Goal: Task Accomplishment & Management: Manage account settings

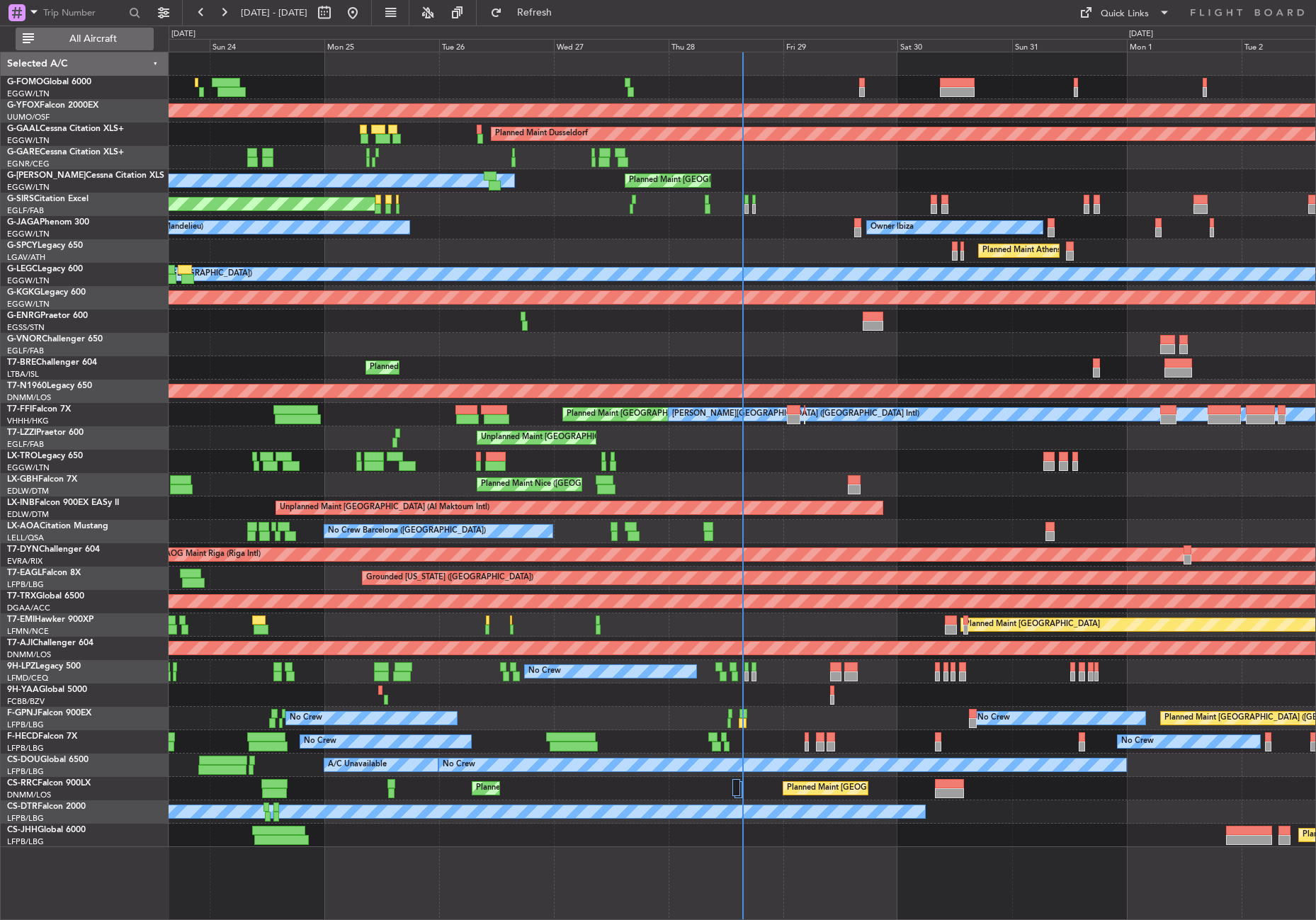
click at [76, 40] on span "All Aircraft" at bounding box center [93, 39] width 113 height 9
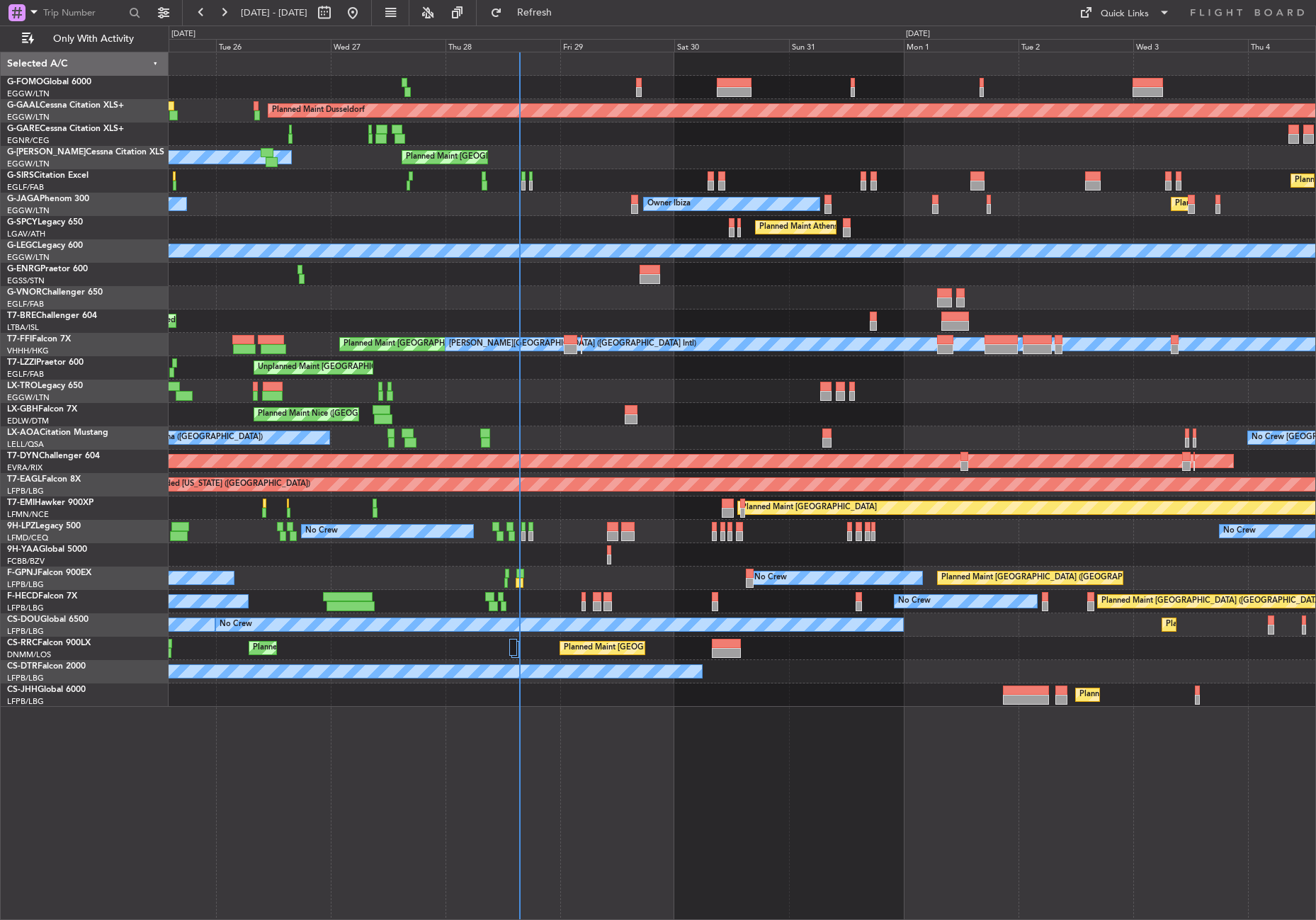
click at [295, 766] on div "Planned Maint Dusseldorf Owner Planned Maint [GEOGRAPHIC_DATA] ([GEOGRAPHIC_DAT…" at bounding box center [742, 485] width 1147 height 868
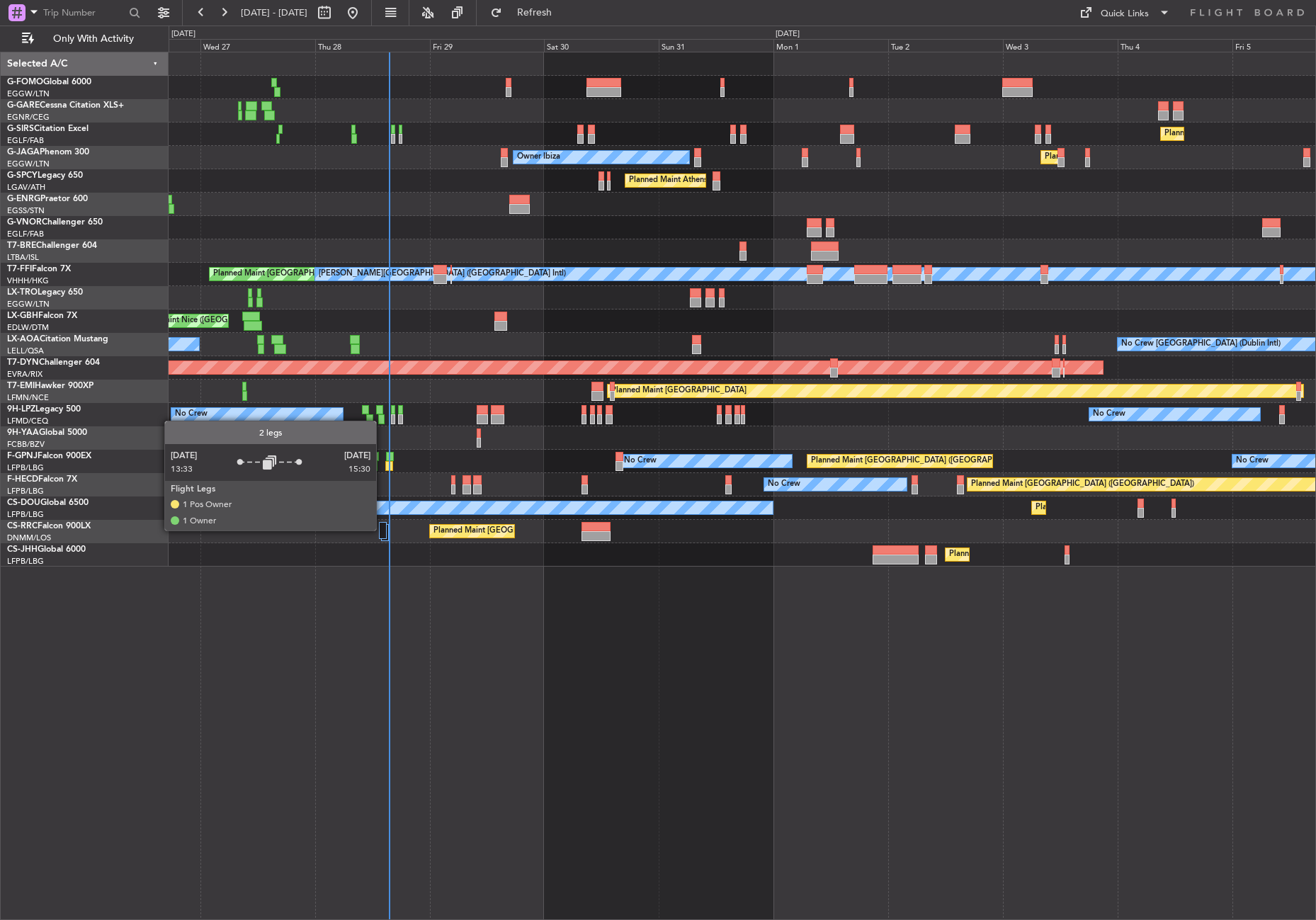
click at [382, 529] on div at bounding box center [382, 530] width 8 height 17
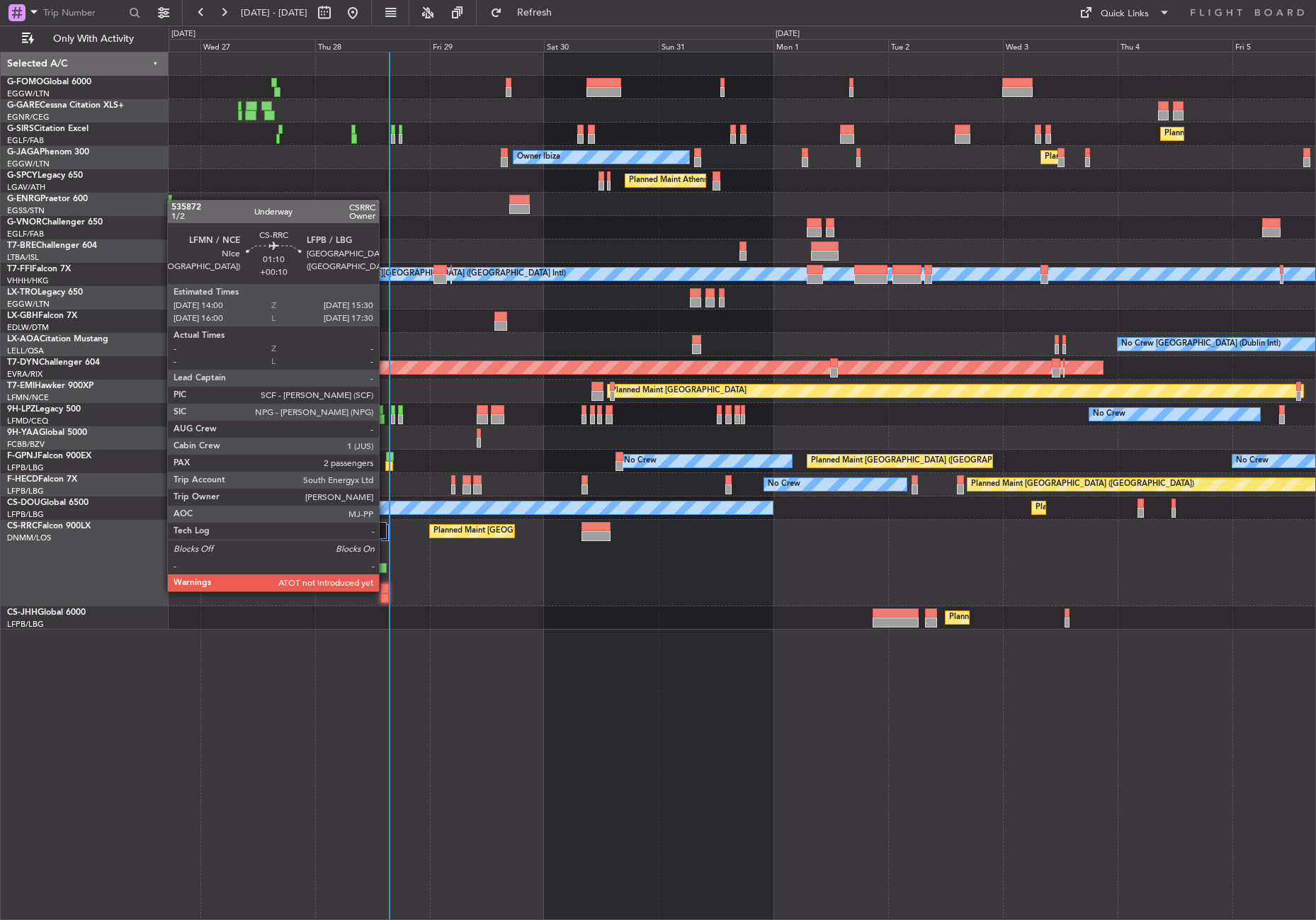
click at [385, 590] on div at bounding box center [385, 588] width 8 height 9
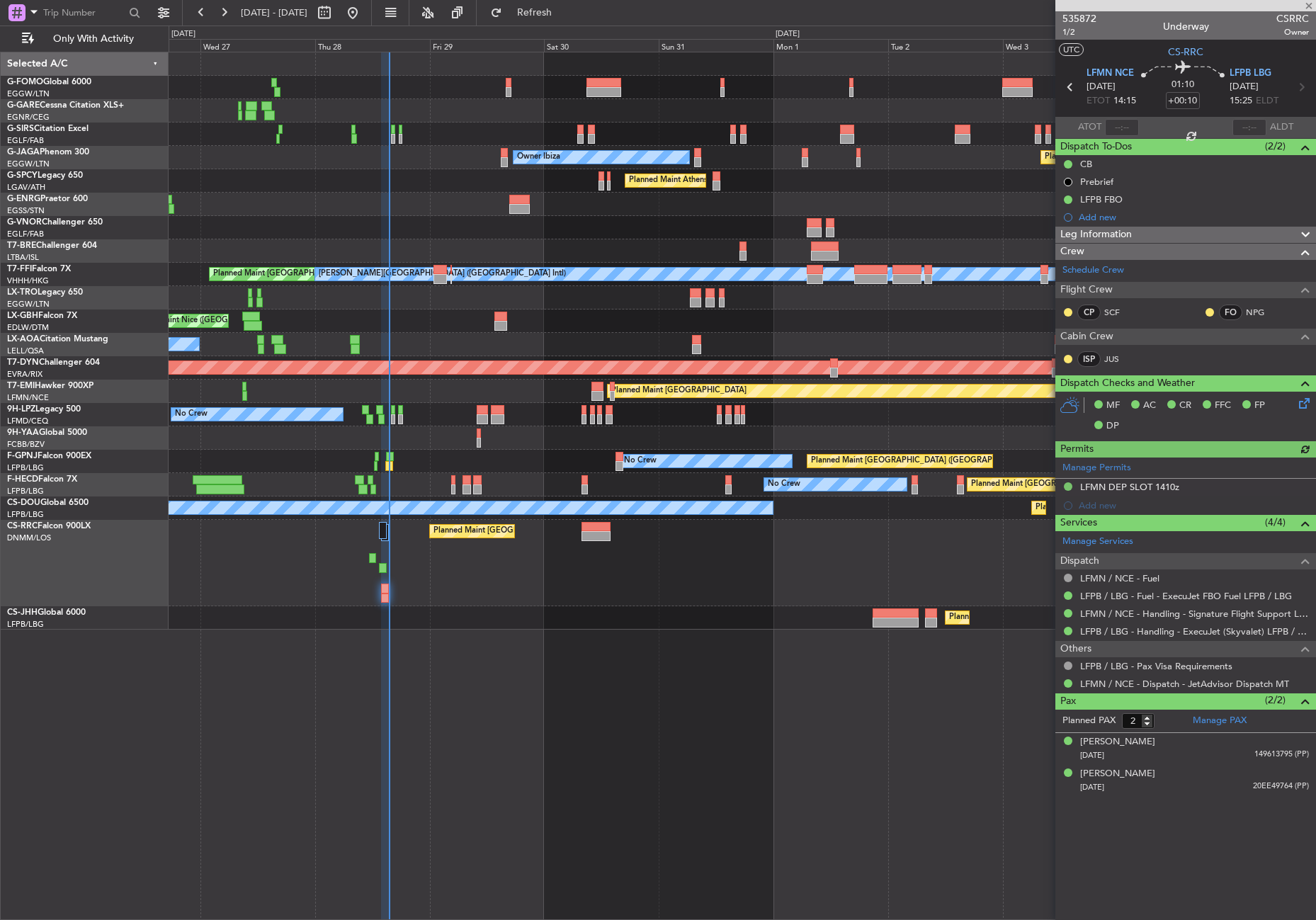
click at [1121, 119] on div at bounding box center [1122, 127] width 34 height 17
click at [1122, 120] on div at bounding box center [1122, 127] width 34 height 17
click at [1122, 120] on input "text" at bounding box center [1122, 127] width 34 height 17
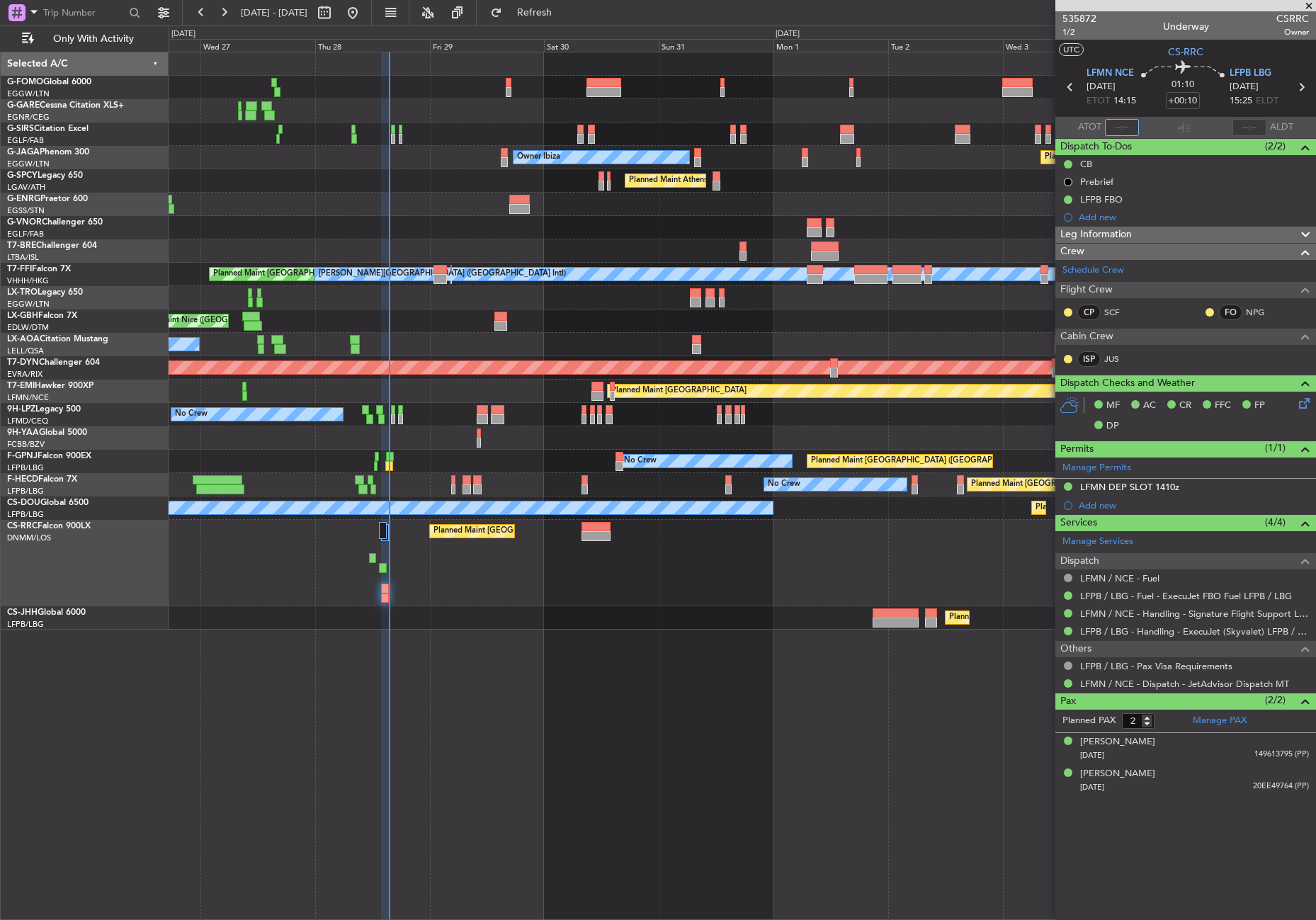
click at [1122, 120] on input "text" at bounding box center [1122, 127] width 34 height 17
click at [713, 819] on div "Planned Maint [GEOGRAPHIC_DATA] ([GEOGRAPHIC_DATA]) Unplanned Maint [GEOGRAPHIC…" at bounding box center [742, 485] width 1147 height 868
type input "15:31"
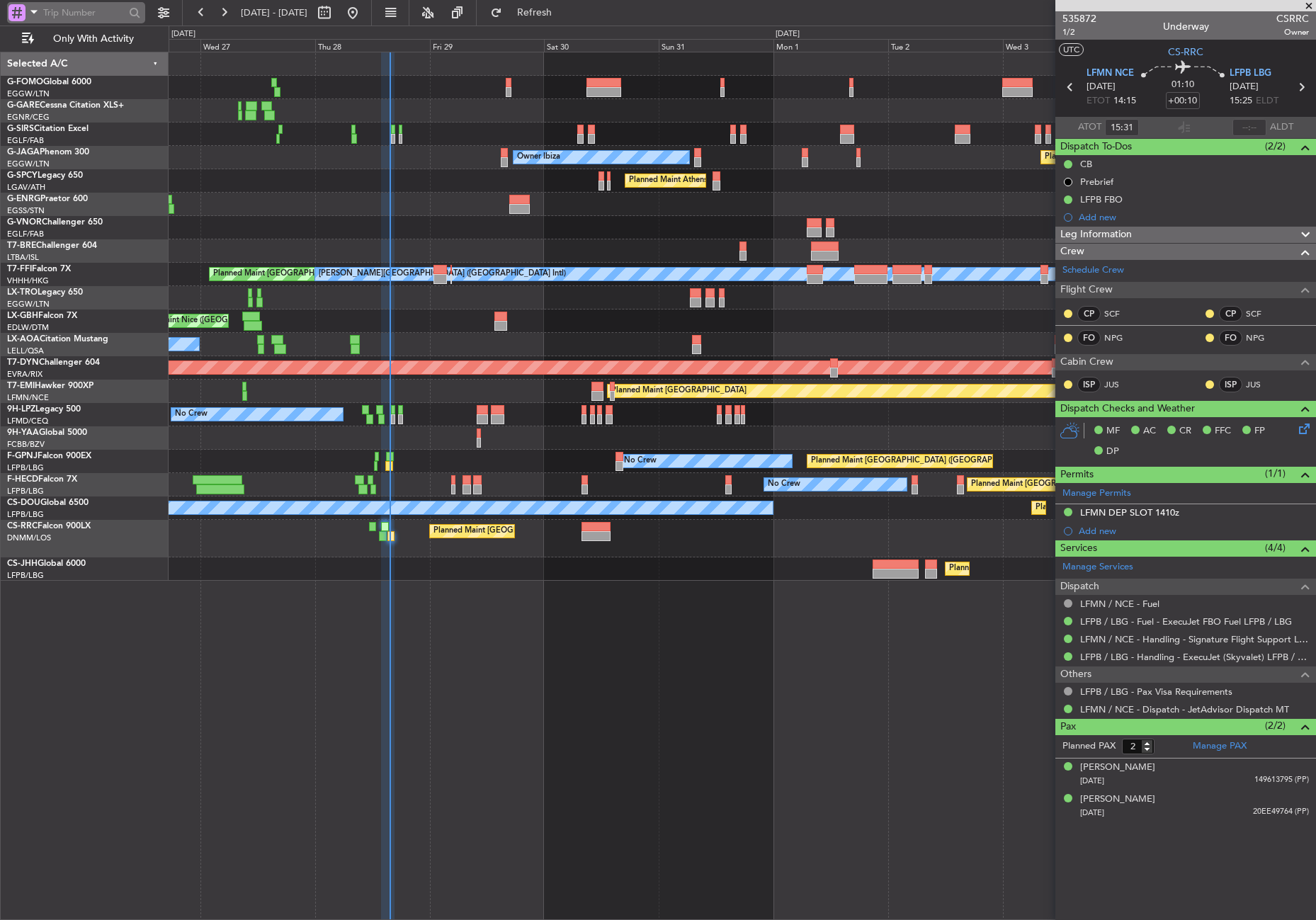
click at [35, 12] on span at bounding box center [34, 11] width 17 height 18
click at [60, 106] on span "Airport" at bounding box center [47, 113] width 30 height 14
click at [68, 18] on input "text" at bounding box center [84, 12] width 82 height 21
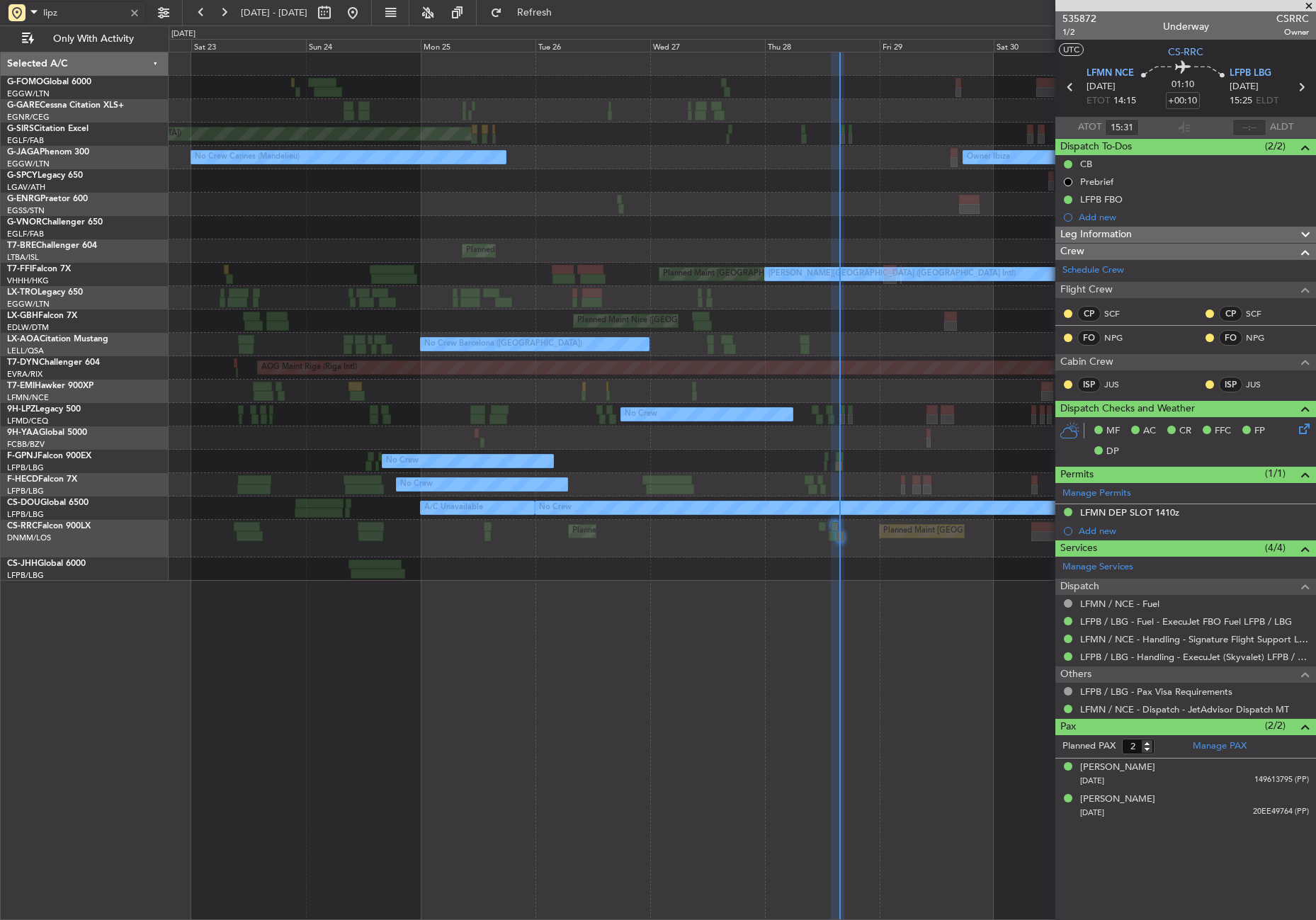
click at [818, 616] on div "Unplanned Maint [PERSON_NAME] Unplanned Maint [GEOGRAPHIC_DATA] ([GEOGRAPHIC_DA…" at bounding box center [742, 485] width 1147 height 868
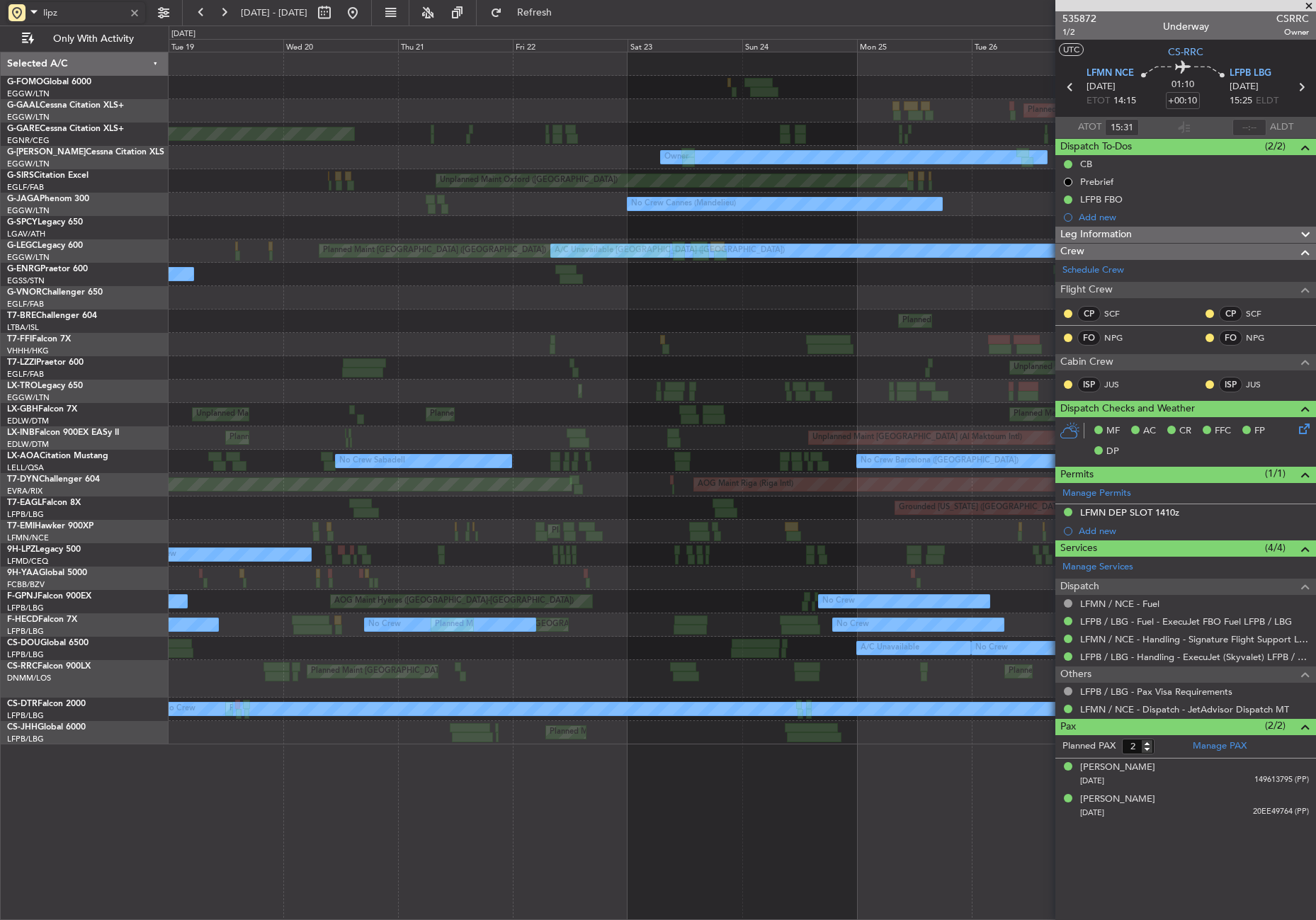
click at [843, 675] on div "Planned Maint Windsor Locks ([PERSON_NAME] Intl) Planned [GEOGRAPHIC_DATA] Unpl…" at bounding box center [742, 397] width 1147 height 691
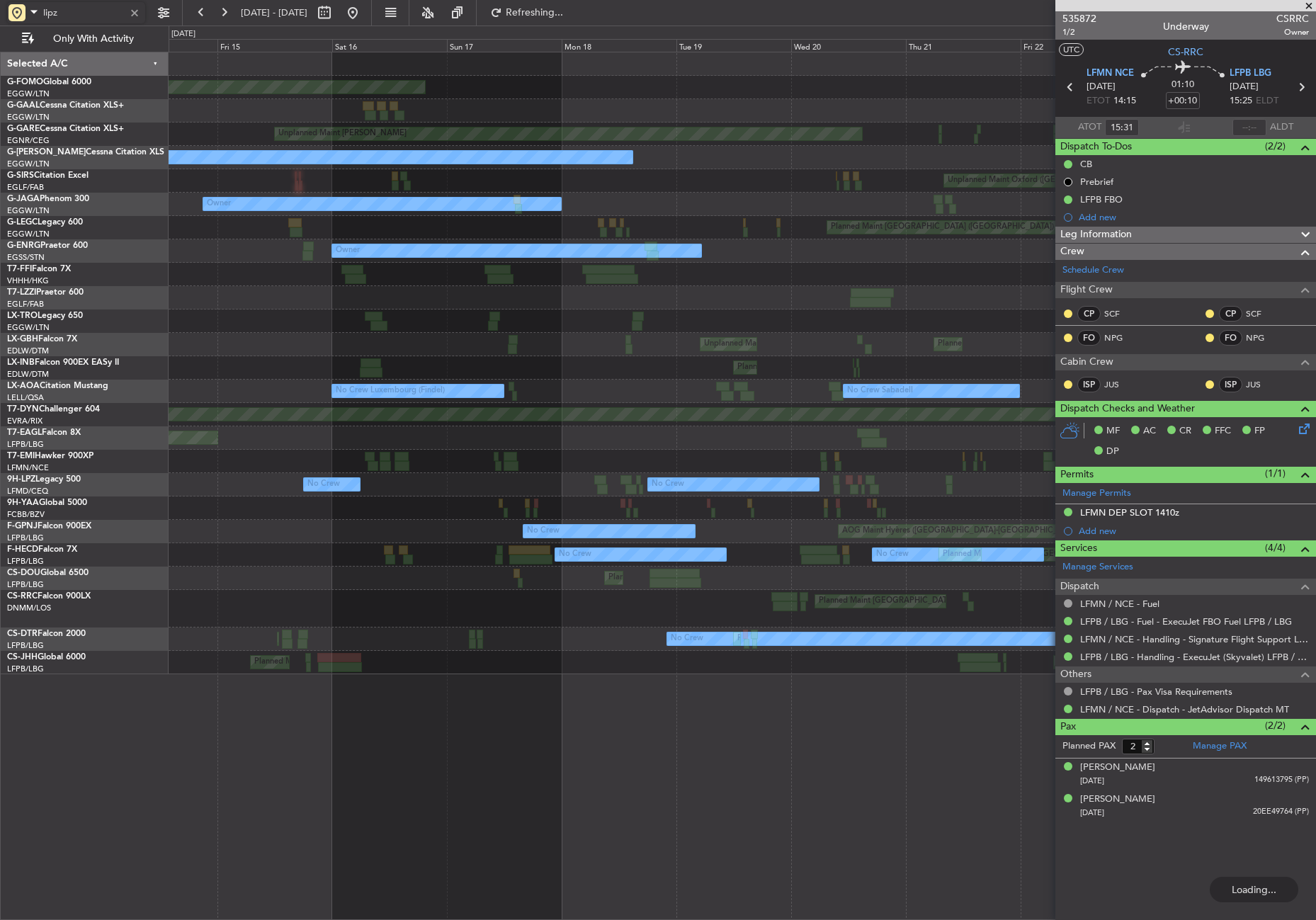
click at [927, 711] on div "Planned Maint Windsor Locks ([PERSON_NAME] Intl) Planned [GEOGRAPHIC_DATA] Unpl…" at bounding box center [742, 485] width 1147 height 868
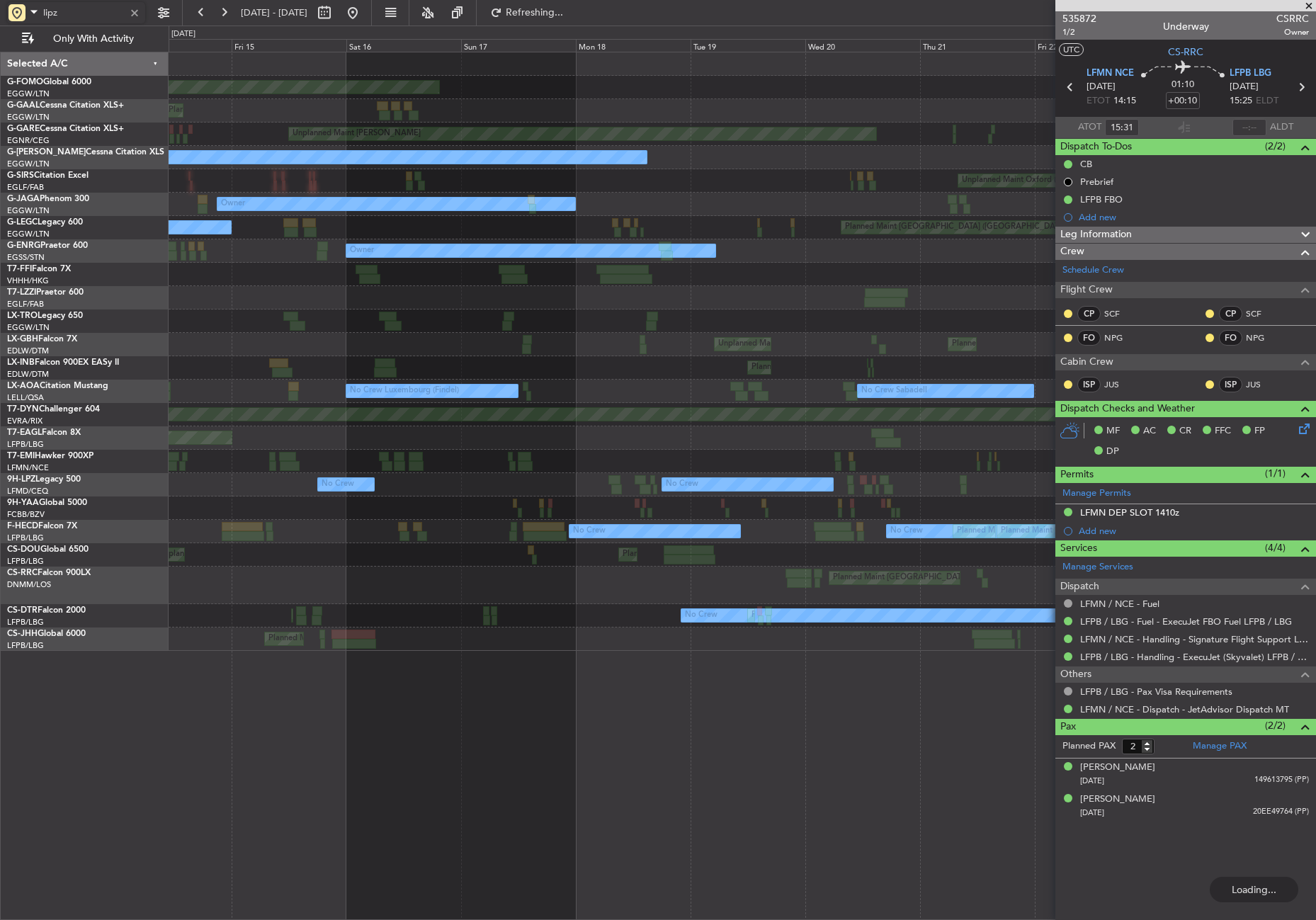
type input "lipz"
click at [134, 7] on div at bounding box center [135, 12] width 15 height 15
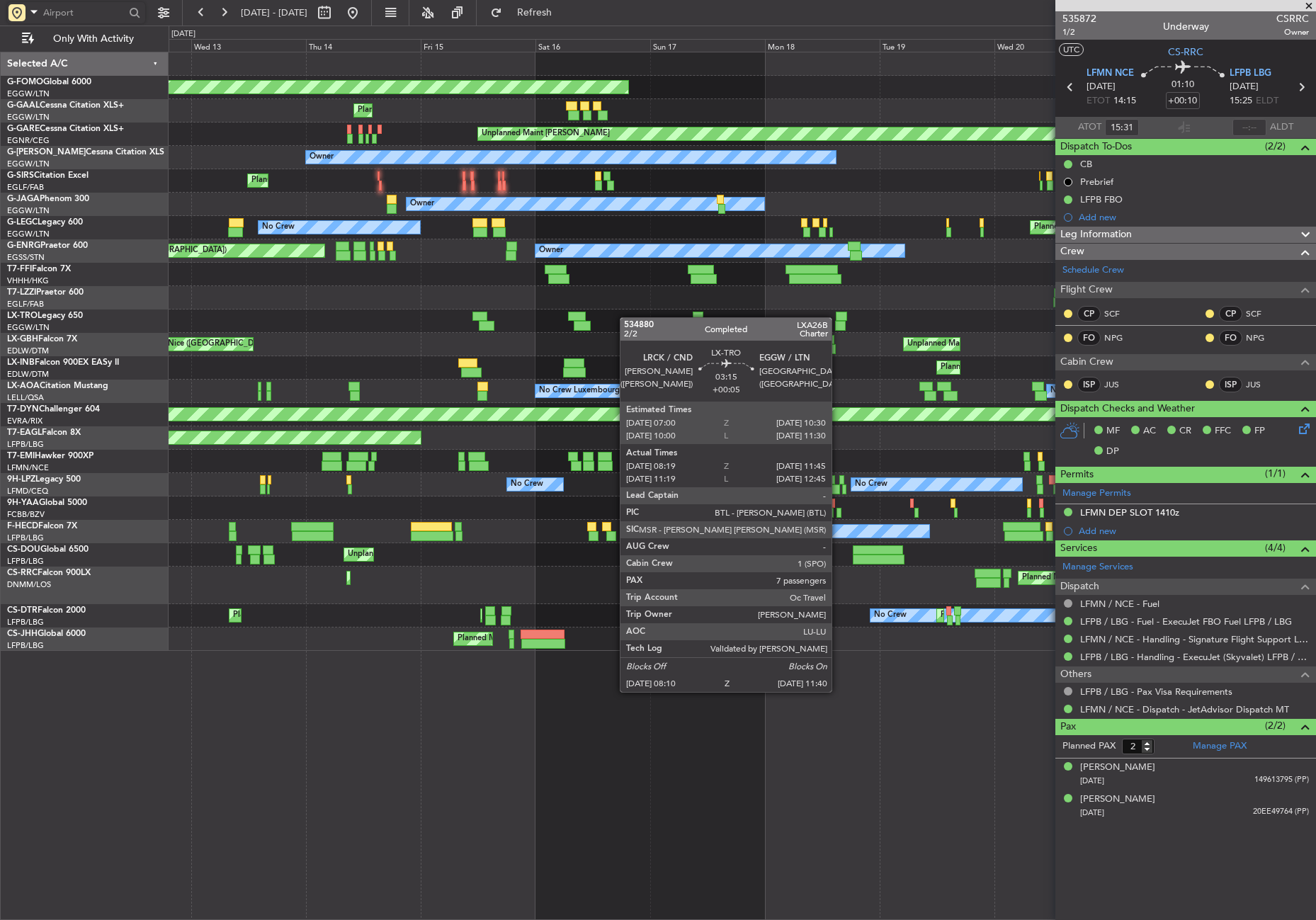
click at [337, 277] on div "Planned Maint Windsor Locks ([PERSON_NAME] Intl) Planned Maint Unplanned Maint …" at bounding box center [742, 351] width 1147 height 598
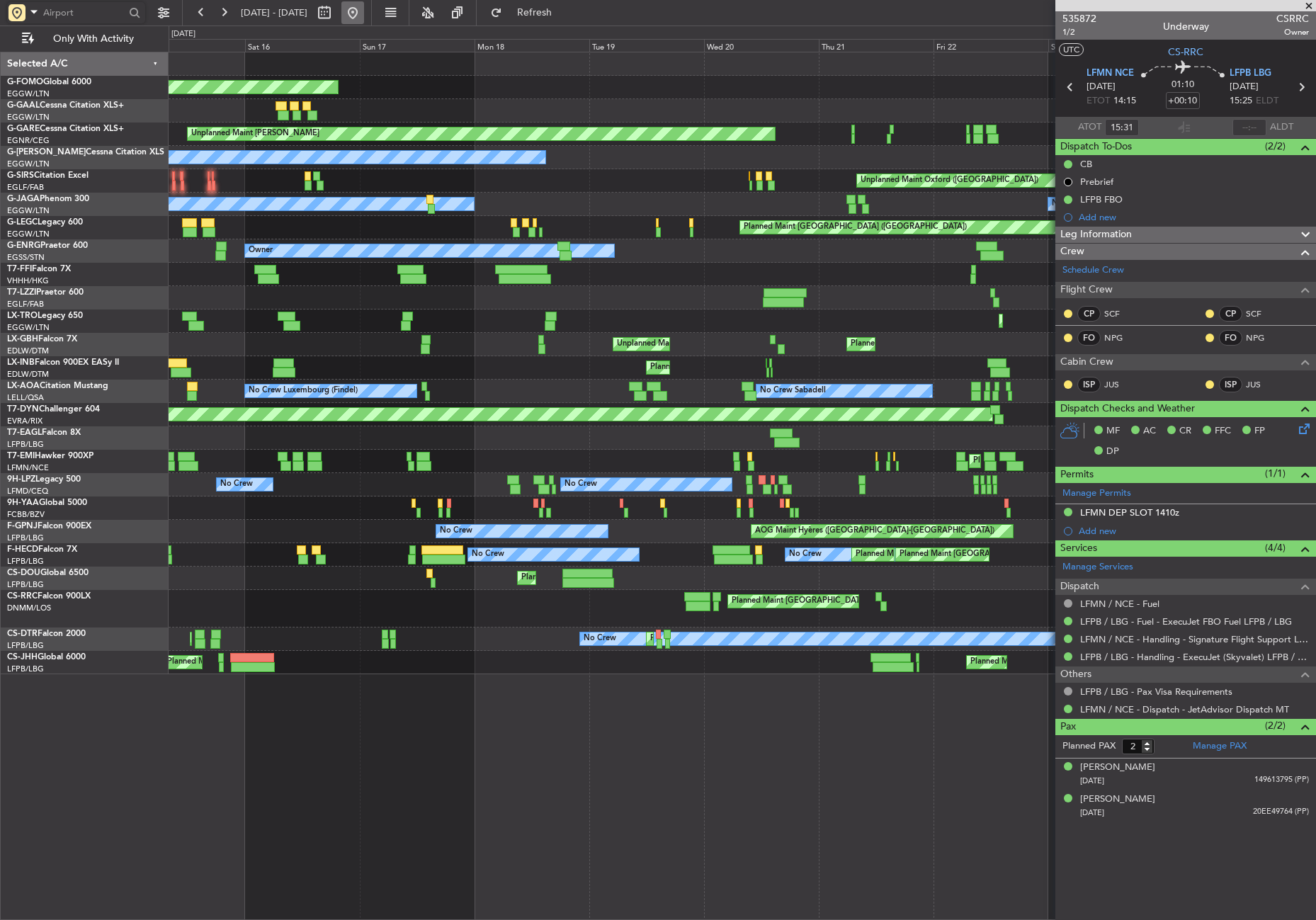
click at [364, 17] on button at bounding box center [353, 12] width 23 height 23
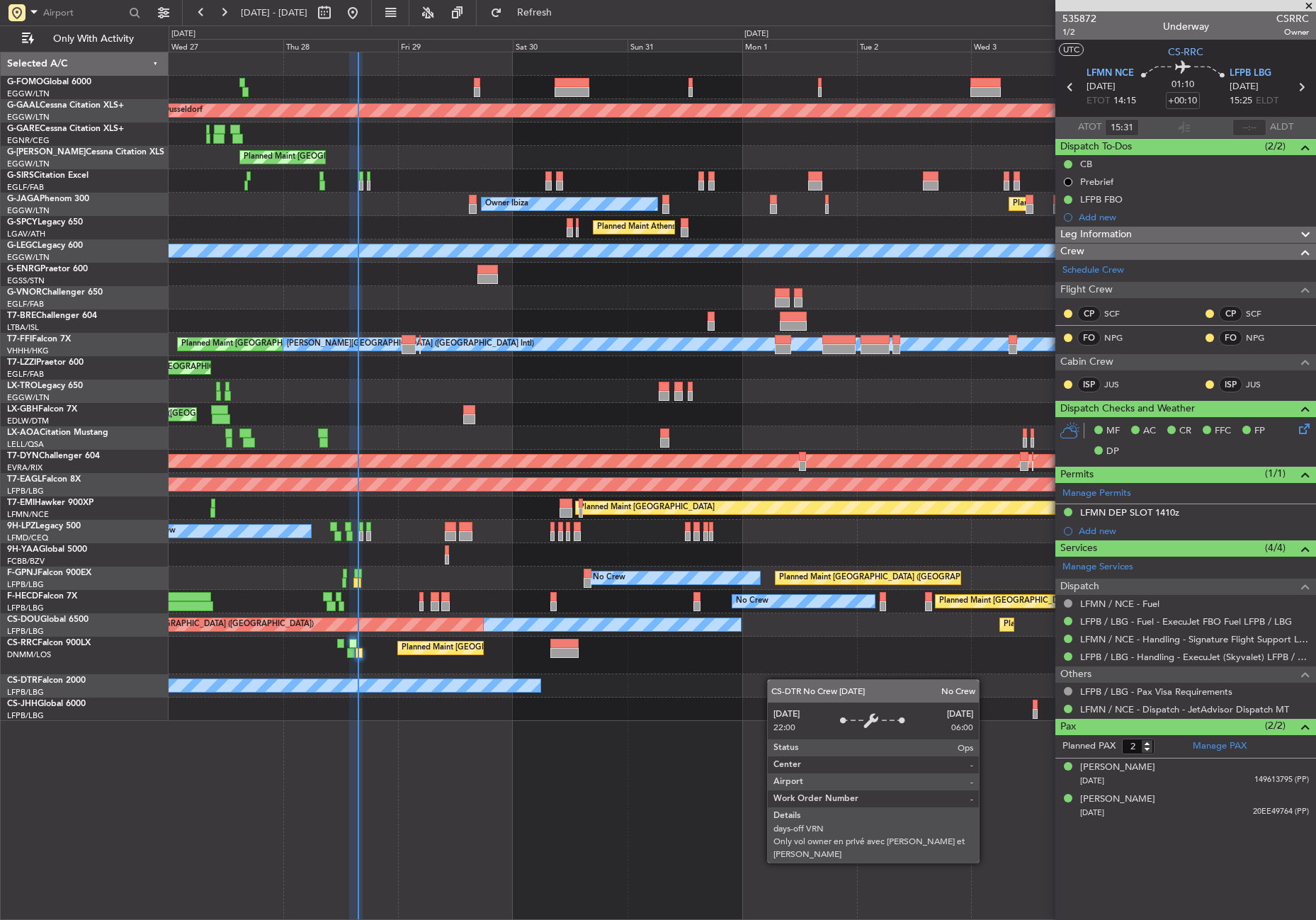
click at [343, 671] on div "Planned Maint Dusseldorf Planned Maint [GEOGRAPHIC_DATA] ([GEOGRAPHIC_DATA]) Ow…" at bounding box center [742, 386] width 1147 height 669
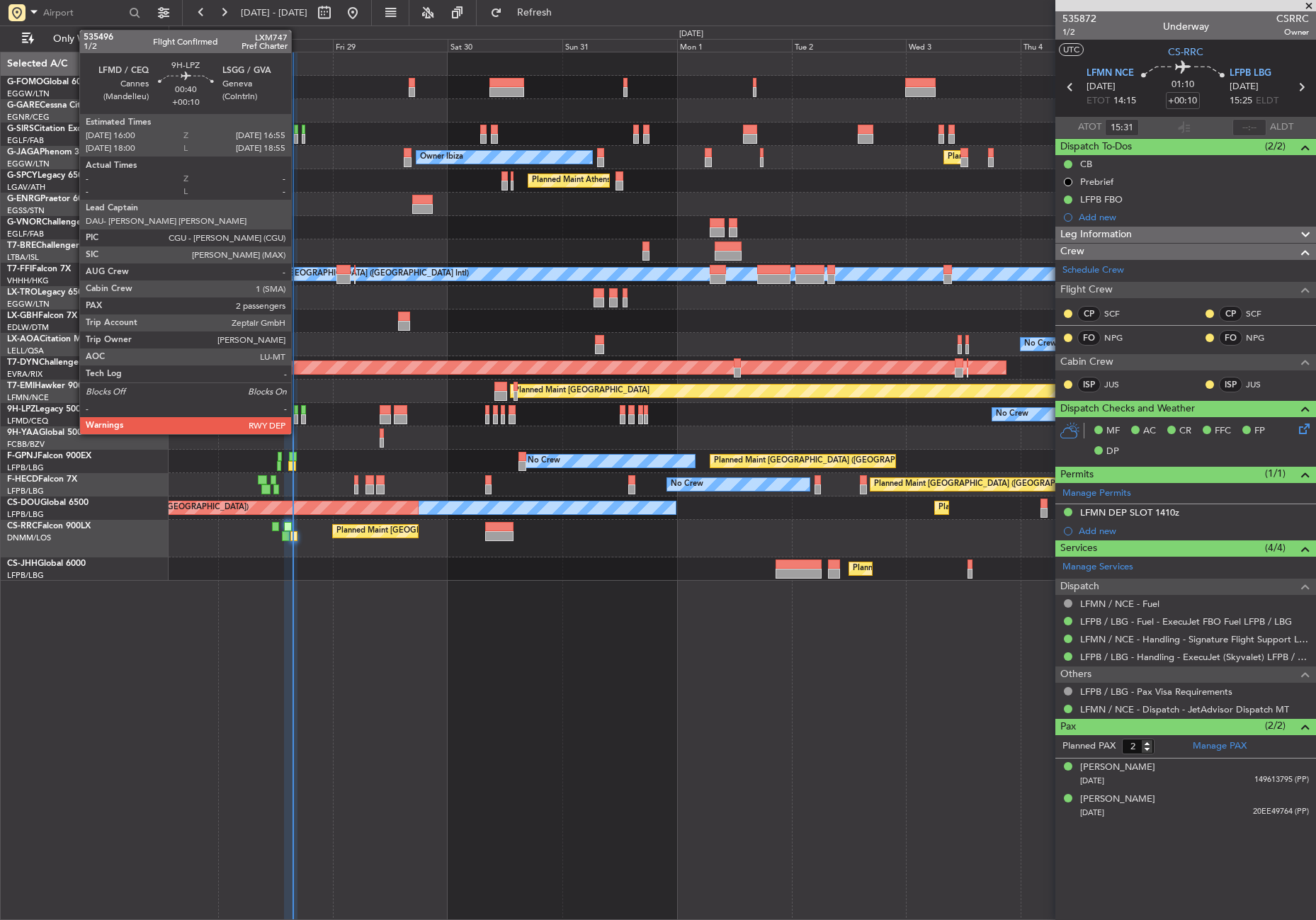
click at [298, 414] on div at bounding box center [296, 410] width 5 height 9
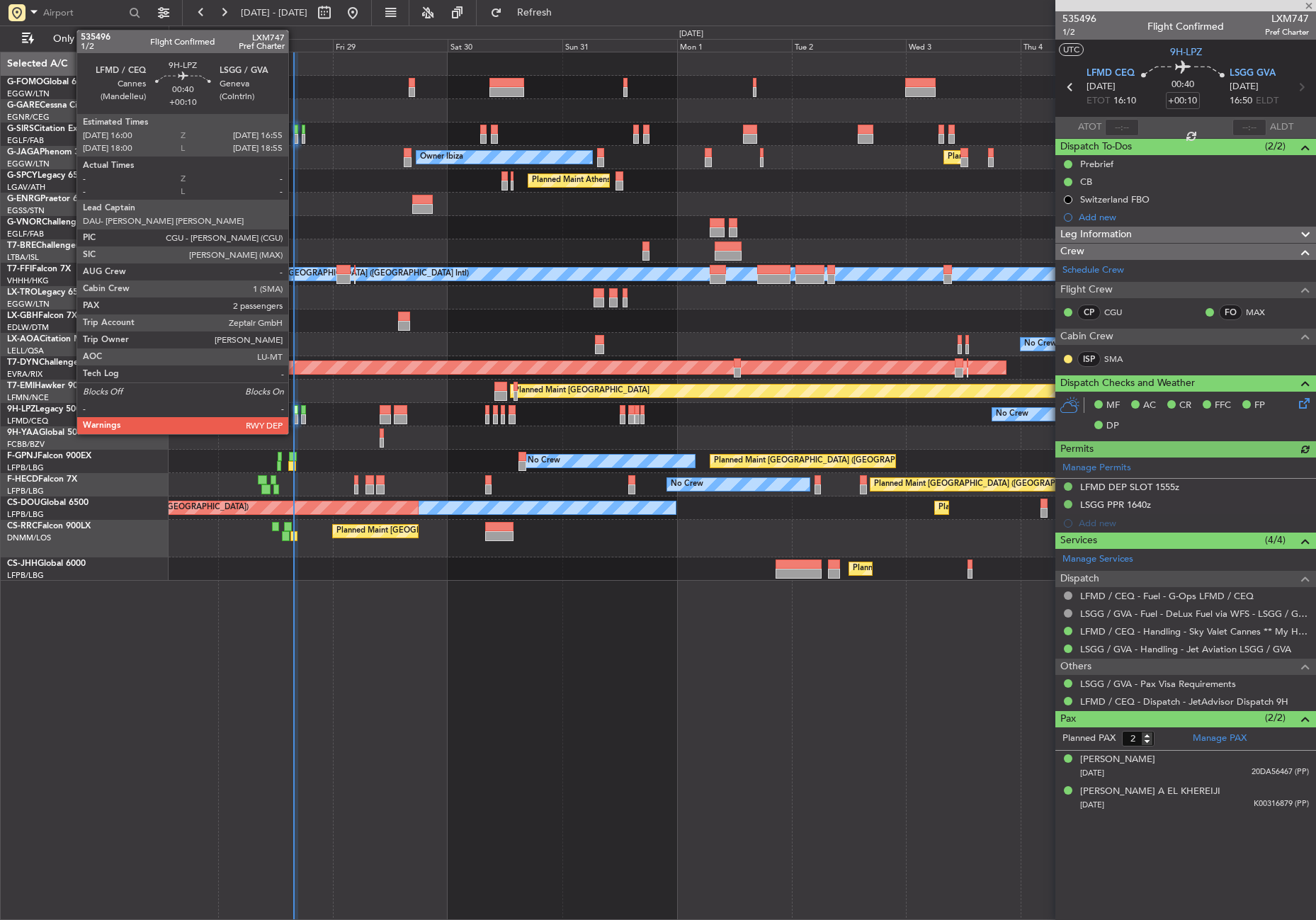
click at [295, 412] on div at bounding box center [296, 410] width 5 height 9
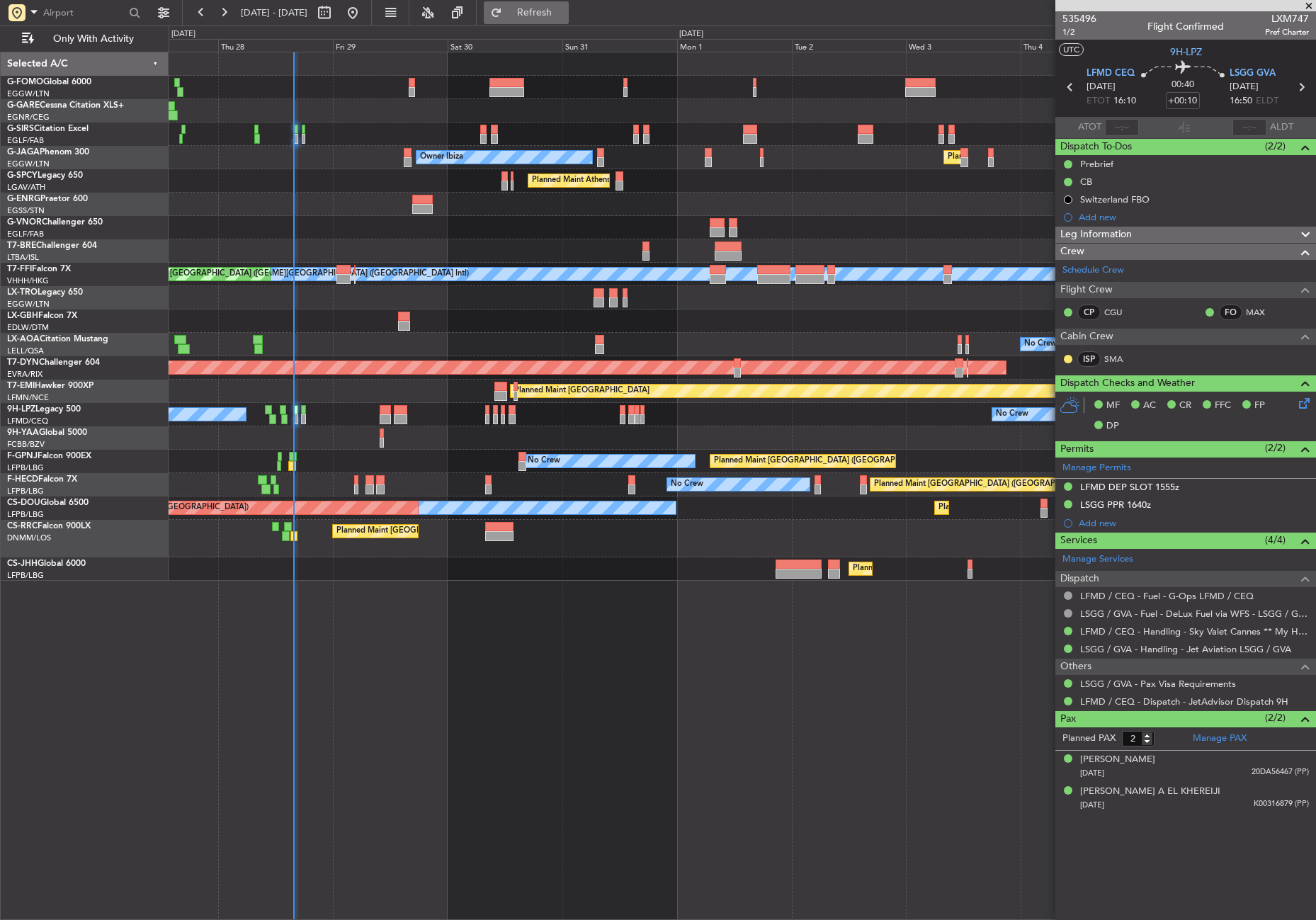
click at [554, 12] on span "Refresh" at bounding box center [534, 12] width 60 height 9
click at [534, 10] on button "Refresh" at bounding box center [527, 12] width 85 height 23
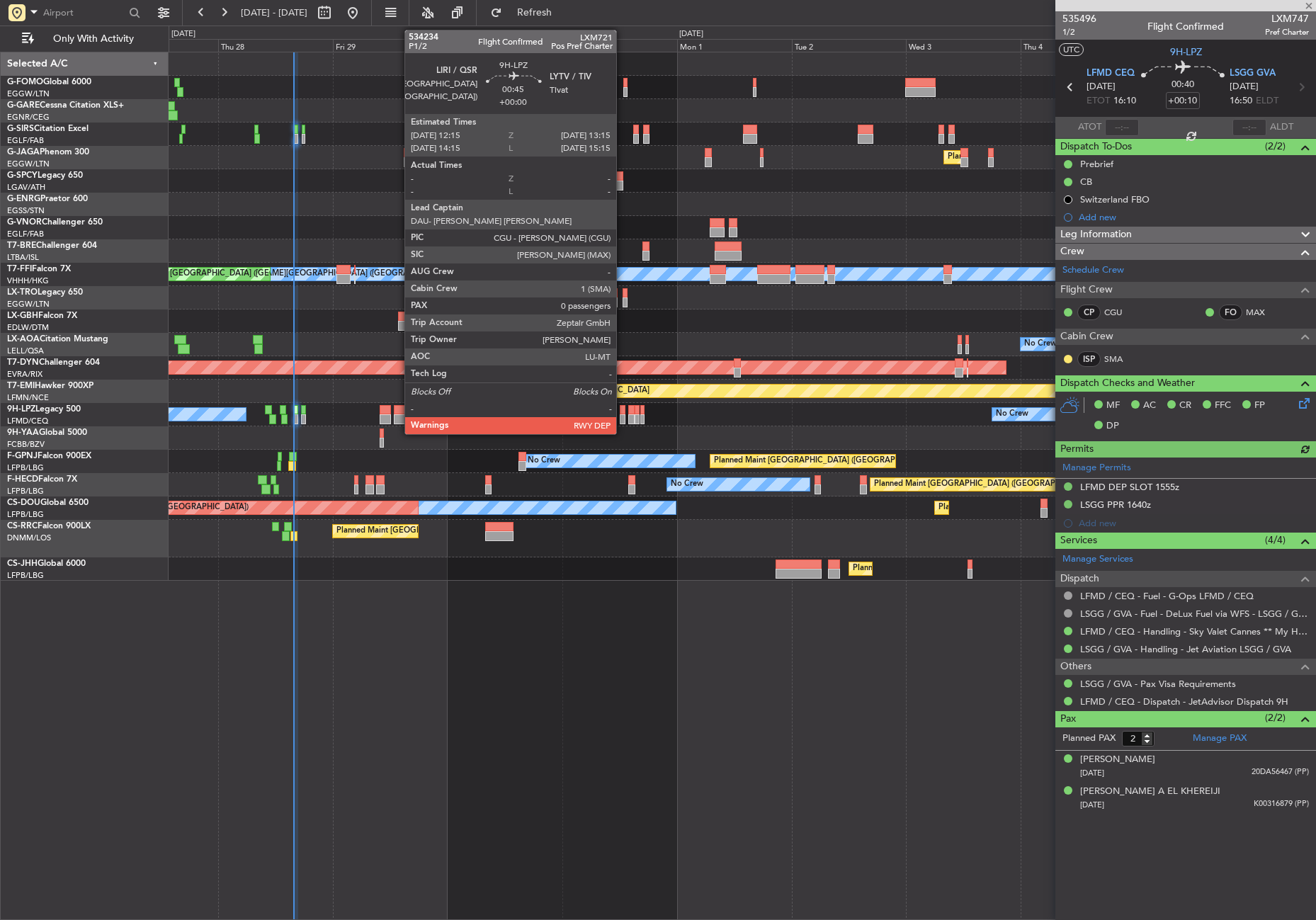
click at [622, 414] on div at bounding box center [621, 419] width 5 height 9
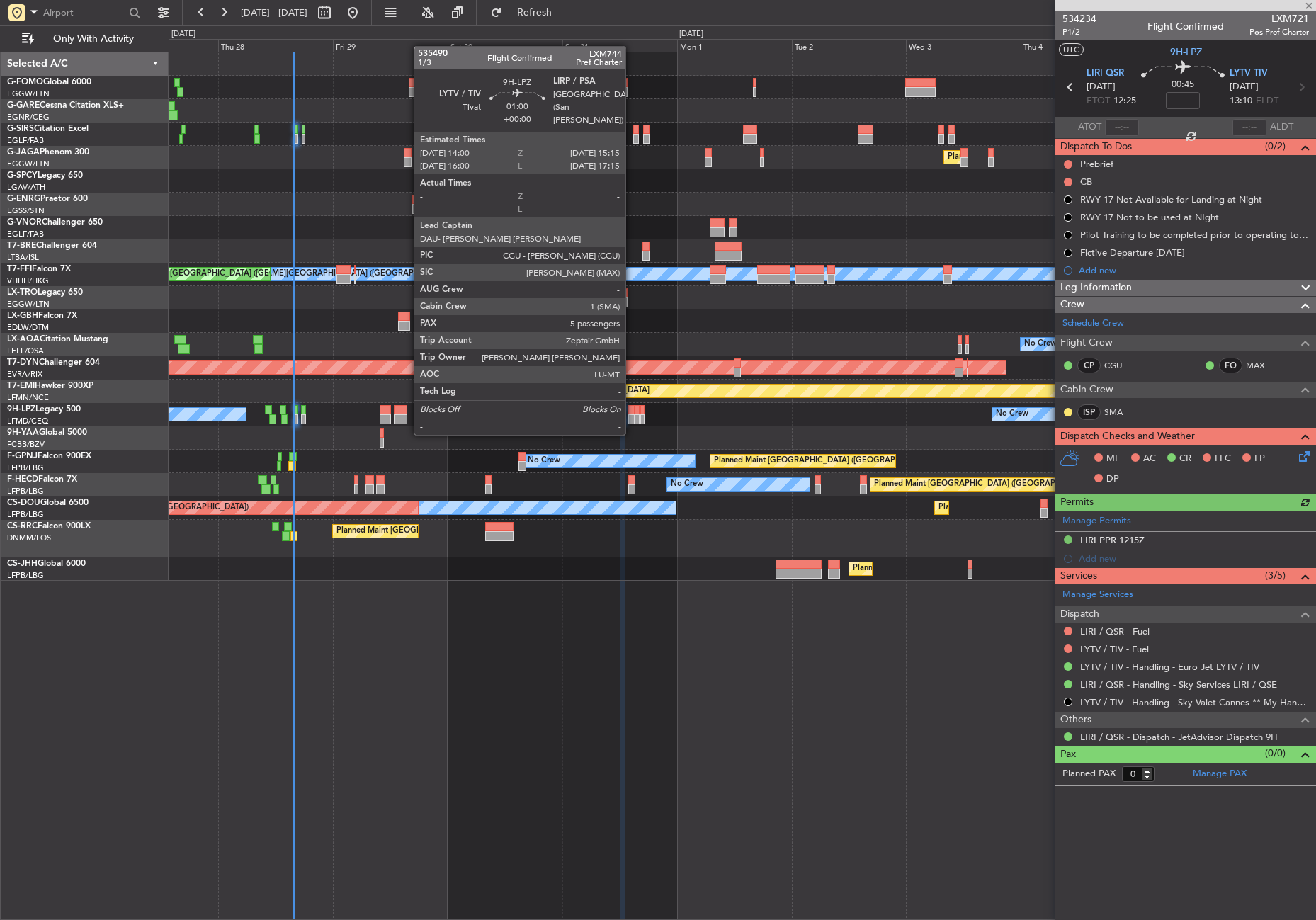
click at [632, 419] on div at bounding box center [631, 419] width 7 height 9
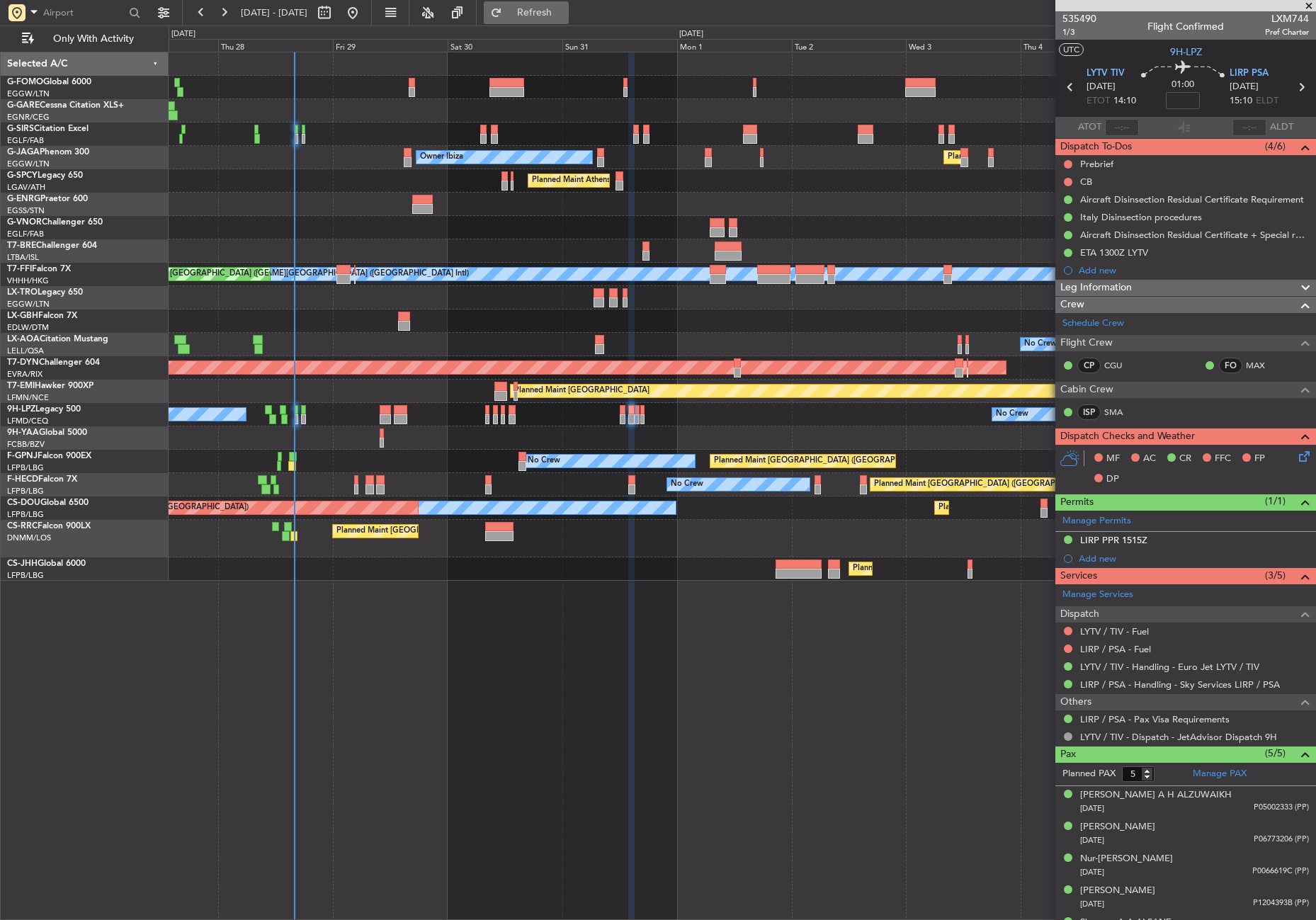
click at [552, 11] on span "Refresh" at bounding box center [534, 12] width 60 height 9
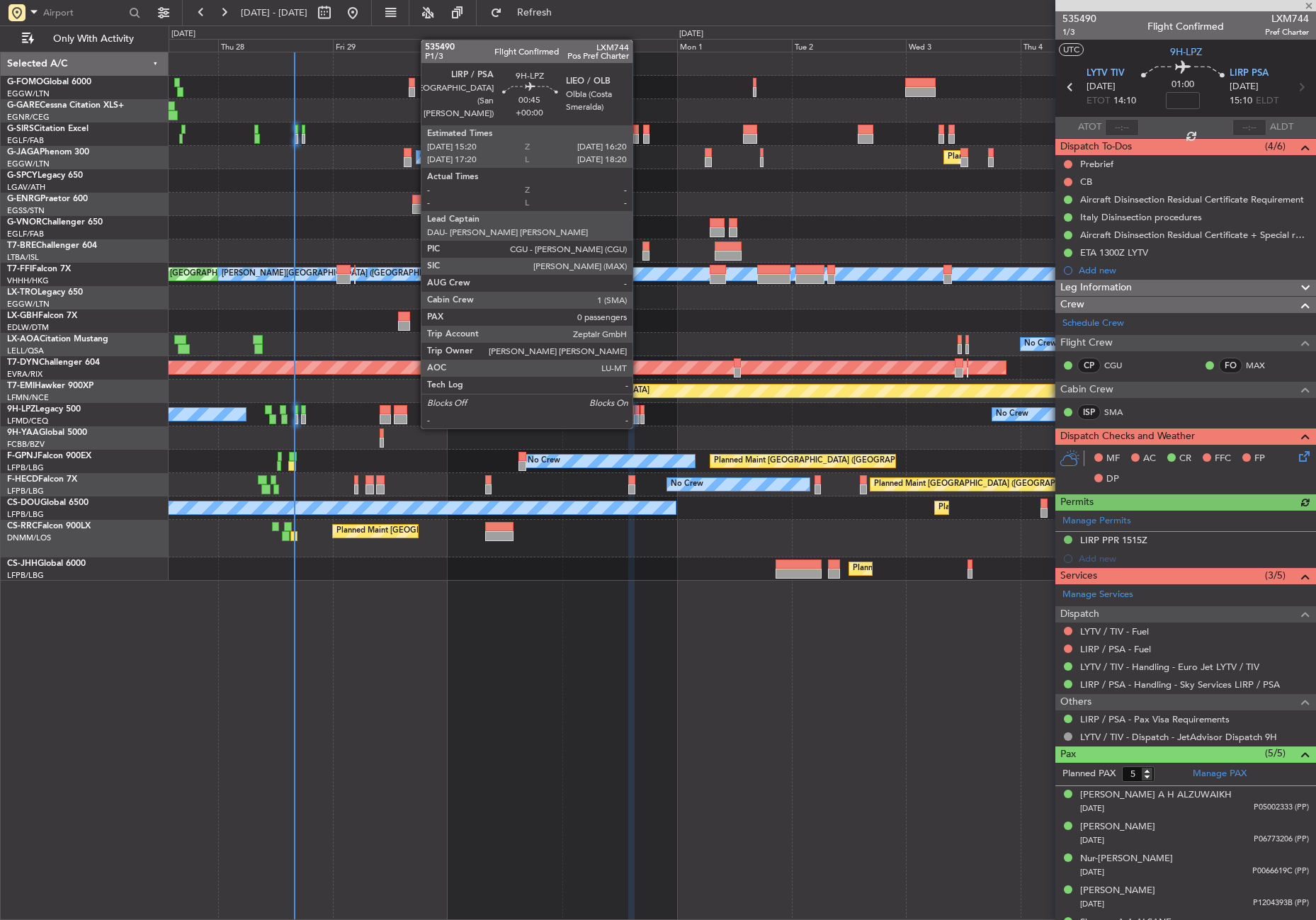
click at [639, 413] on div at bounding box center [637, 410] width 5 height 9
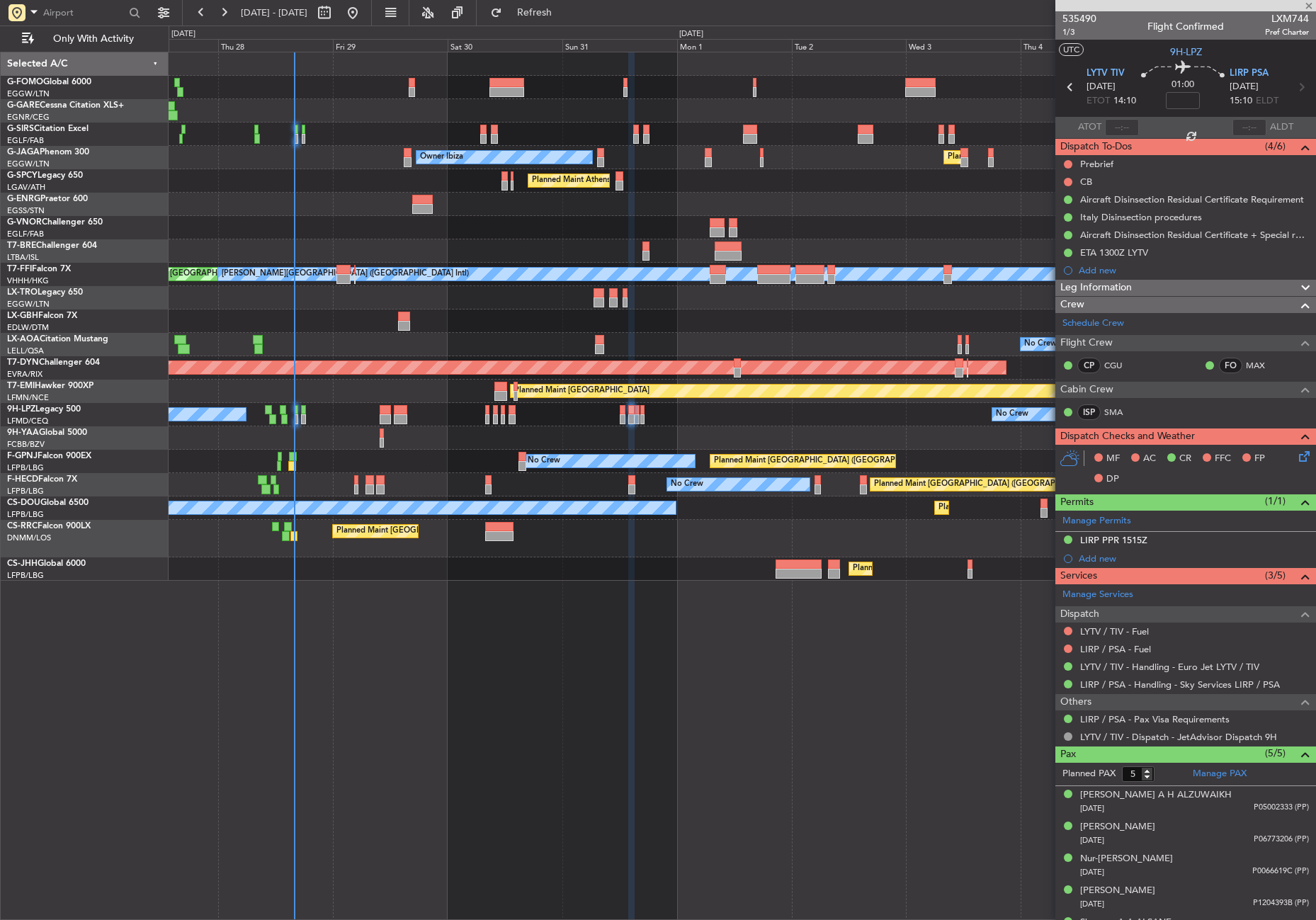
type input "0"
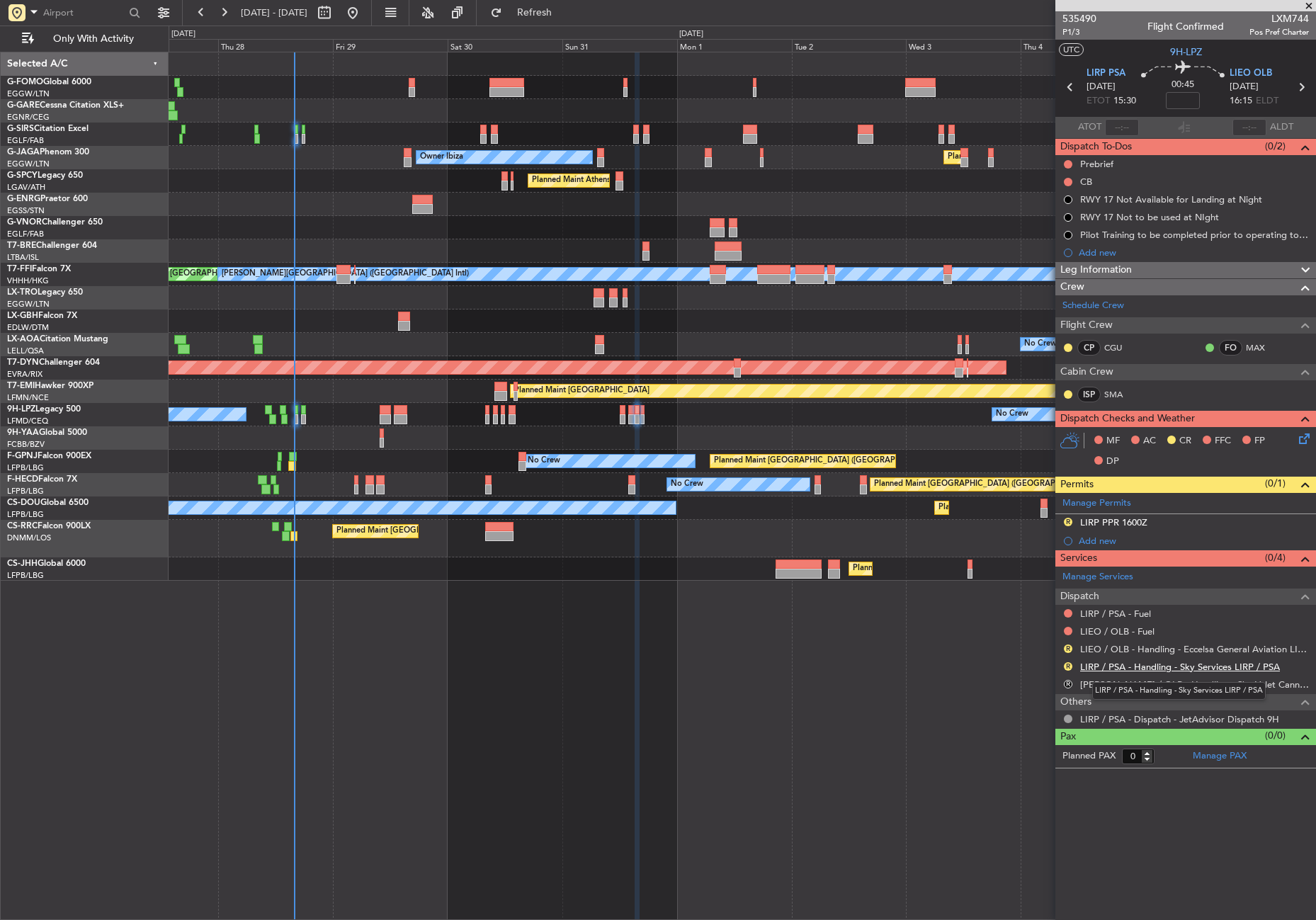
click at [1117, 662] on link "LIRP / PSA - Handling - Sky Services LIRP / PSA" at bounding box center [1179, 667] width 200 height 12
click at [1063, 678] on nimbus-traffic-light "R" at bounding box center [1068, 684] width 11 height 11
click at [1066, 680] on button "R" at bounding box center [1067, 684] width 9 height 9
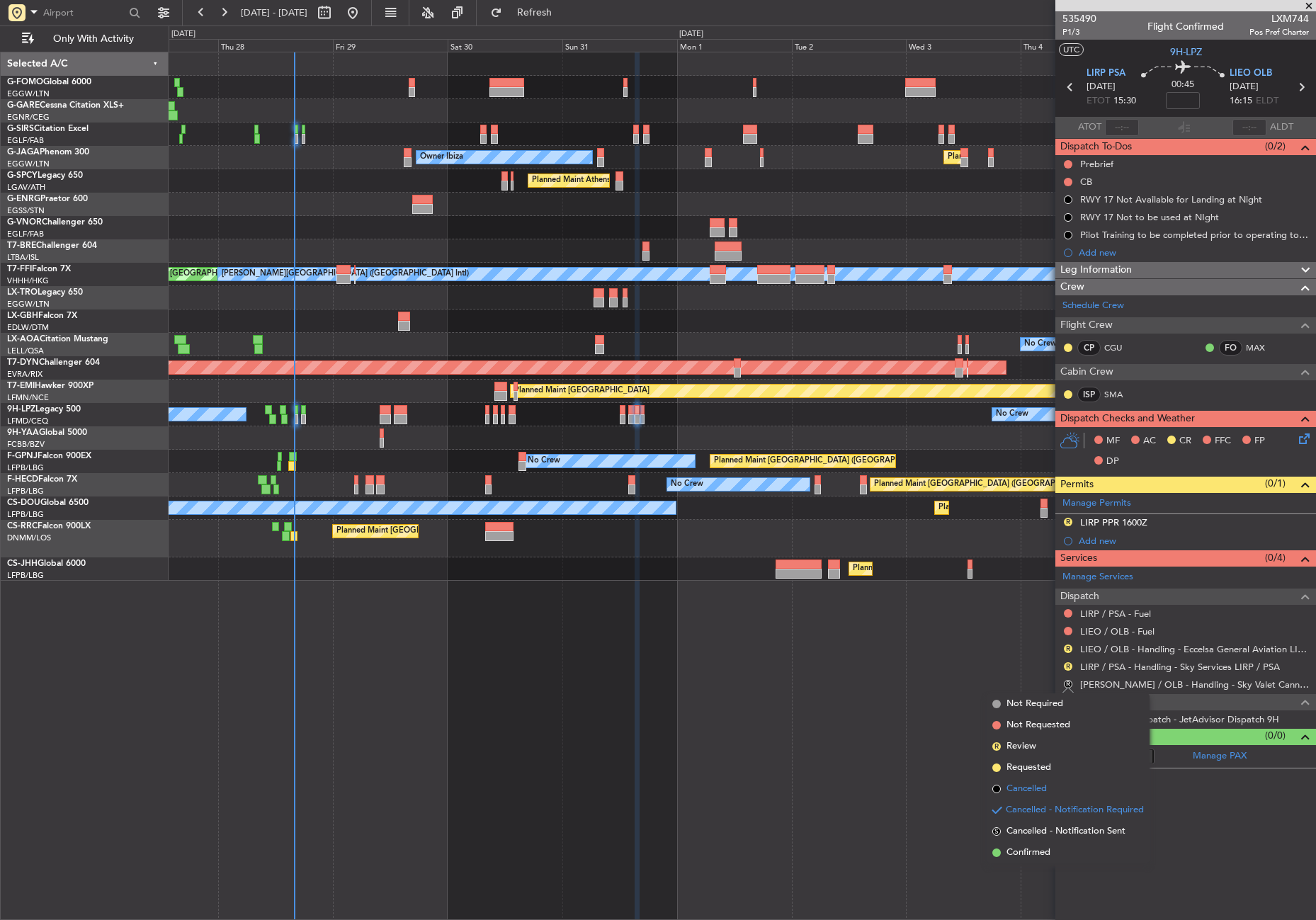
click at [1015, 783] on span "Cancelled" at bounding box center [1027, 788] width 41 height 14
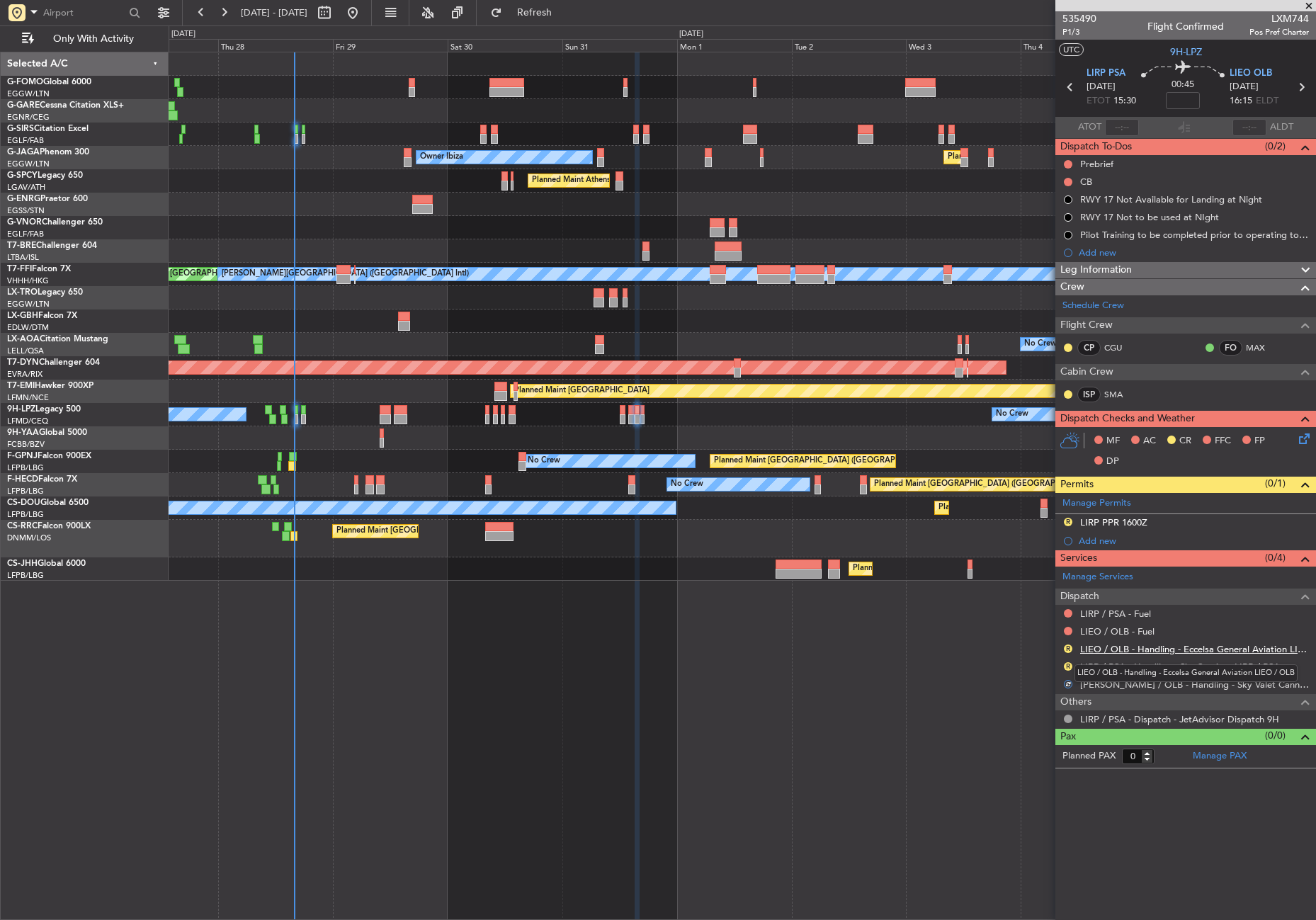
click at [1088, 648] on link "LIEO / OLB - Handling - Eccelsa General Aviation LIEO / OLB" at bounding box center [1194, 649] width 229 height 12
drag, startPoint x: 540, startPoint y: 9, endPoint x: 535, endPoint y: 15, distance: 7.8
click at [540, 9] on button "Refresh" at bounding box center [527, 12] width 85 height 23
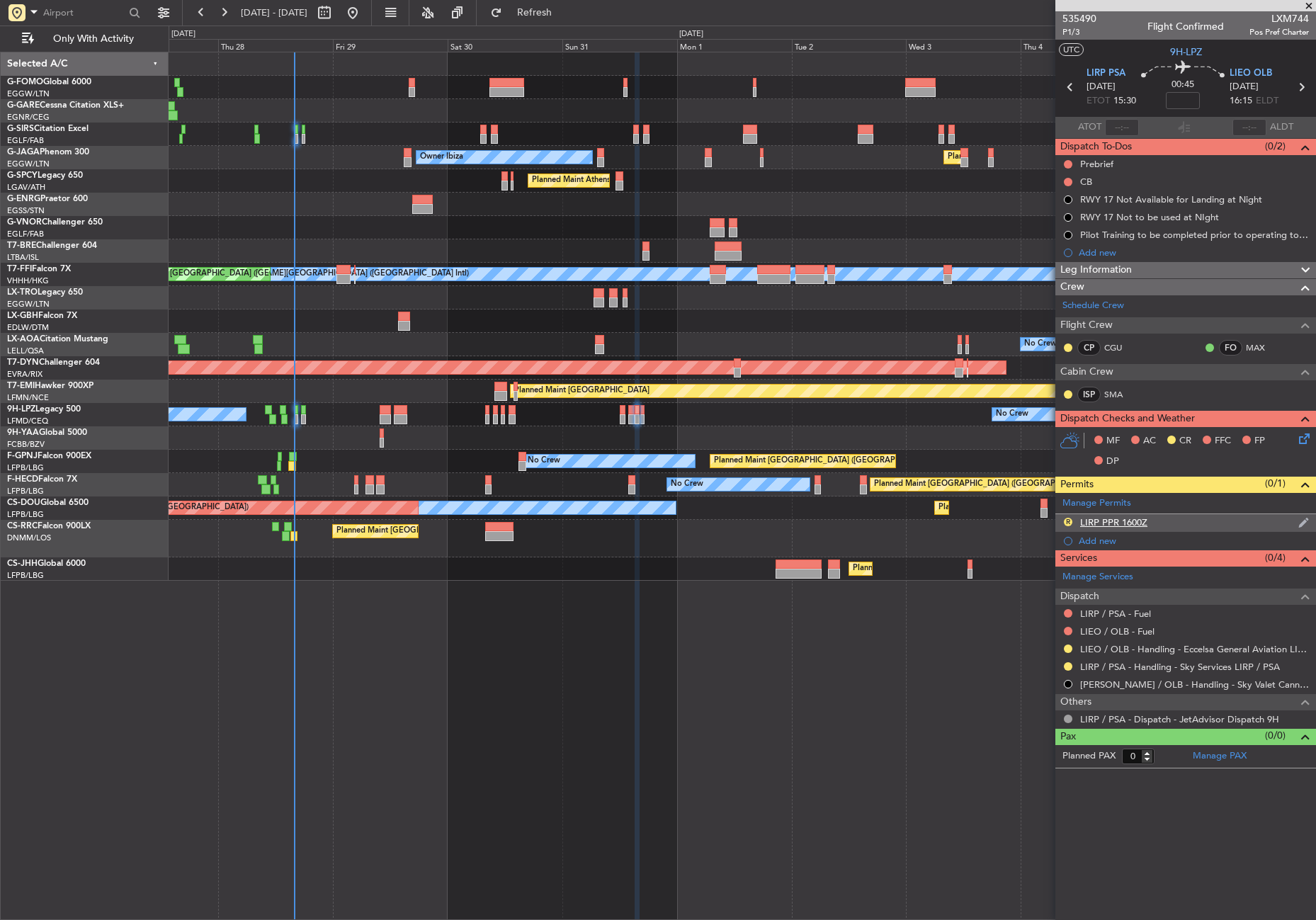
click at [1100, 516] on div "LIRP PPR 1600Z" at bounding box center [1113, 522] width 67 height 12
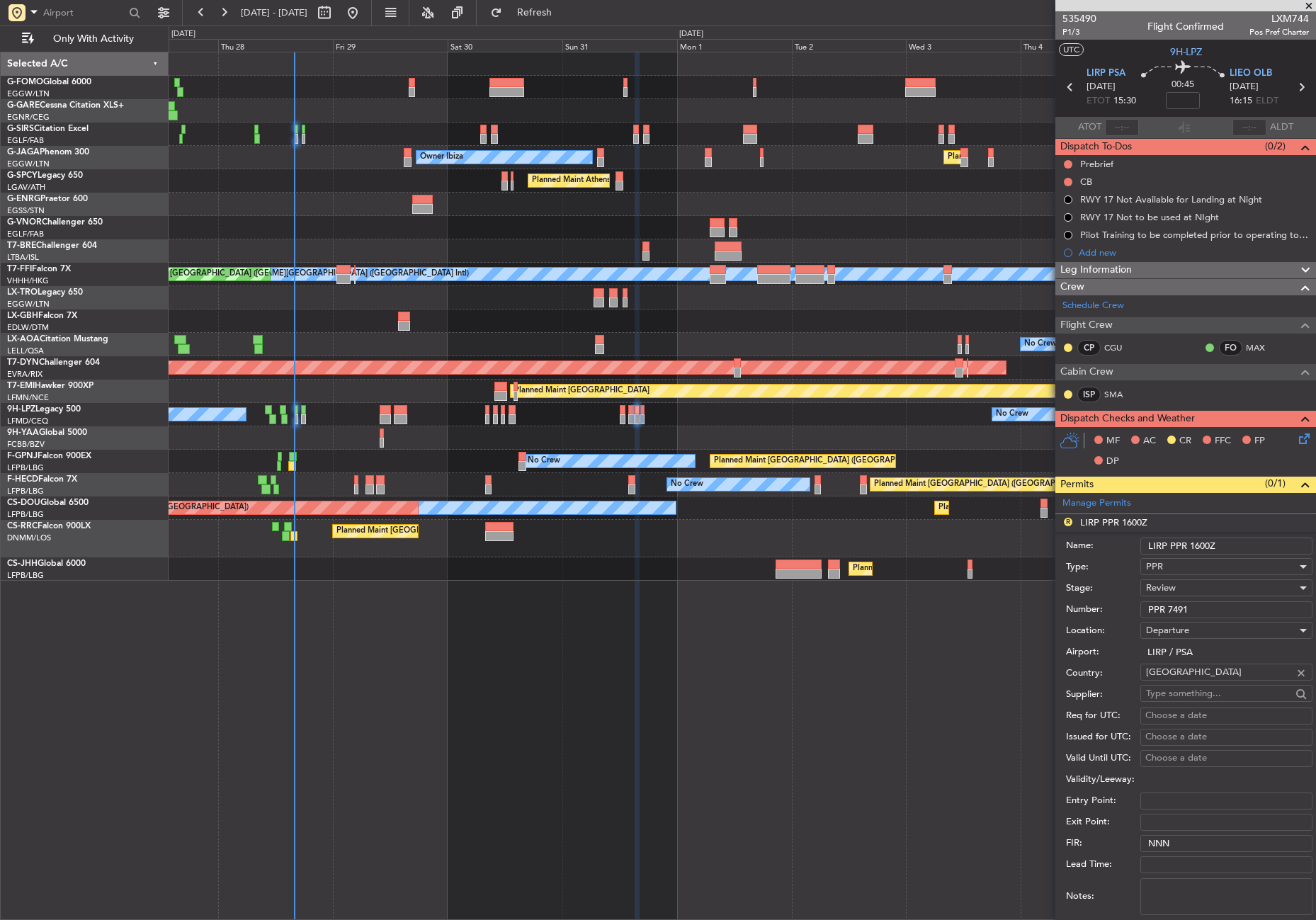
click at [1205, 547] on input "LIRP PPR 1600Z" at bounding box center [1226, 546] width 172 height 17
type input "LIRP PPR 1530Z"
click at [1178, 582] on div "Review" at bounding box center [1221, 587] width 151 height 21
click at [1180, 677] on span "Requested" at bounding box center [1221, 680] width 149 height 21
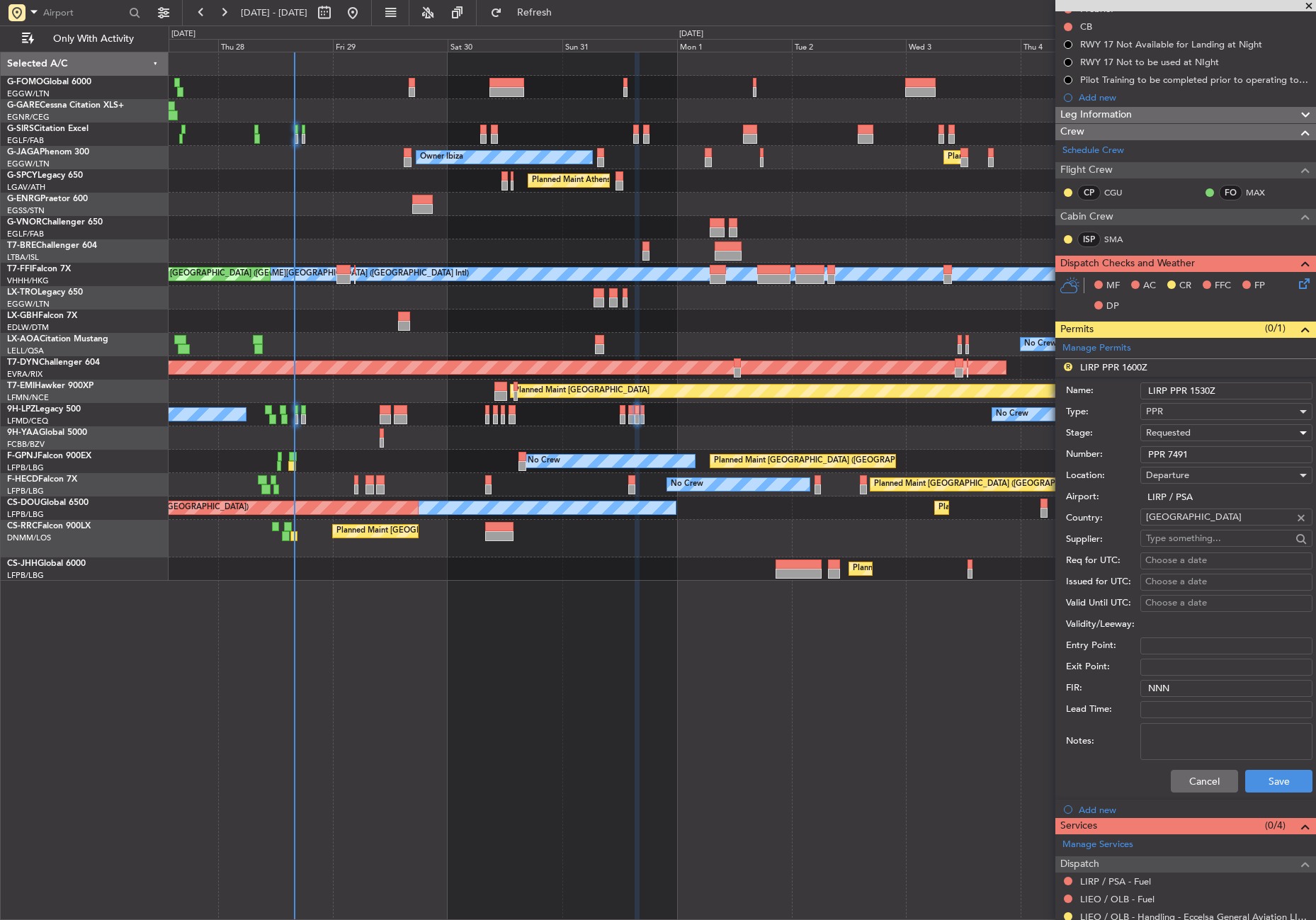
scroll to position [212, 0]
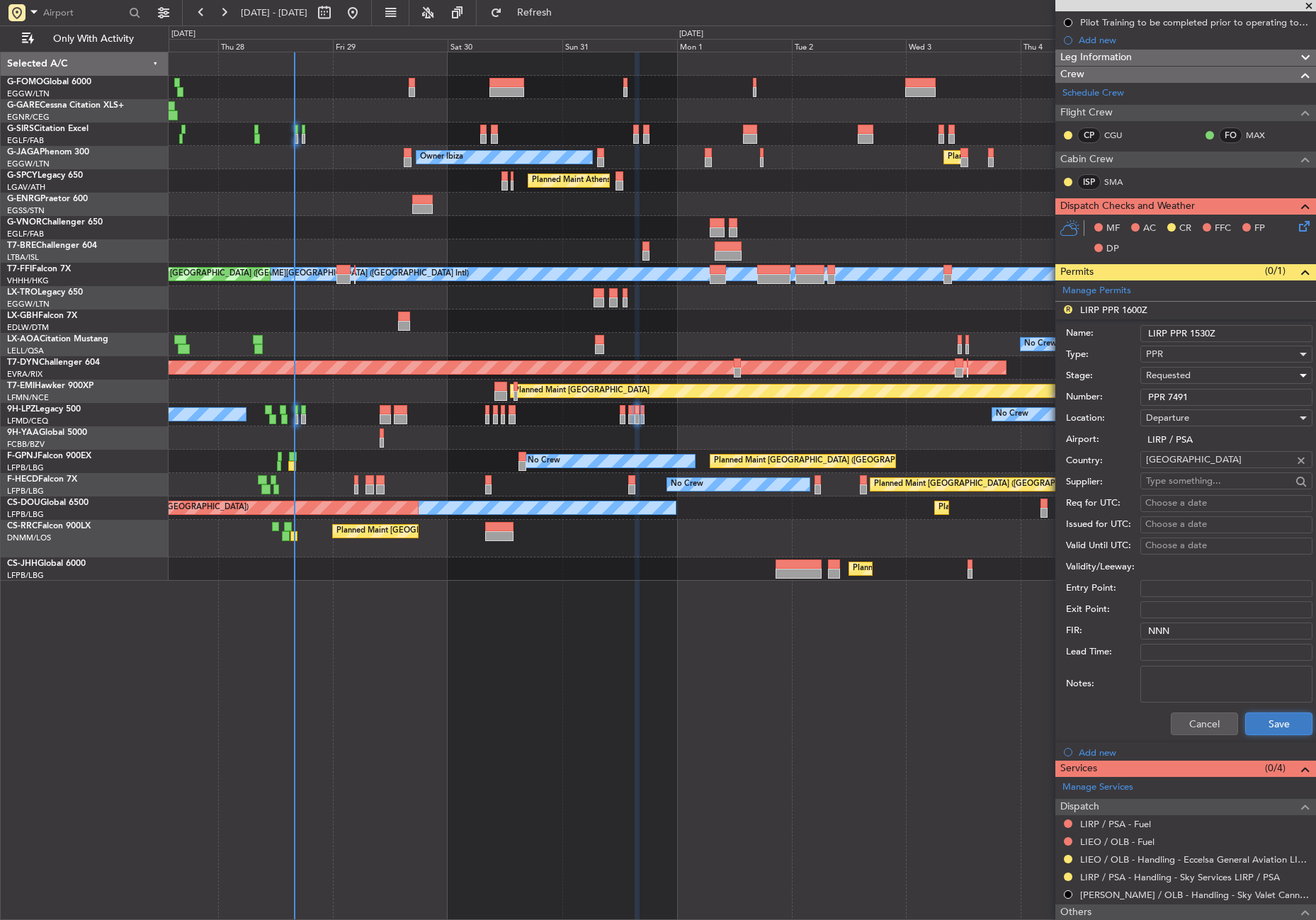
click at [1252, 716] on button "Save" at bounding box center [1278, 724] width 67 height 23
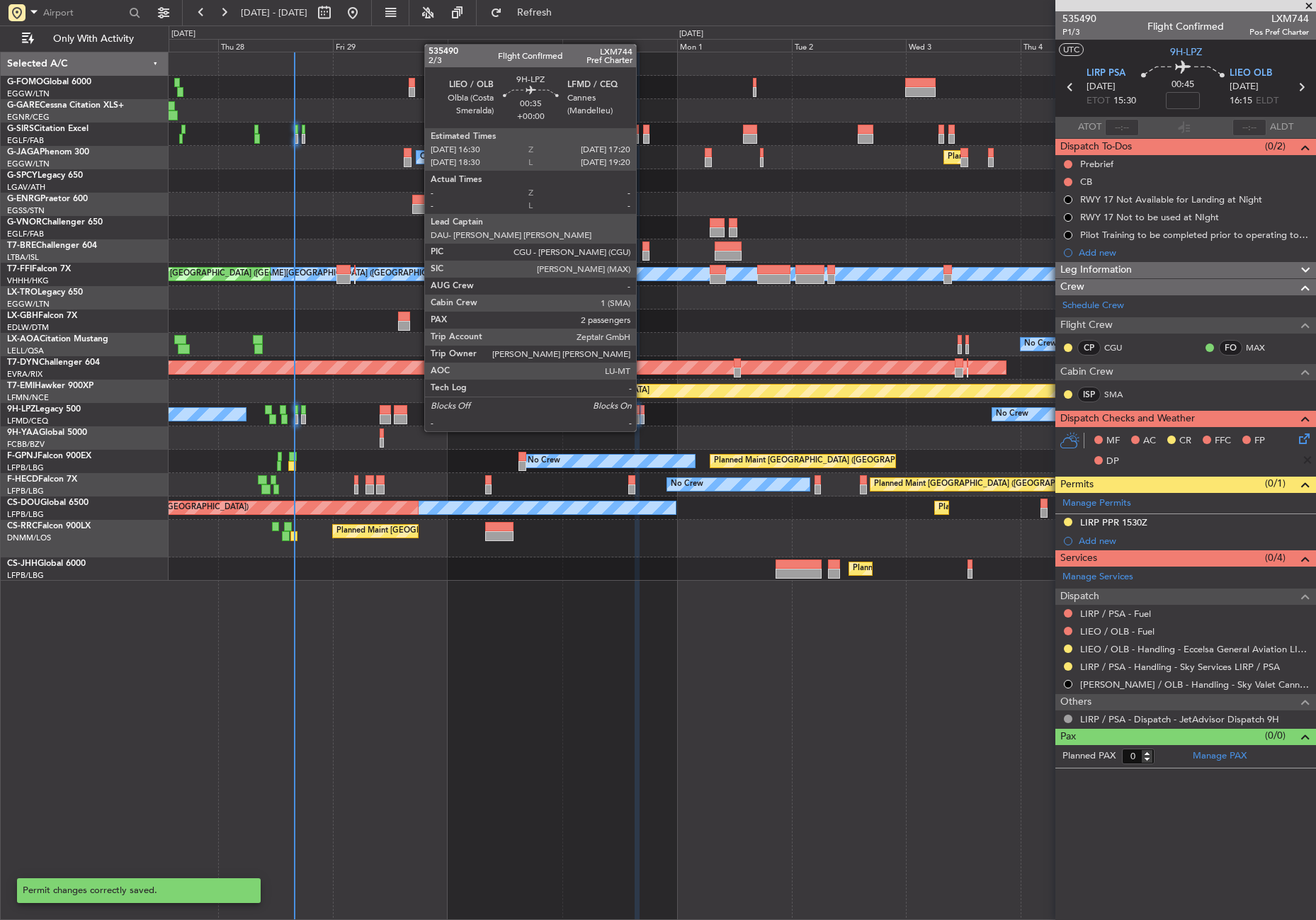
scroll to position [0, 0]
click at [642, 417] on div at bounding box center [642, 419] width 4 height 9
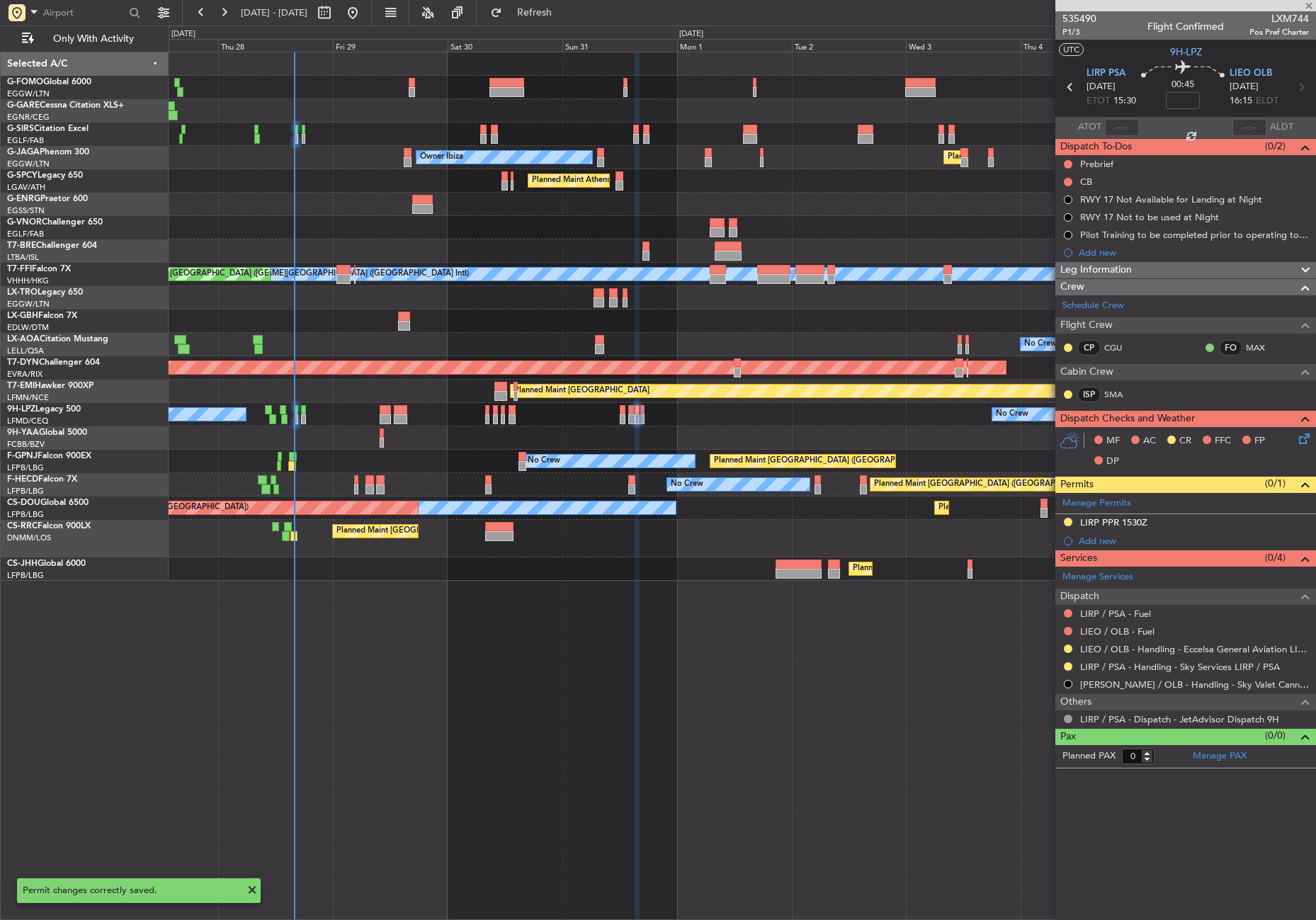
type input "2"
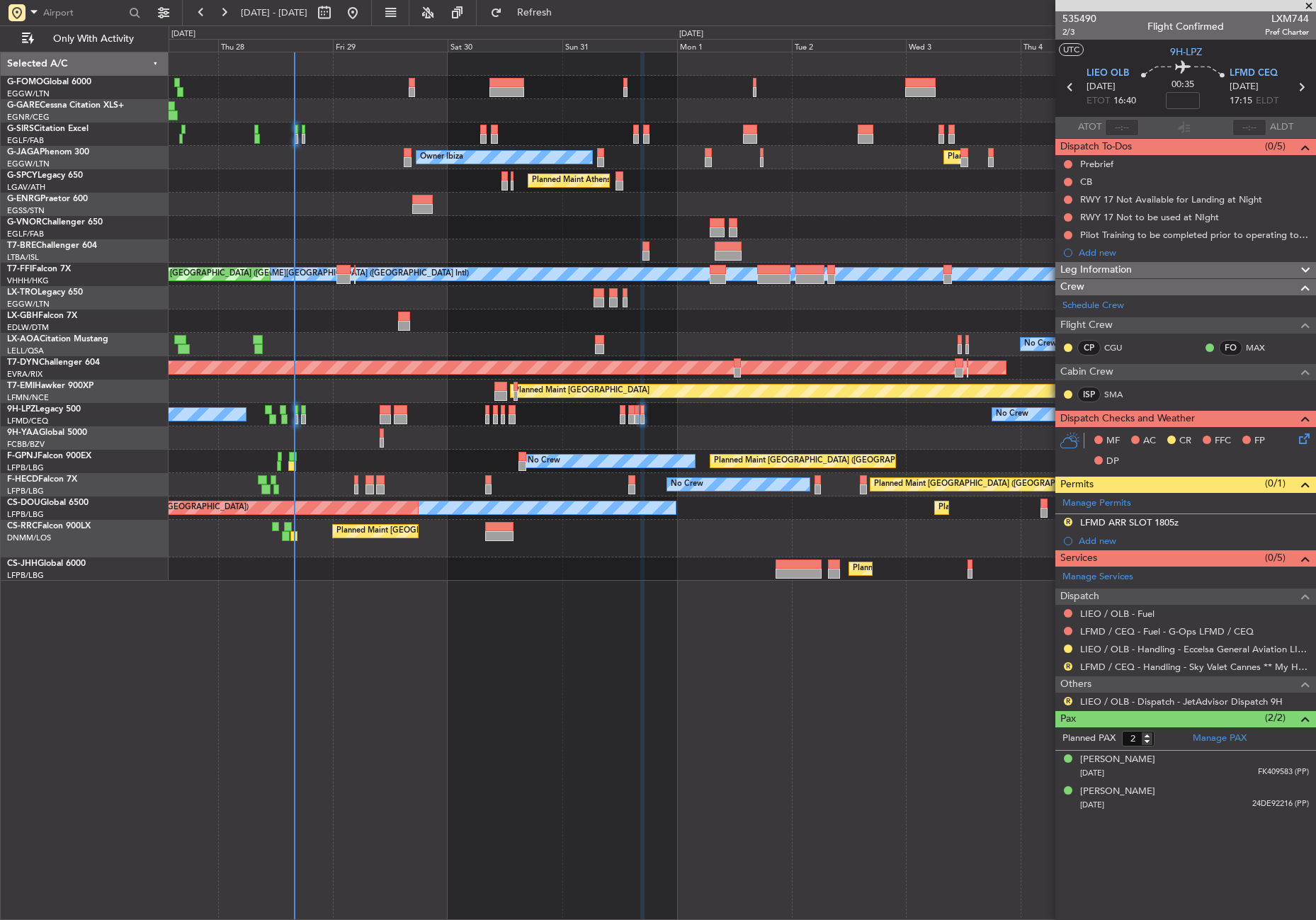
click at [1132, 521] on div "LFMD ARR SLOT 1805z" at bounding box center [1129, 522] width 99 height 12
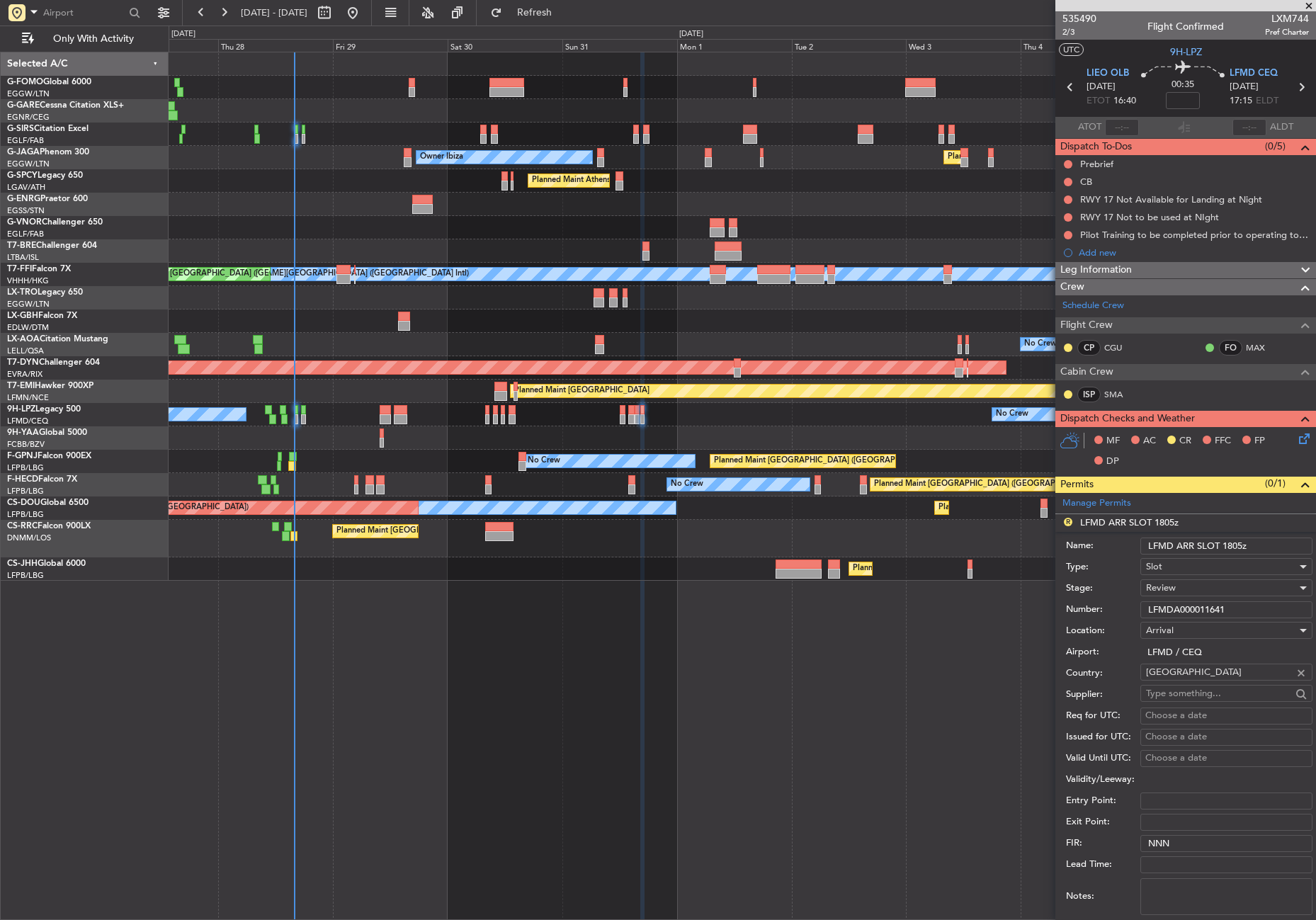
click at [1235, 543] on input "LFMD ARR SLOT 1805z" at bounding box center [1226, 546] width 172 height 17
type input "LFMD ARR SLOT 1715z"
click at [1192, 586] on div "Review" at bounding box center [1221, 587] width 151 height 21
click at [1170, 682] on span "Requested" at bounding box center [1221, 680] width 149 height 21
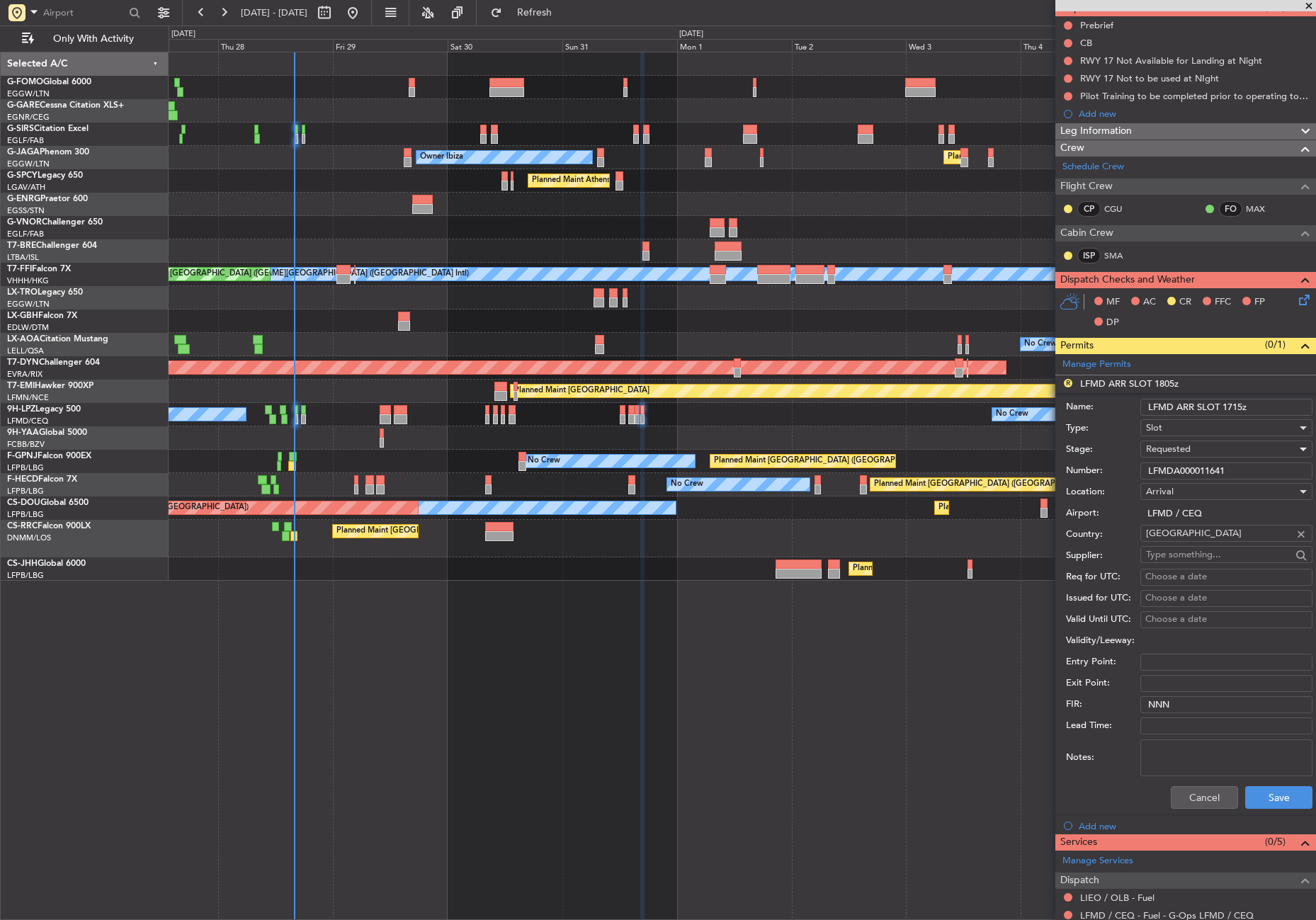
scroll to position [317, 0]
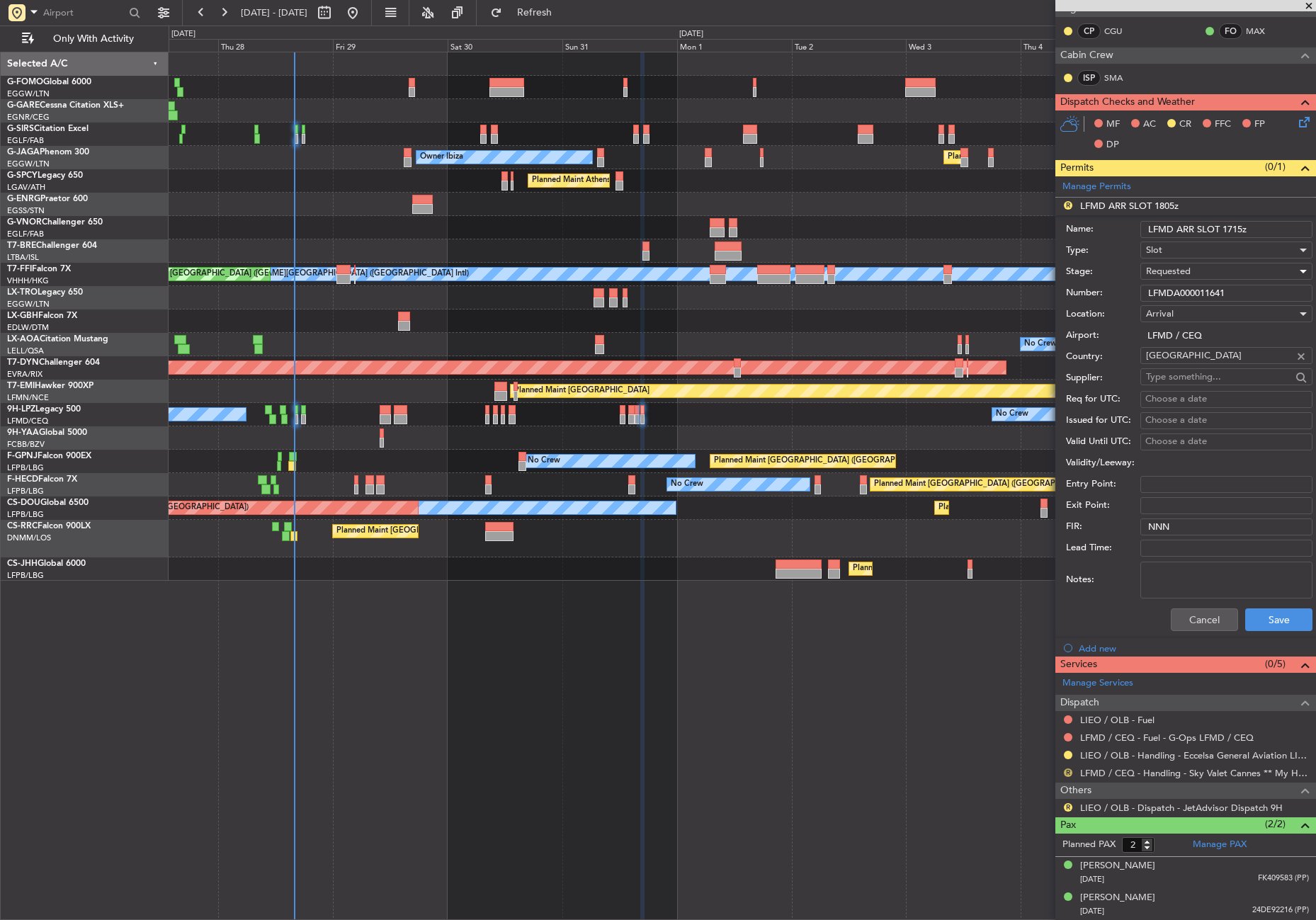
click at [1069, 768] on button "R" at bounding box center [1067, 772] width 9 height 9
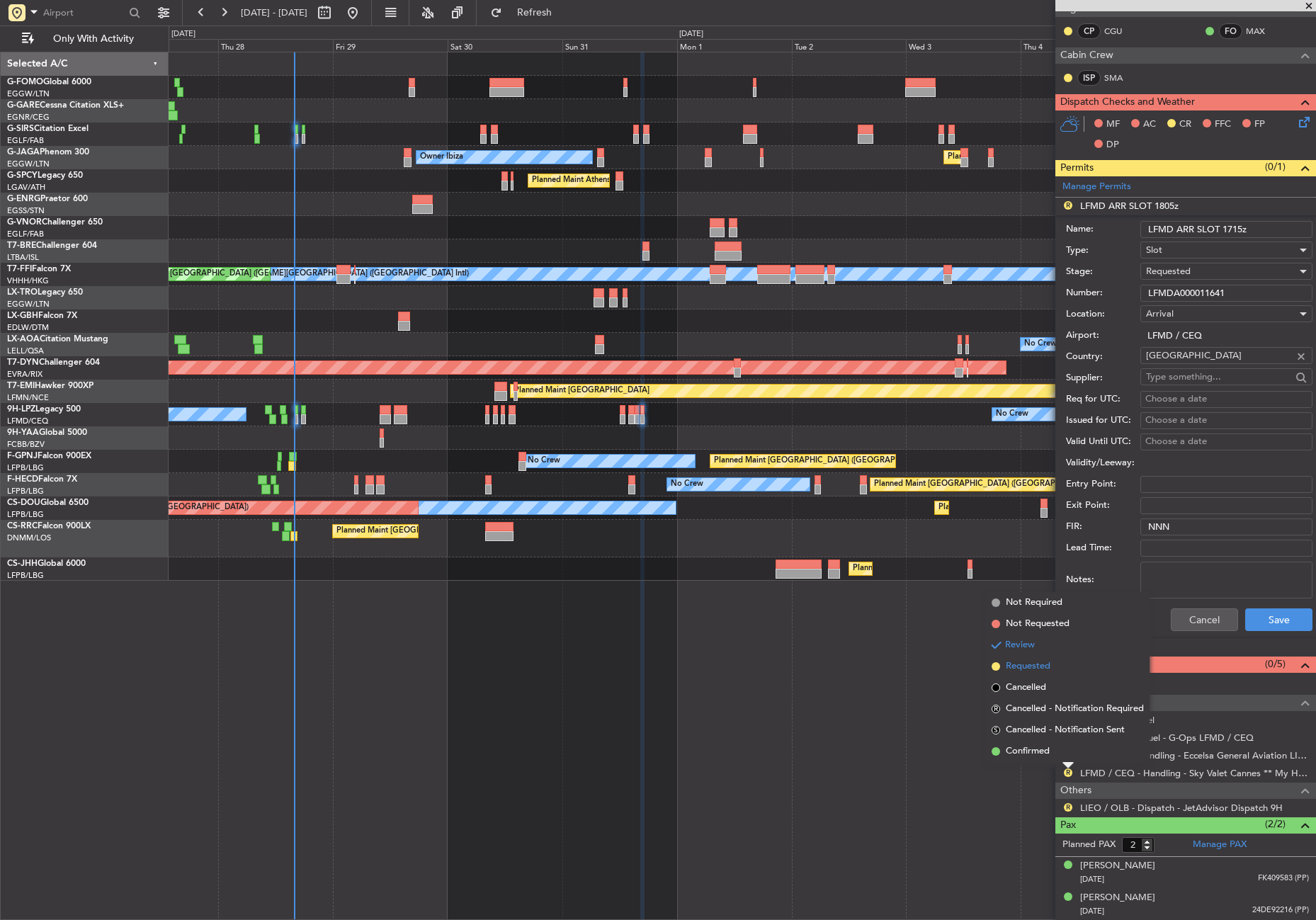
click at [1027, 664] on span "Requested" at bounding box center [1028, 666] width 45 height 14
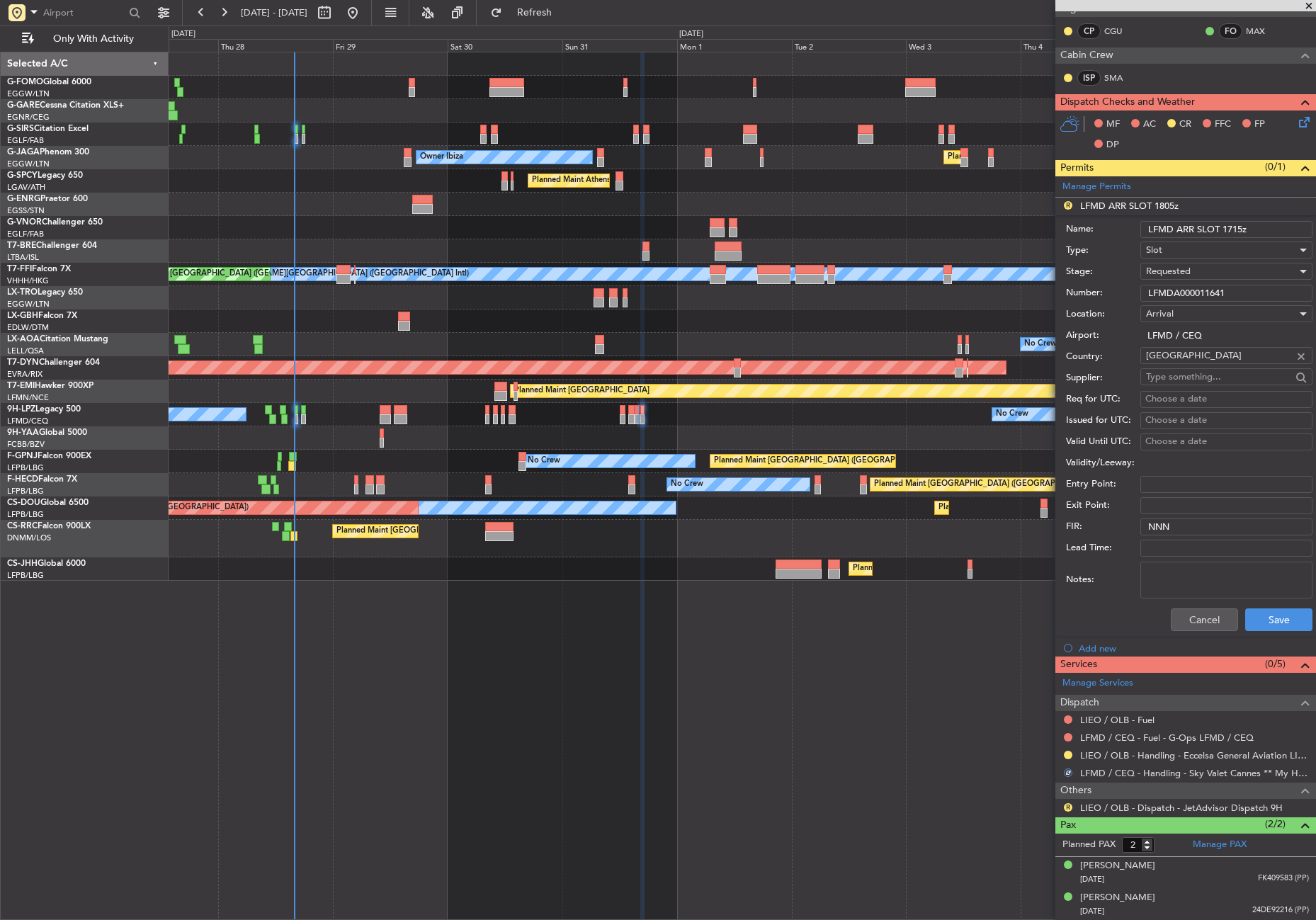
click at [1065, 800] on div "R [PERSON_NAME] / OLB - Dispatch - JetAdvisor Dispatch 9H" at bounding box center [1185, 807] width 261 height 18
click at [1066, 806] on button "R" at bounding box center [1067, 807] width 9 height 9
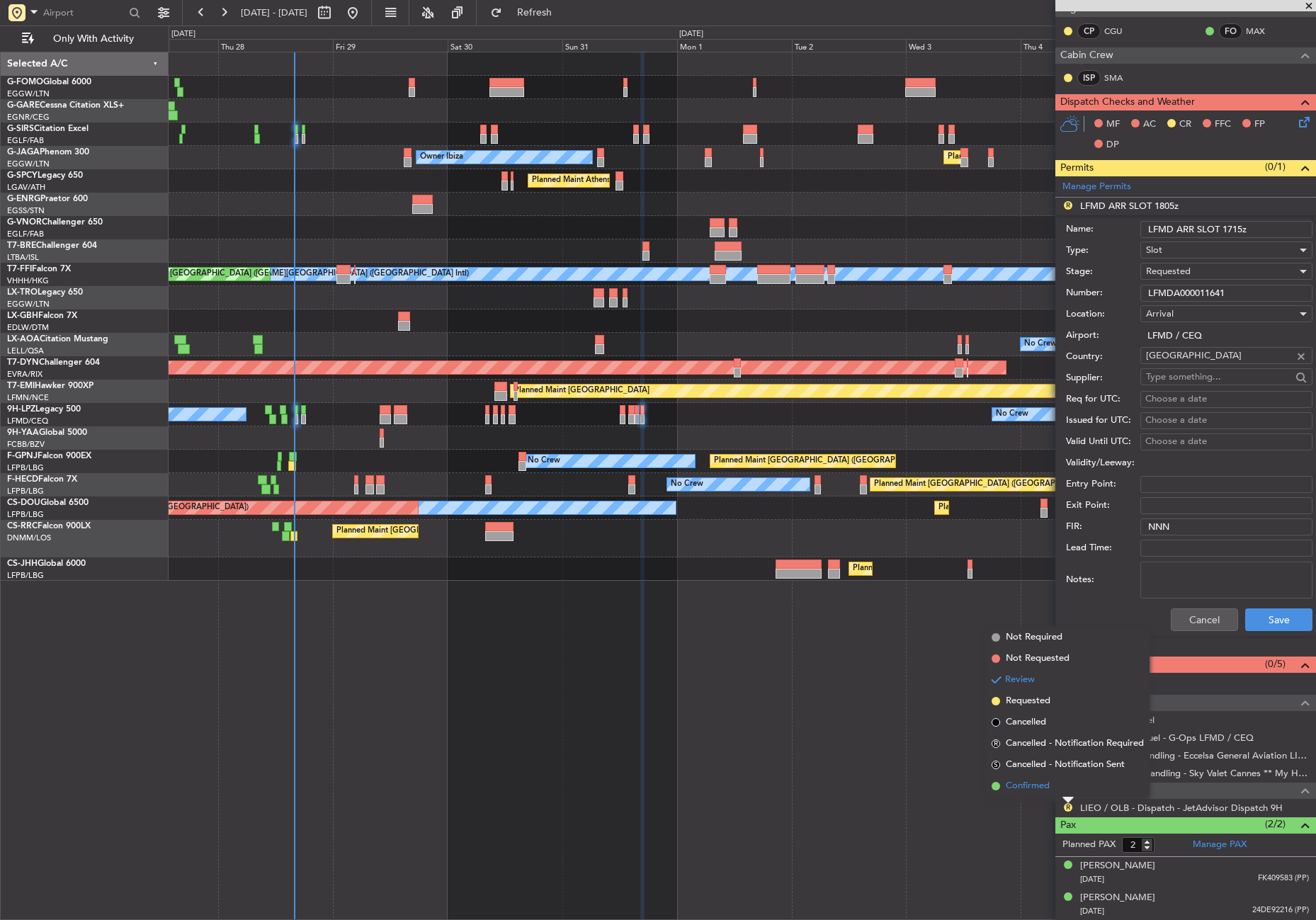
click at [1041, 789] on span "Confirmed" at bounding box center [1028, 785] width 44 height 14
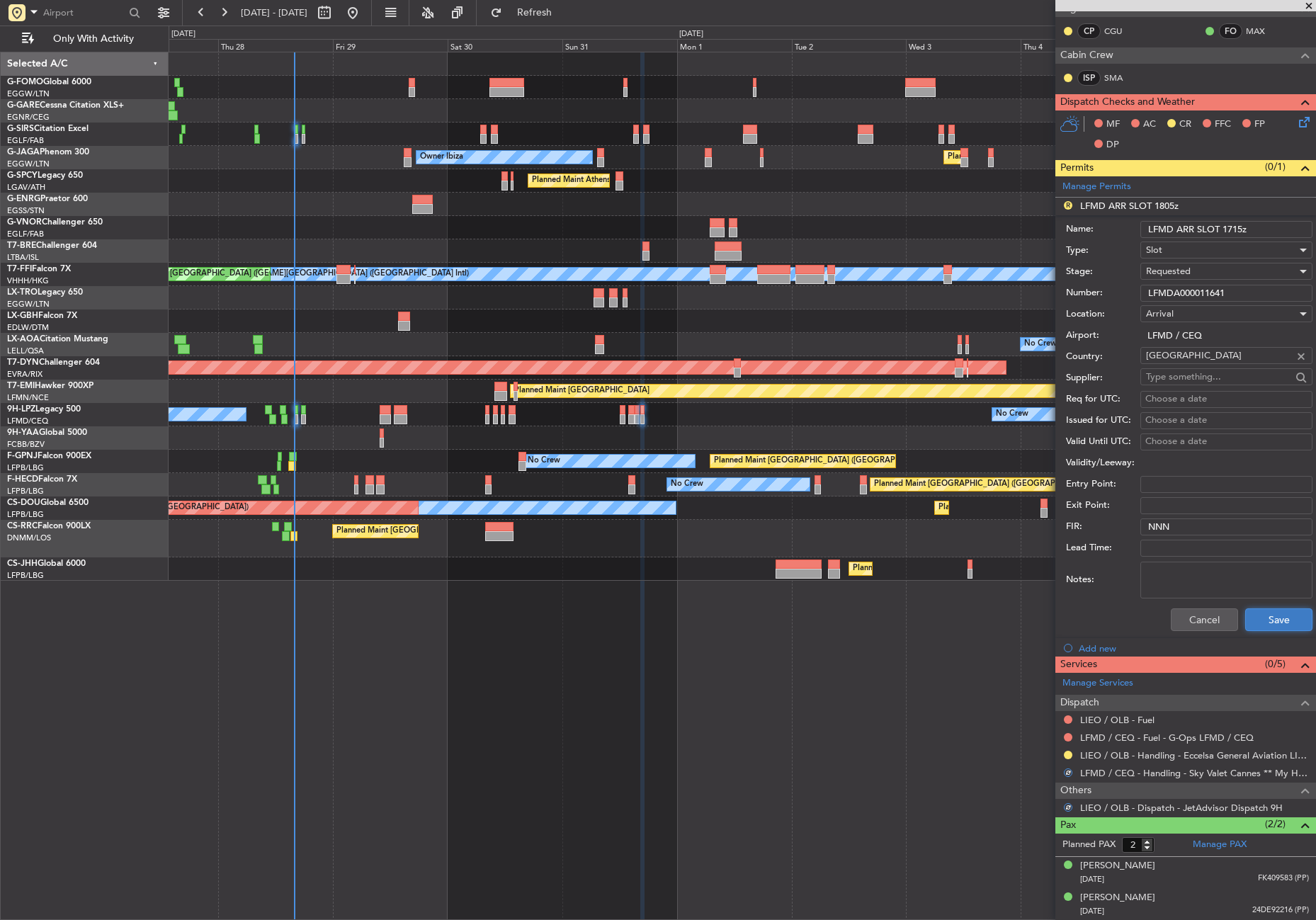
click at [1249, 618] on button "Save" at bounding box center [1278, 619] width 67 height 23
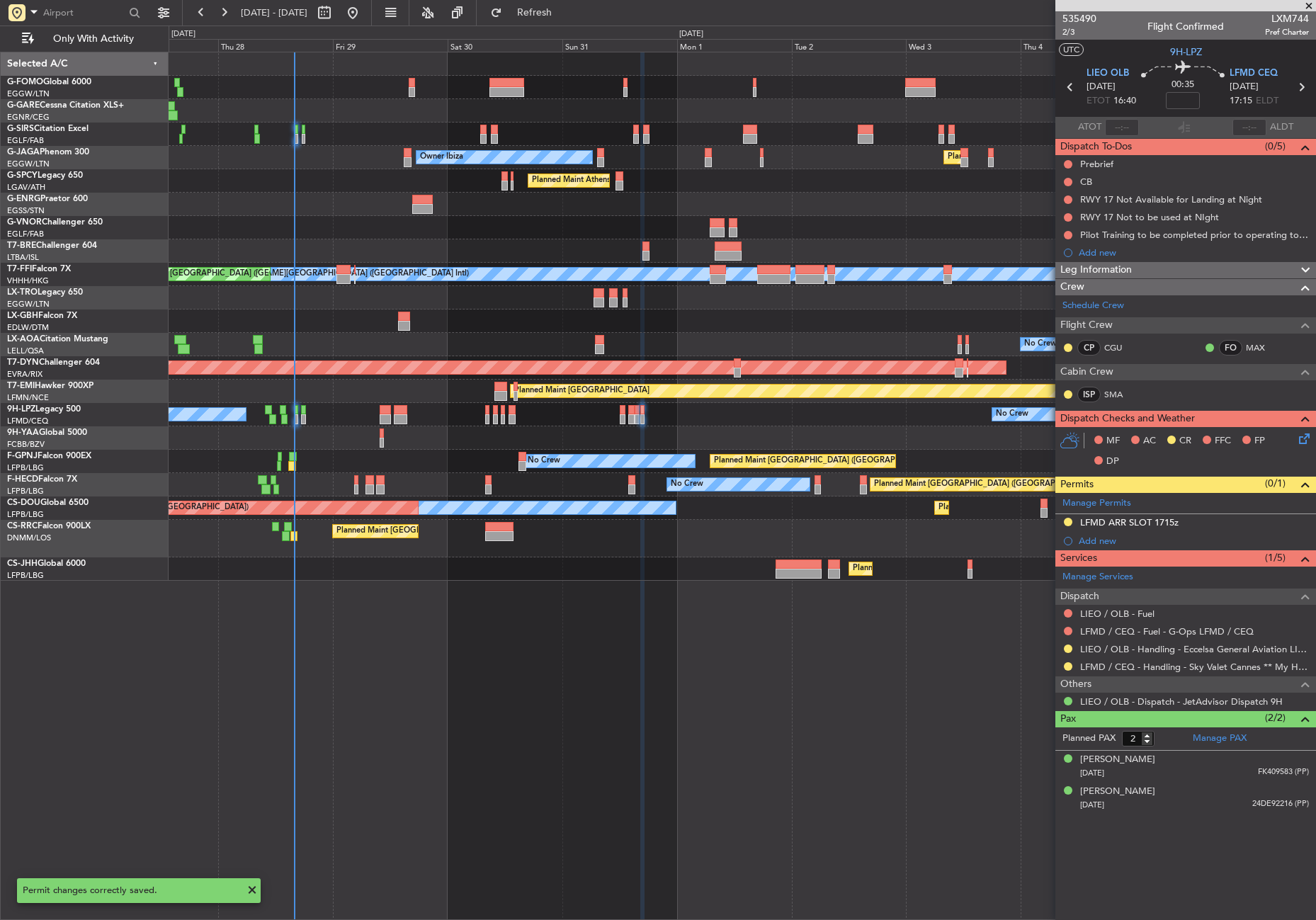
scroll to position [0, 0]
click at [331, 722] on div "Planned Maint [GEOGRAPHIC_DATA] ([GEOGRAPHIC_DATA]) Unplanned Maint [GEOGRAPHIC…" at bounding box center [742, 485] width 1147 height 868
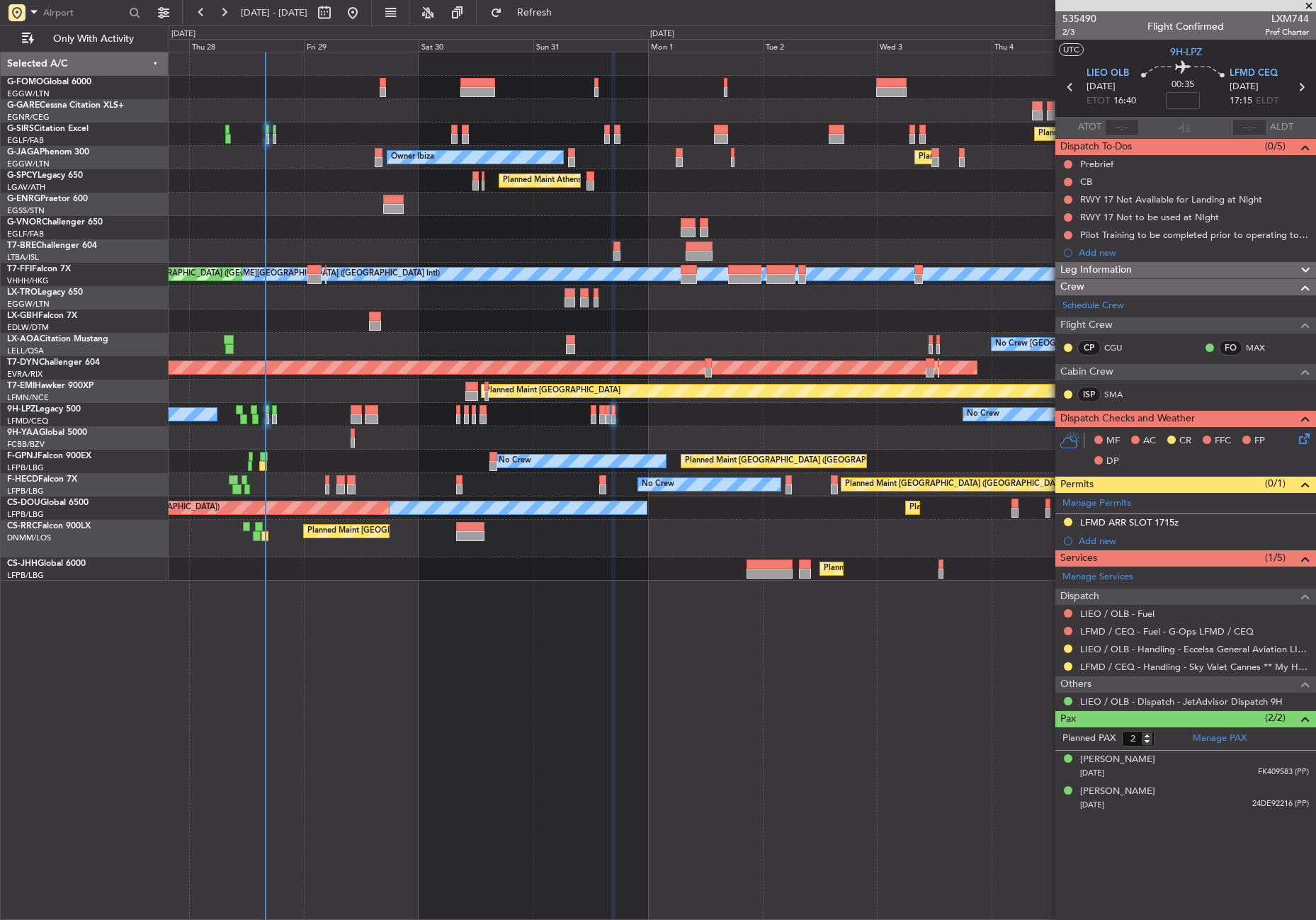
click at [361, 689] on div "Planned Maint [GEOGRAPHIC_DATA] ([GEOGRAPHIC_DATA]) Unplanned Maint [GEOGRAPHIC…" at bounding box center [742, 485] width 1147 height 868
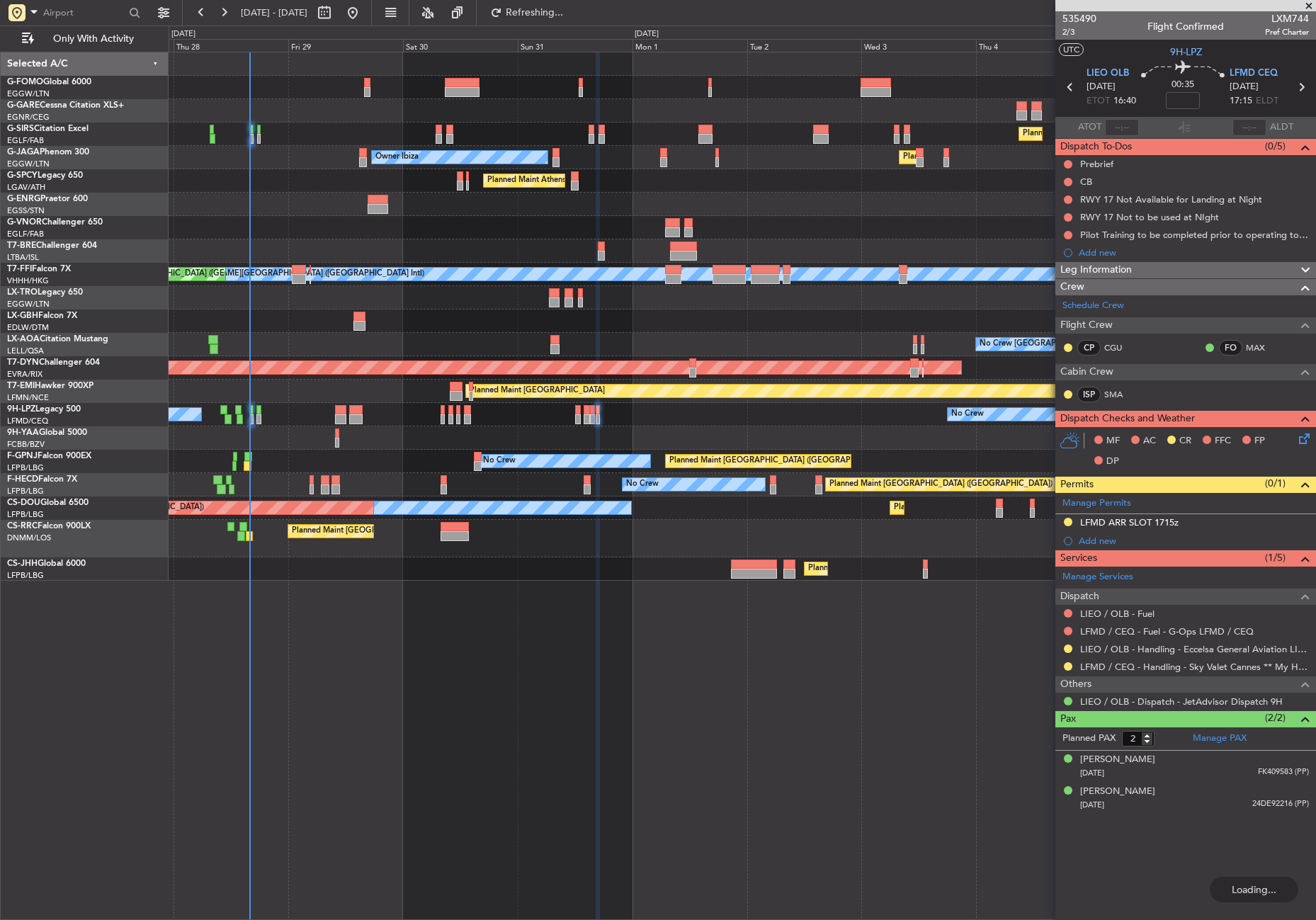
drag, startPoint x: 1069, startPoint y: 522, endPoint x: 1056, endPoint y: 558, distance: 38.3
click at [1069, 522] on button at bounding box center [1067, 522] width 9 height 9
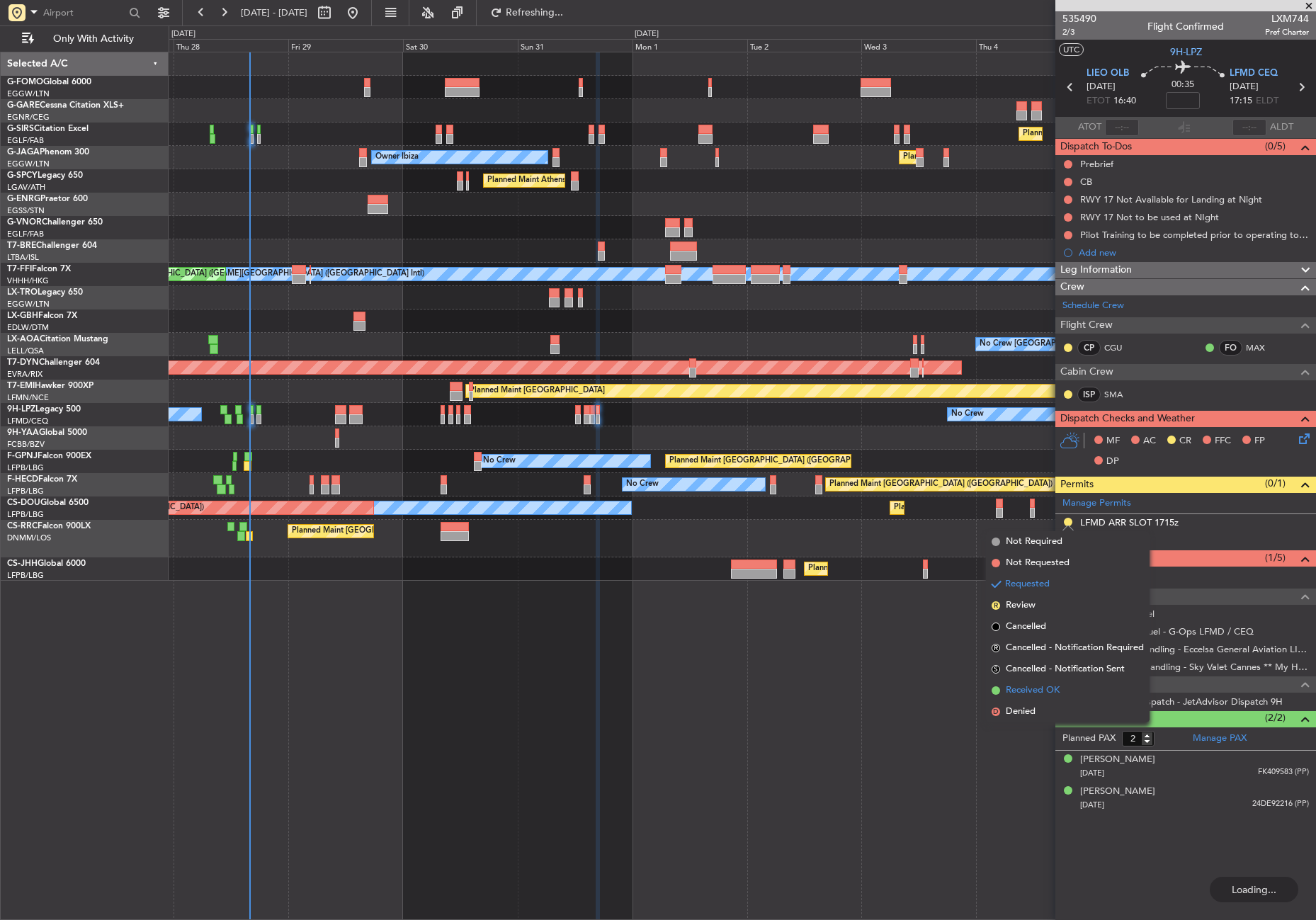
click at [1043, 693] on span "Received OK" at bounding box center [1032, 690] width 54 height 14
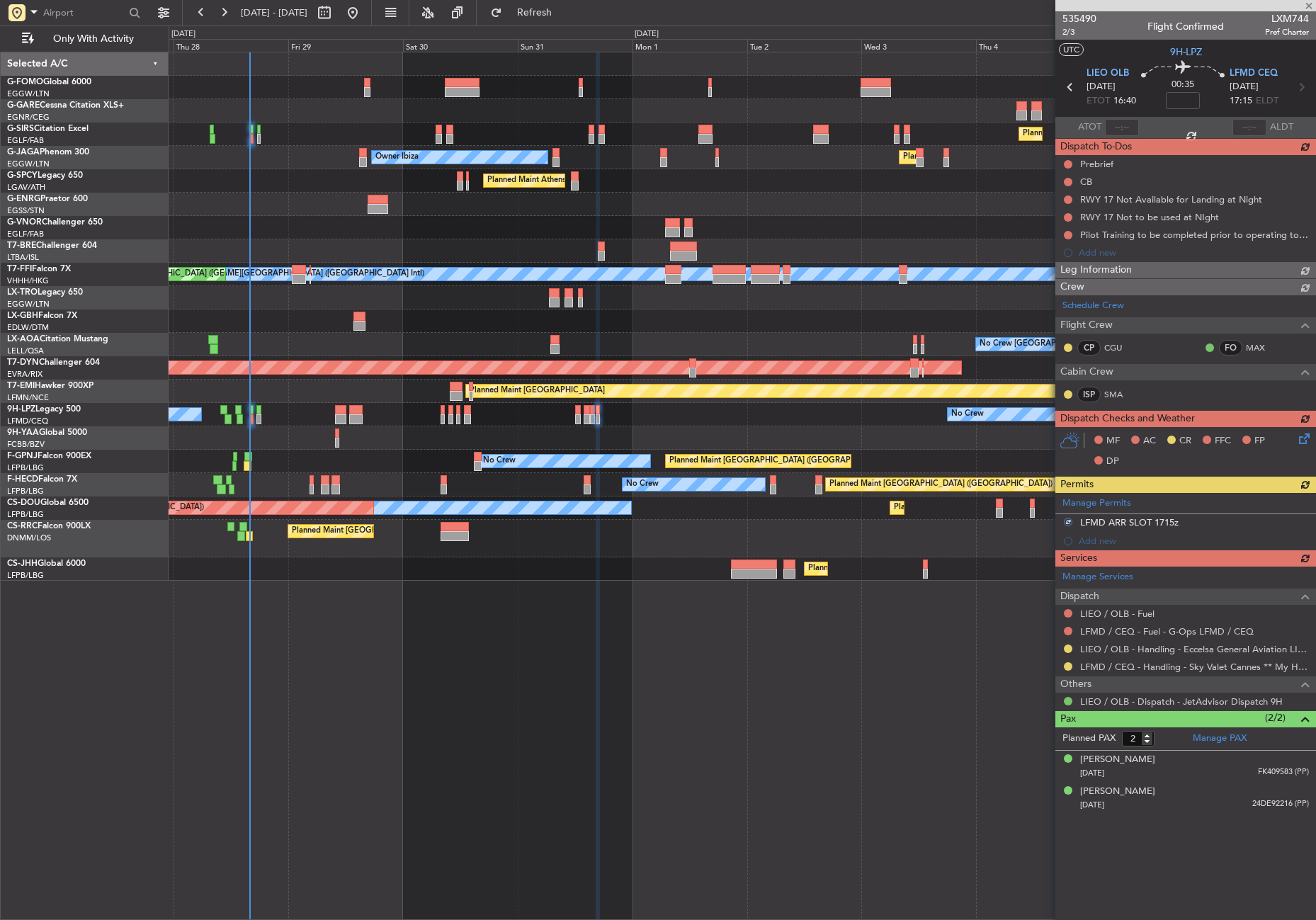
click at [1066, 661] on div "Manage Services Dispatch [PERSON_NAME] / OLB - Fuel LFMD / CEQ - Fuel - G-Ops L…" at bounding box center [1185, 638] width 261 height 144
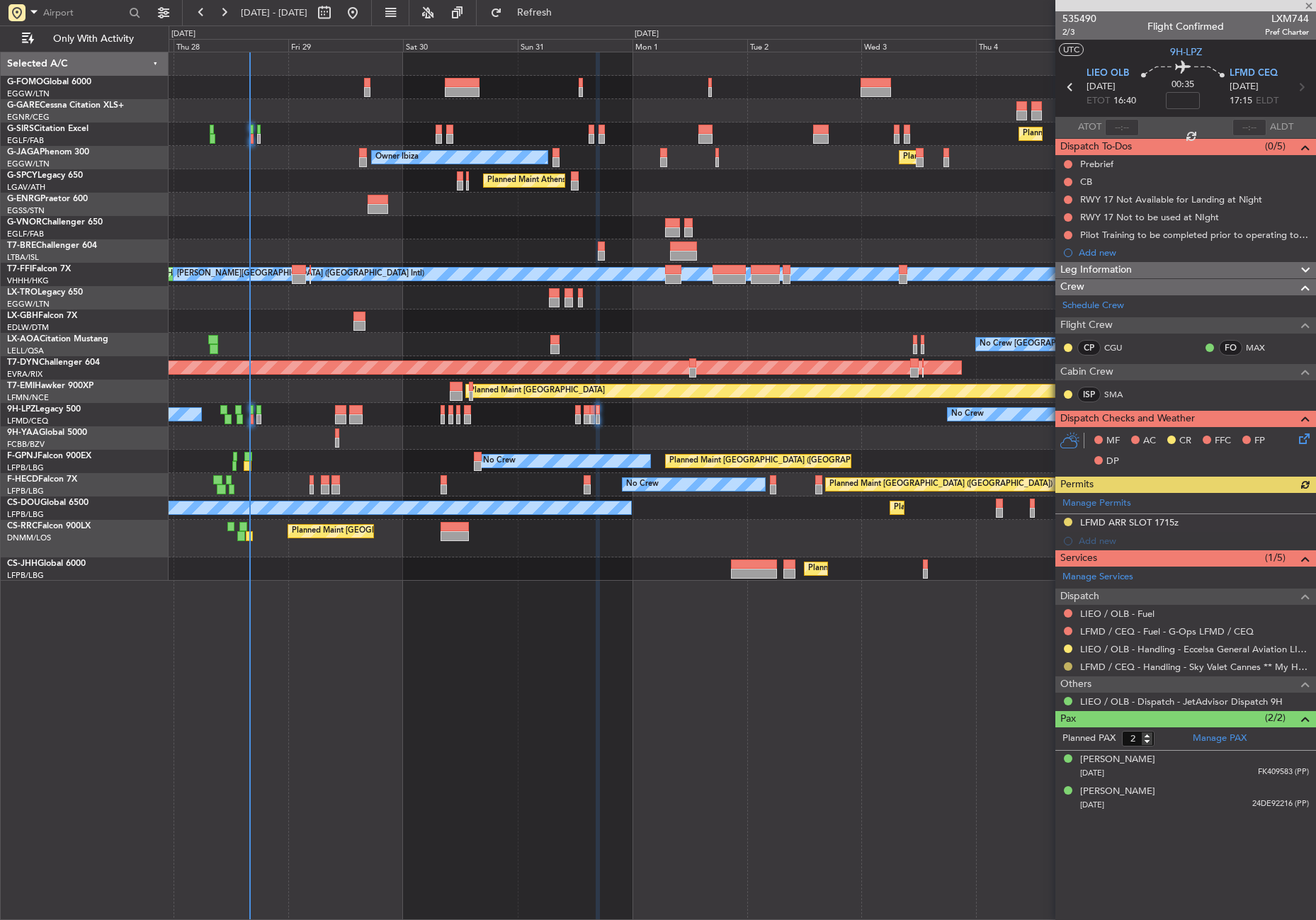
click at [1066, 664] on button at bounding box center [1067, 666] width 9 height 9
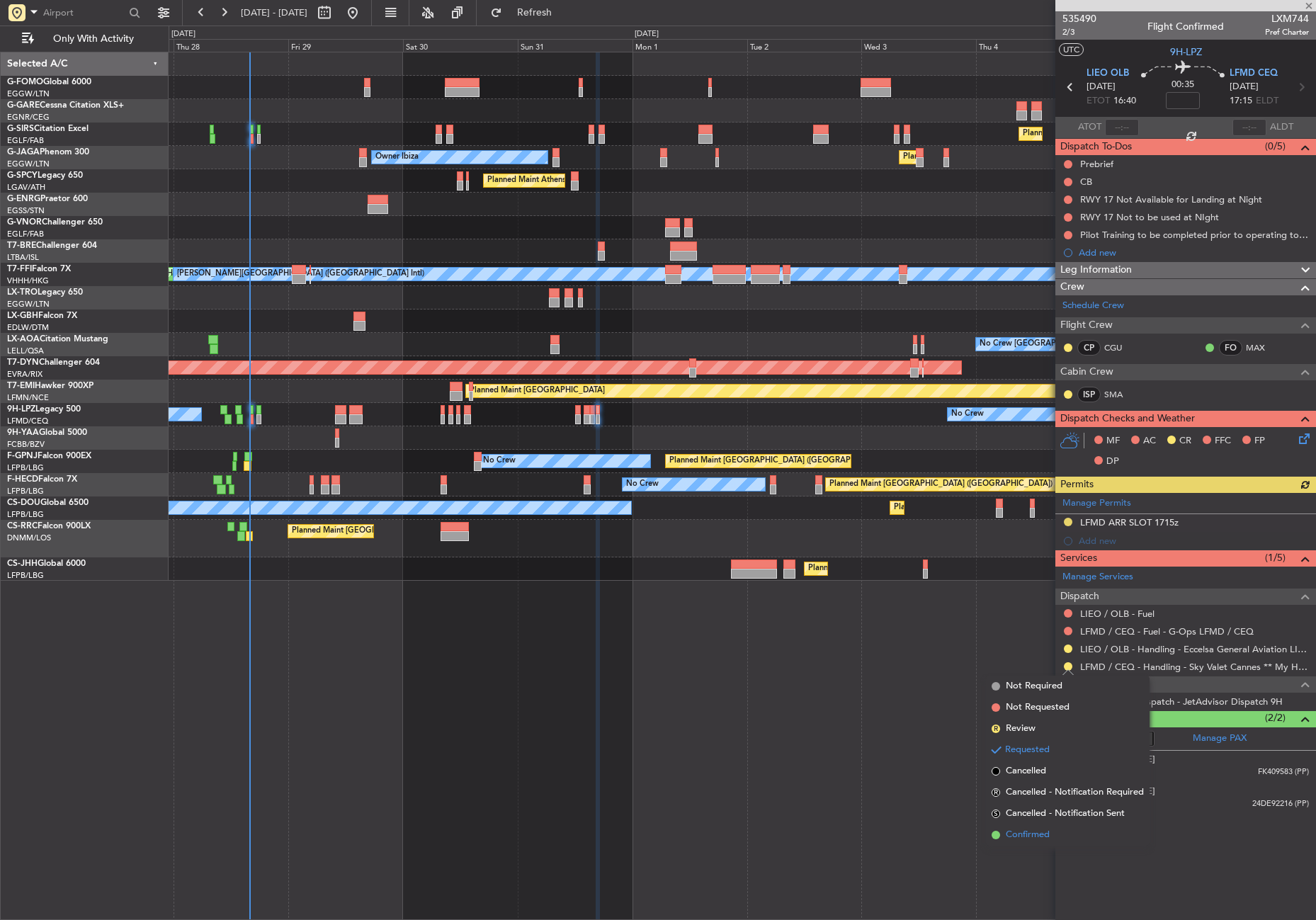
click at [1027, 827] on li "Confirmed" at bounding box center [1067, 835] width 163 height 21
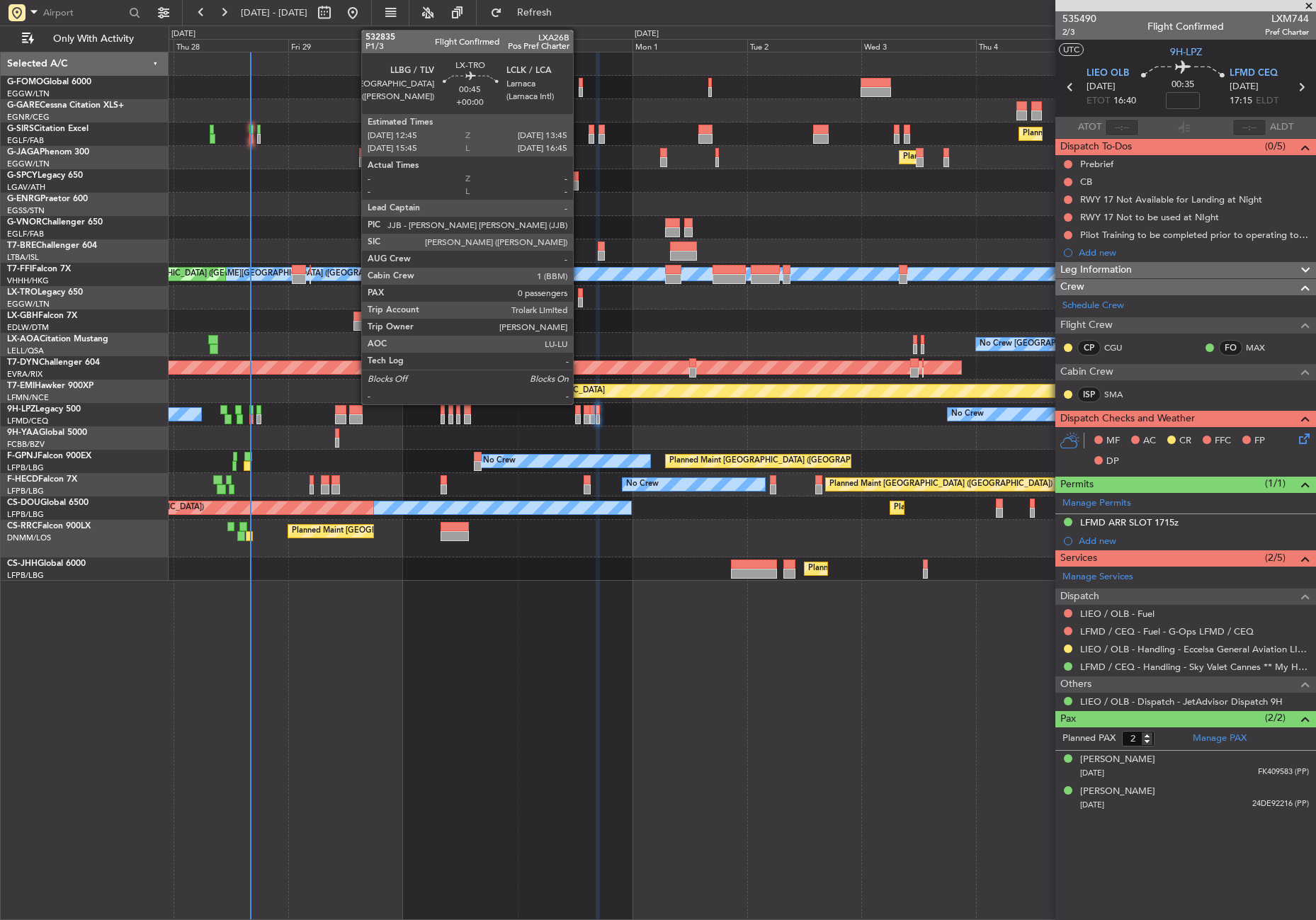
click at [580, 301] on div at bounding box center [580, 303] width 5 height 9
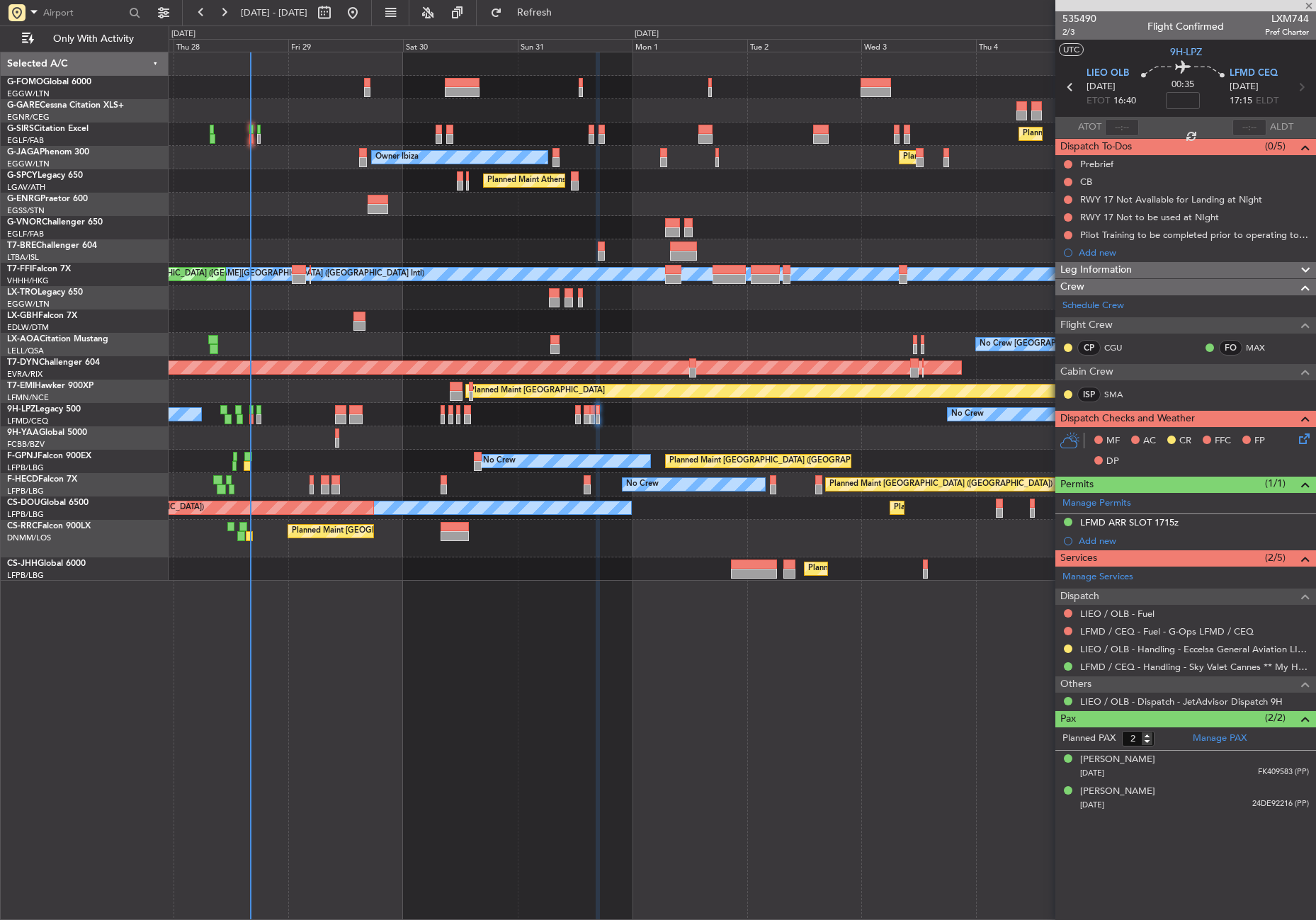
type input "0"
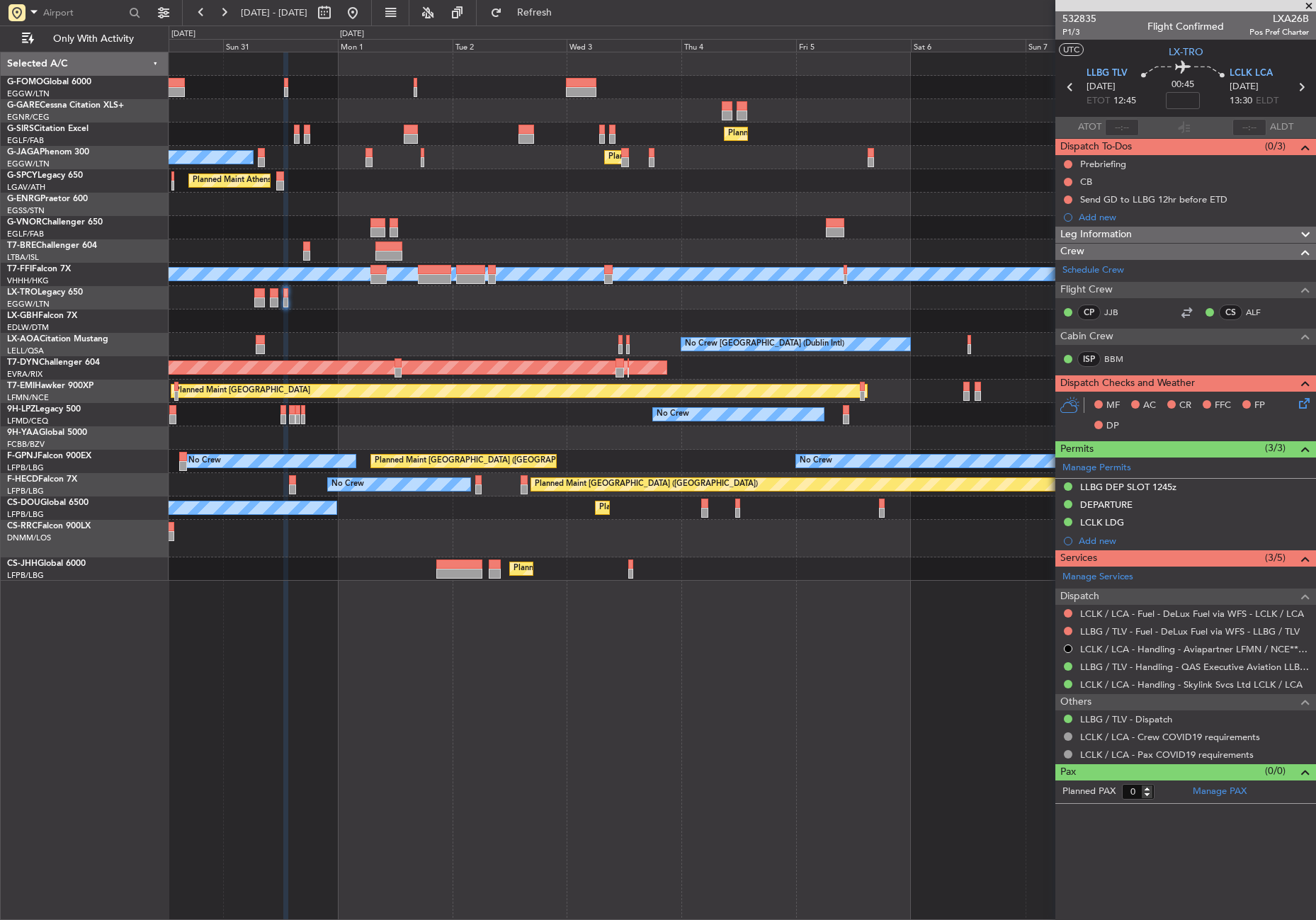
click at [414, 331] on div "Planned Maint [GEOGRAPHIC_DATA] ([GEOGRAPHIC_DATA]) Planned Maint [GEOGRAPHIC_D…" at bounding box center [742, 316] width 1147 height 528
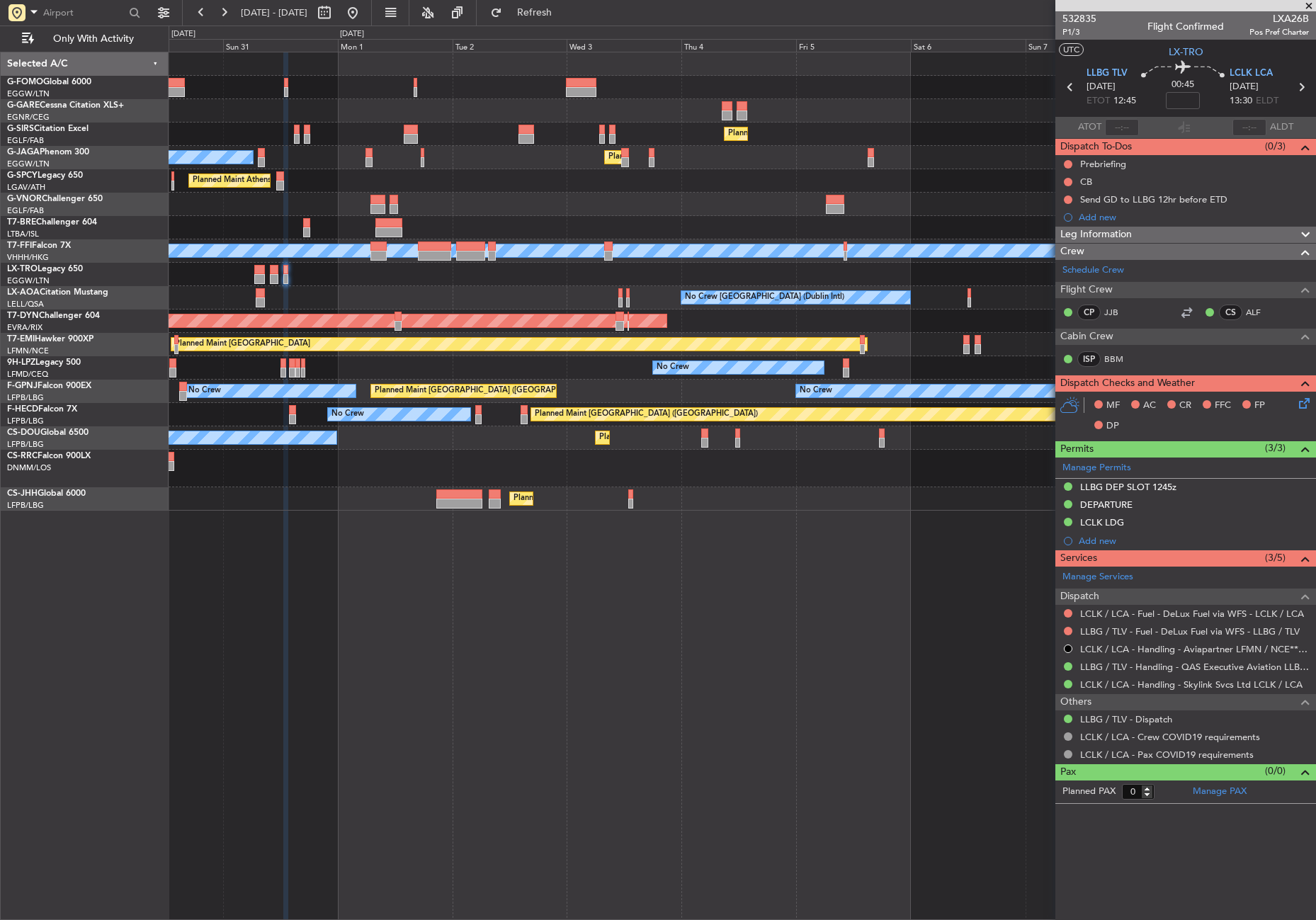
click at [230, 280] on div "Planned Maint Dusseldorf" at bounding box center [742, 274] width 1147 height 24
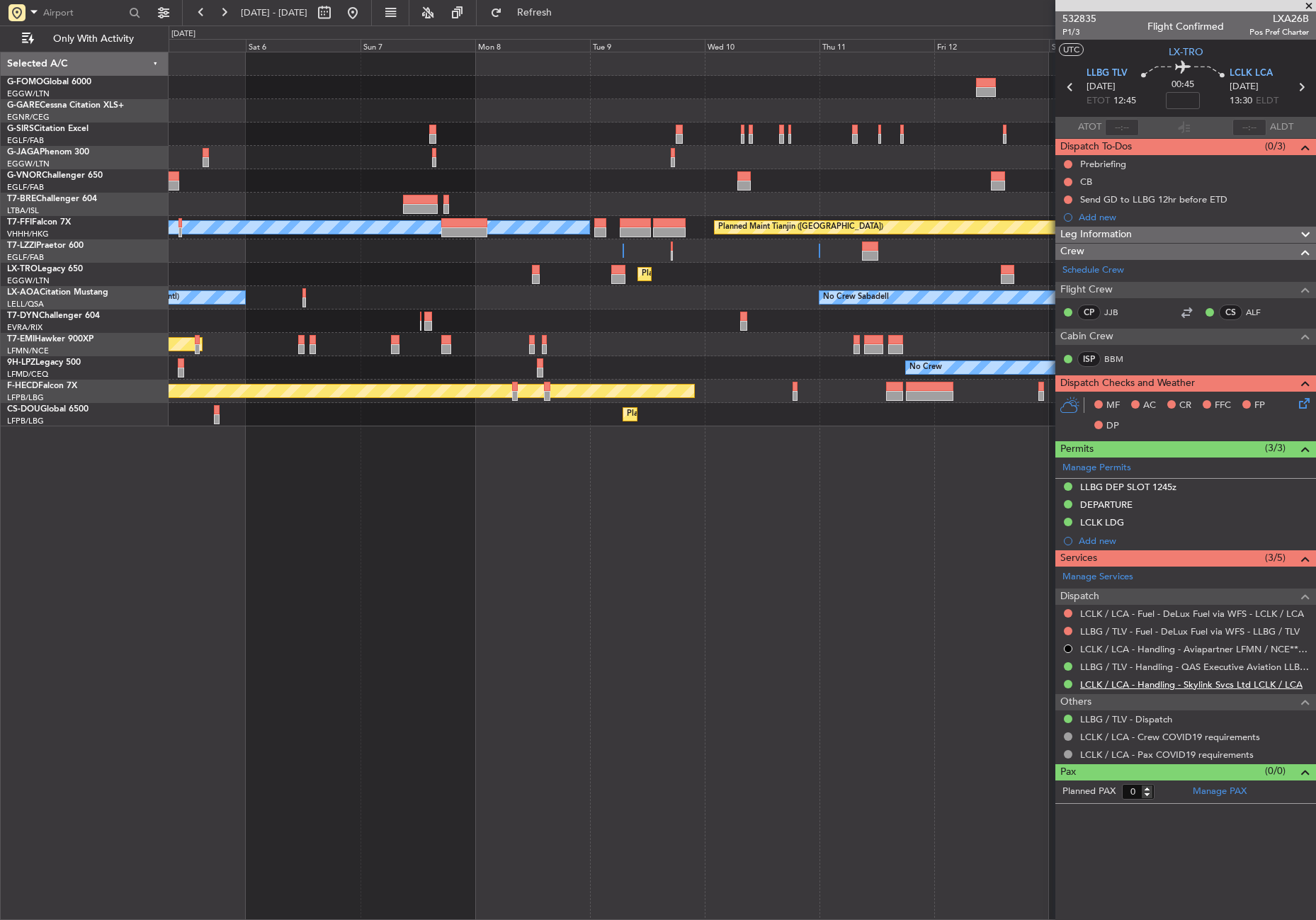
click at [1140, 683] on link "LCLK / LCA - Handling - Skylink Svcs Ltd LCLK / LCA" at bounding box center [1191, 684] width 222 height 12
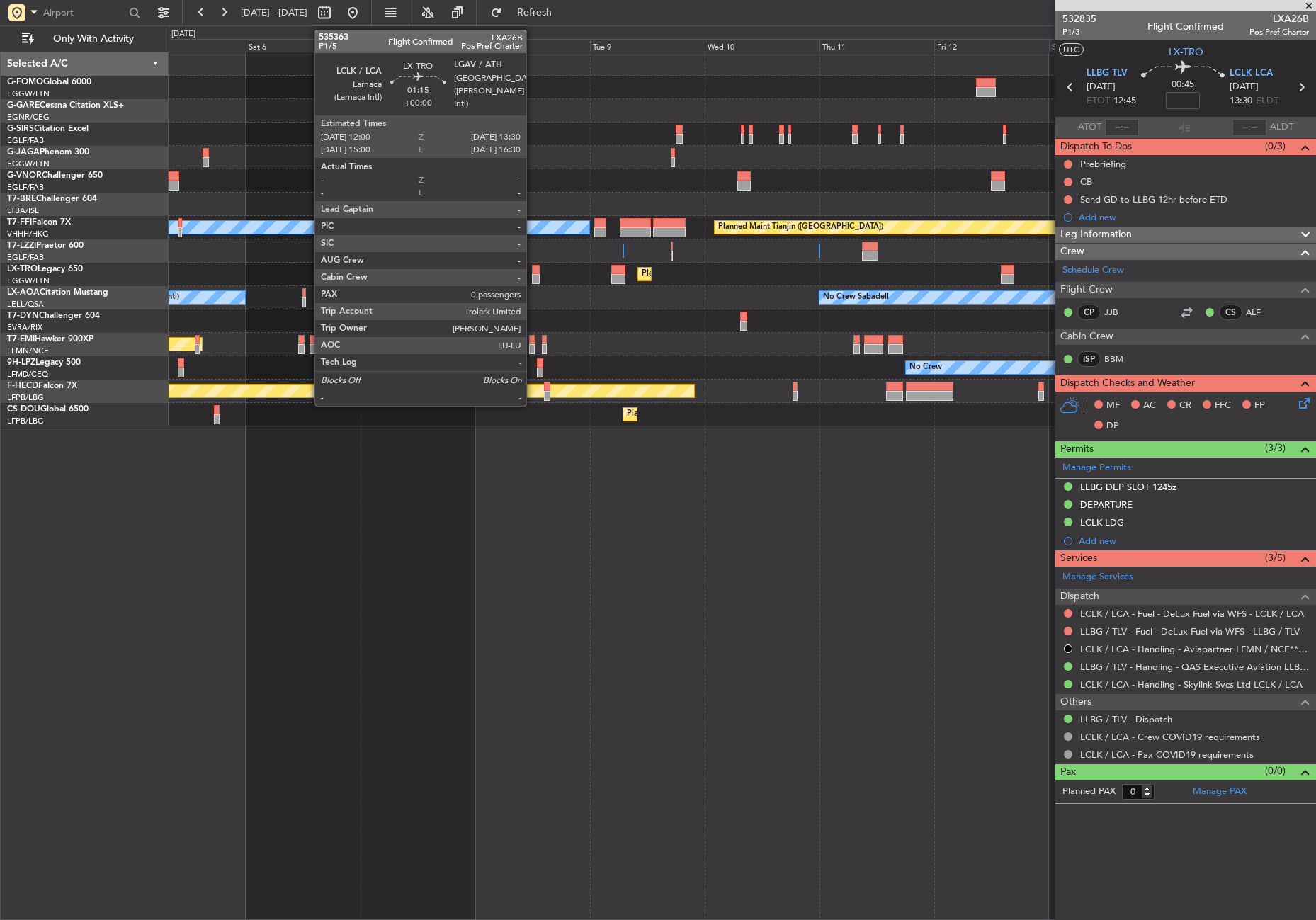
click at [532, 272] on div at bounding box center [536, 269] width 8 height 9
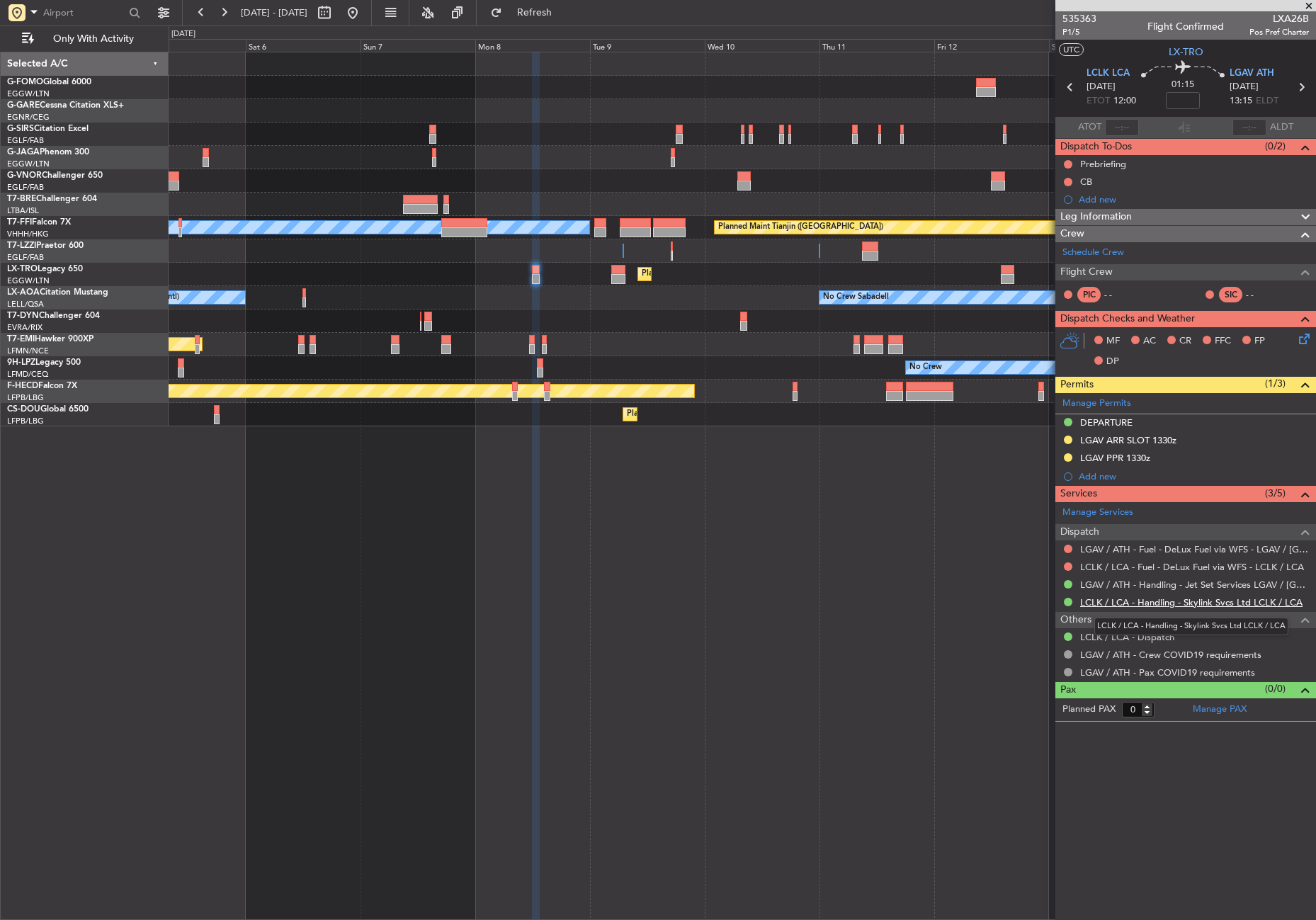
click at [1130, 601] on link "LCLK / LCA - Handling - Skylink Svcs Ltd LCLK / LCA" at bounding box center [1191, 602] width 222 height 12
click at [871, 552] on div "Planned Maint [GEOGRAPHIC_DATA] ([GEOGRAPHIC_DATA]) Planned Maint [GEOGRAPHIC_D…" at bounding box center [742, 485] width 1147 height 868
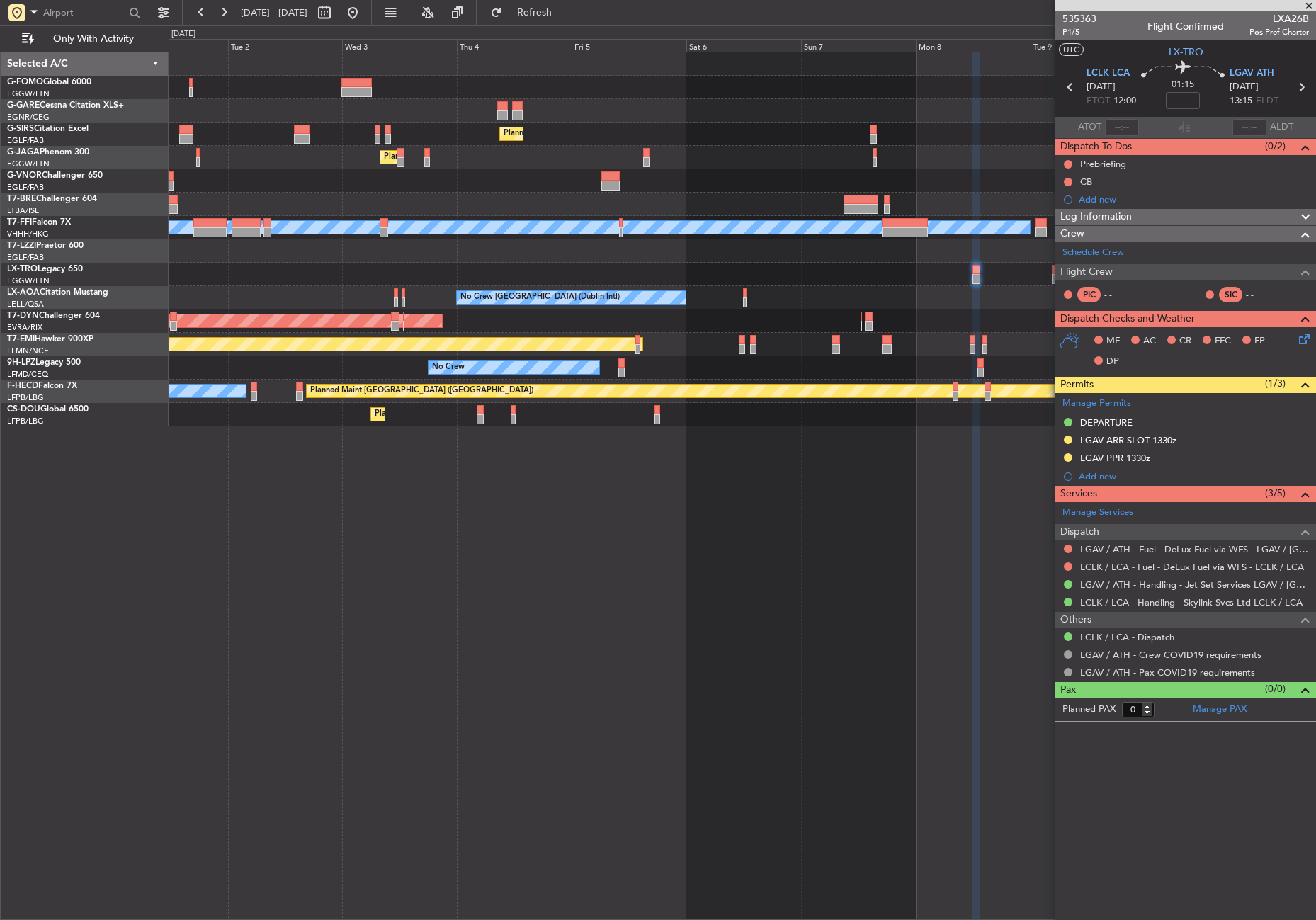
click at [745, 569] on div "Planned Maint [GEOGRAPHIC_DATA] ([GEOGRAPHIC_DATA]) Planned Maint [GEOGRAPHIC_D…" at bounding box center [742, 485] width 1147 height 868
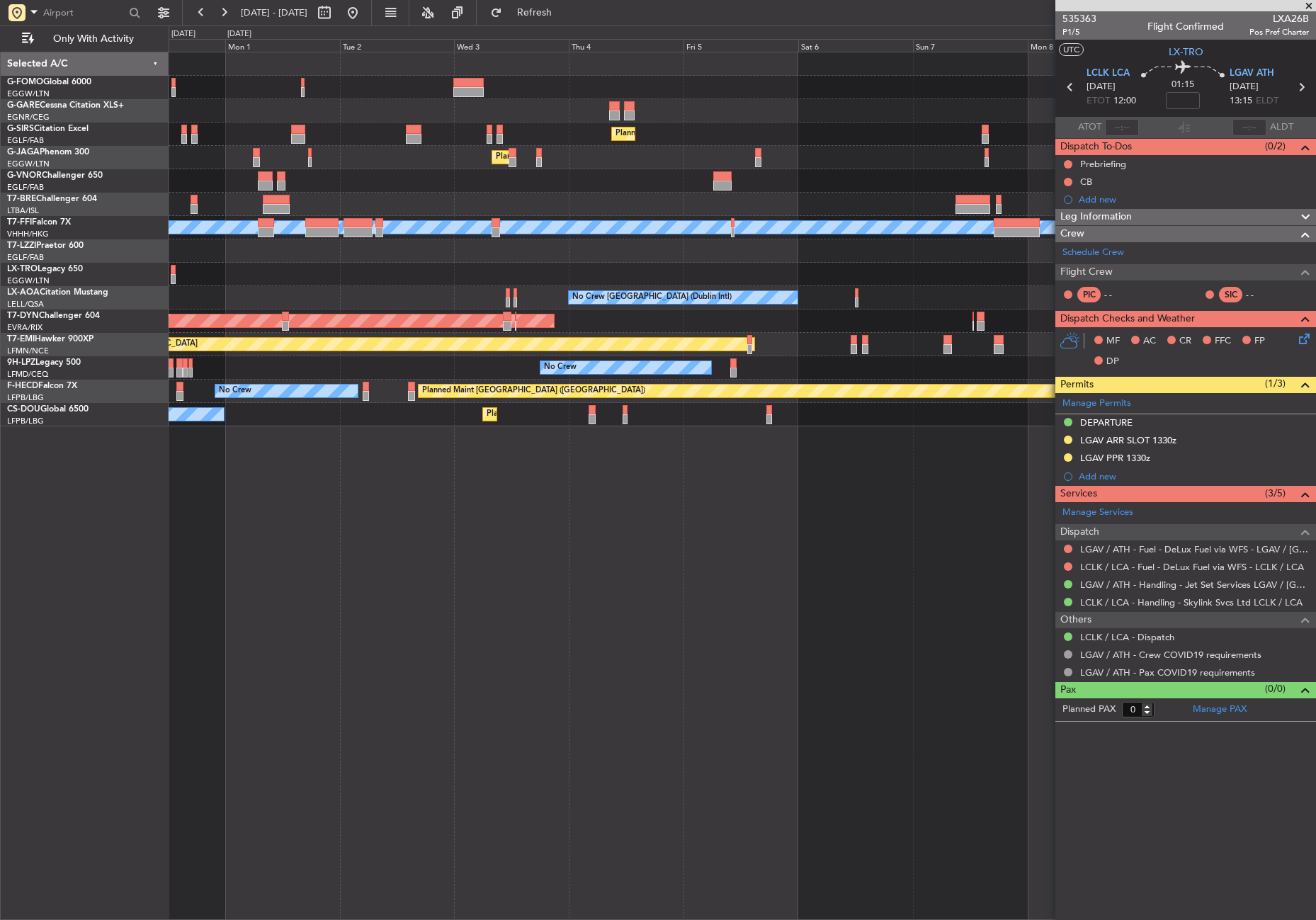
click at [751, 571] on div "Planned Maint [GEOGRAPHIC_DATA] ([GEOGRAPHIC_DATA]) Planned Maint [GEOGRAPHIC_D…" at bounding box center [742, 485] width 1147 height 868
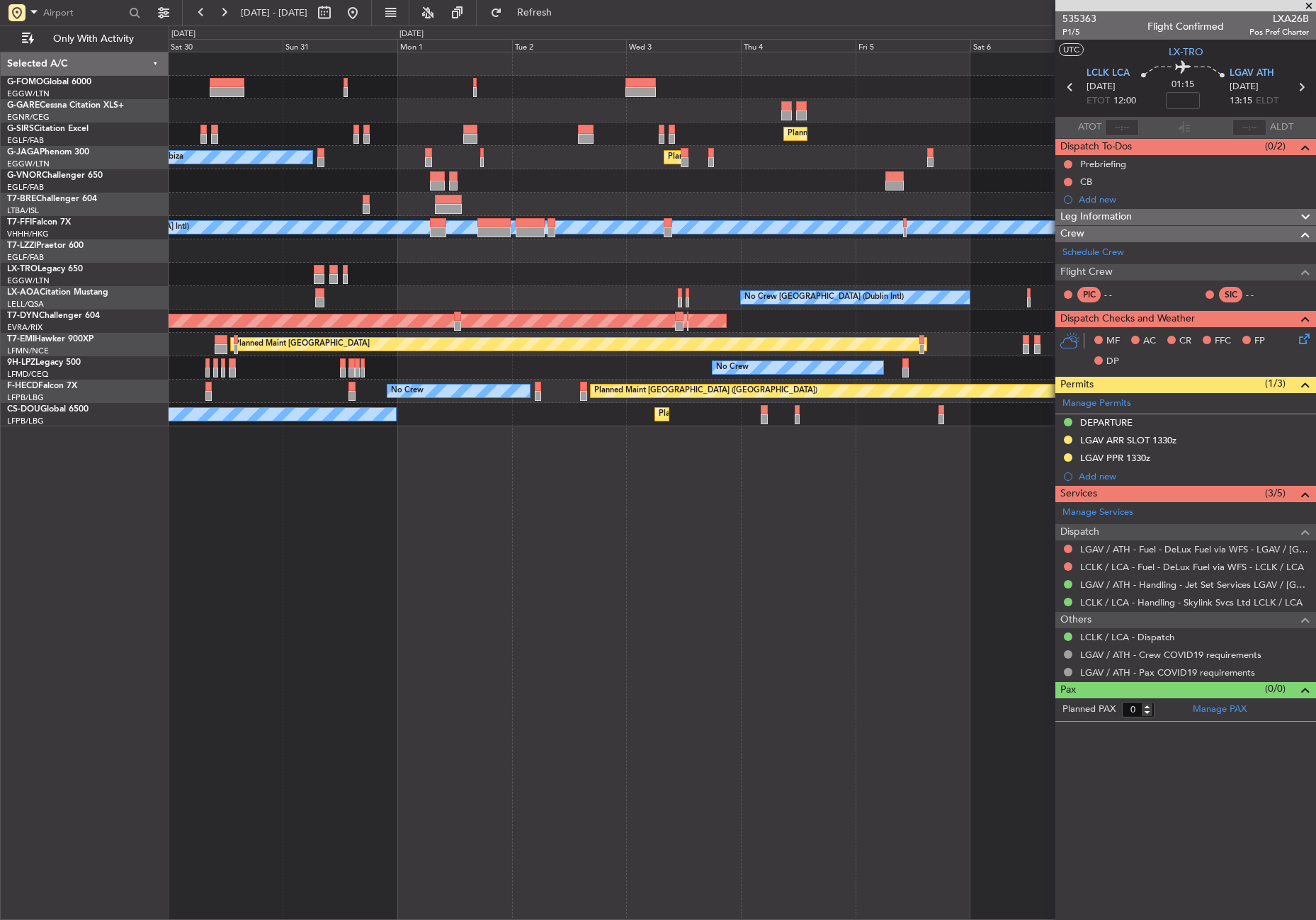
click at [829, 532] on div "Planned Maint [GEOGRAPHIC_DATA] ([GEOGRAPHIC_DATA]) Planned Maint [GEOGRAPHIC_D…" at bounding box center [742, 485] width 1147 height 868
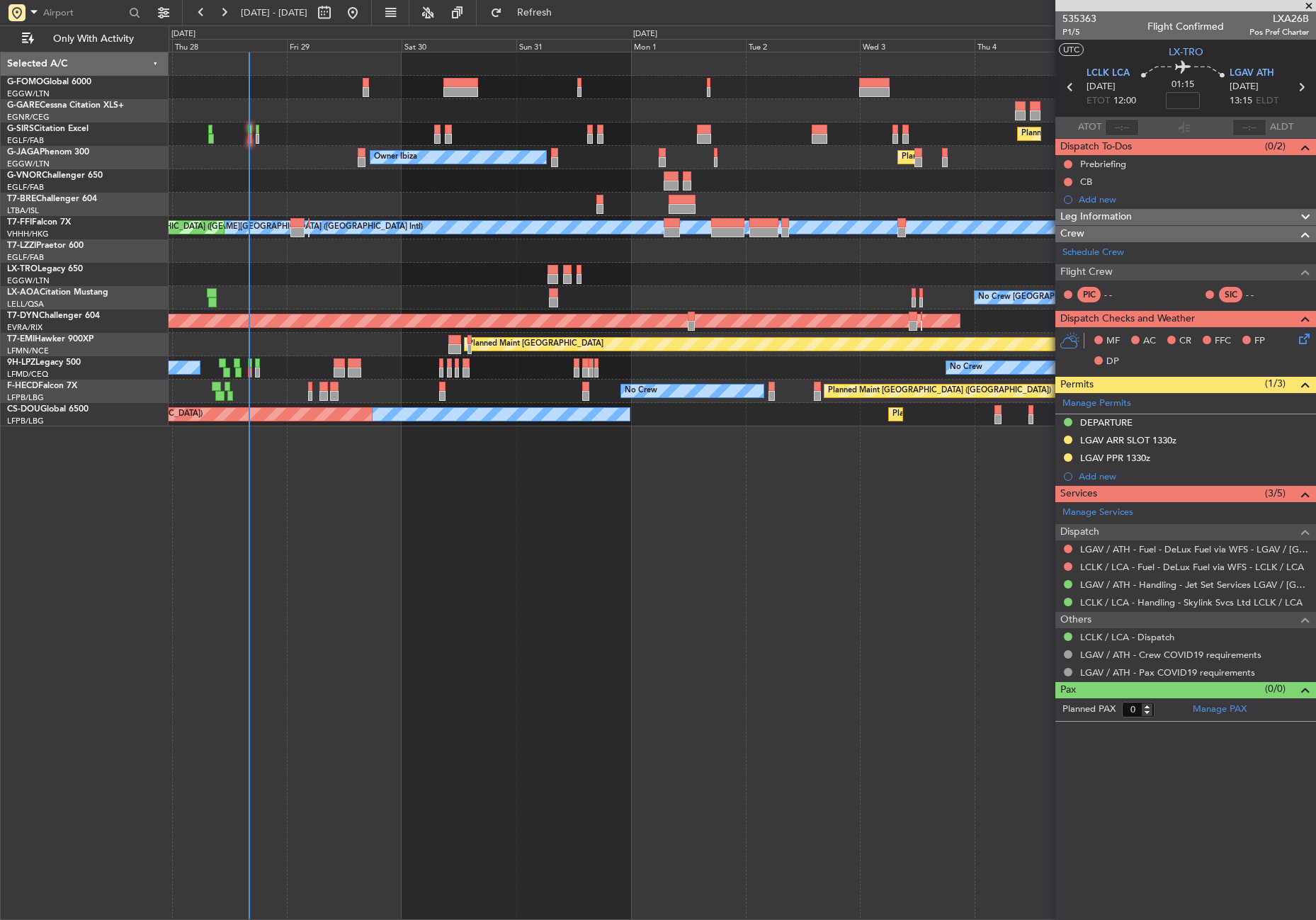
click at [382, 568] on div "Planned Maint [GEOGRAPHIC_DATA] ([GEOGRAPHIC_DATA]) Planned Maint [GEOGRAPHIC_D…" at bounding box center [742, 485] width 1147 height 868
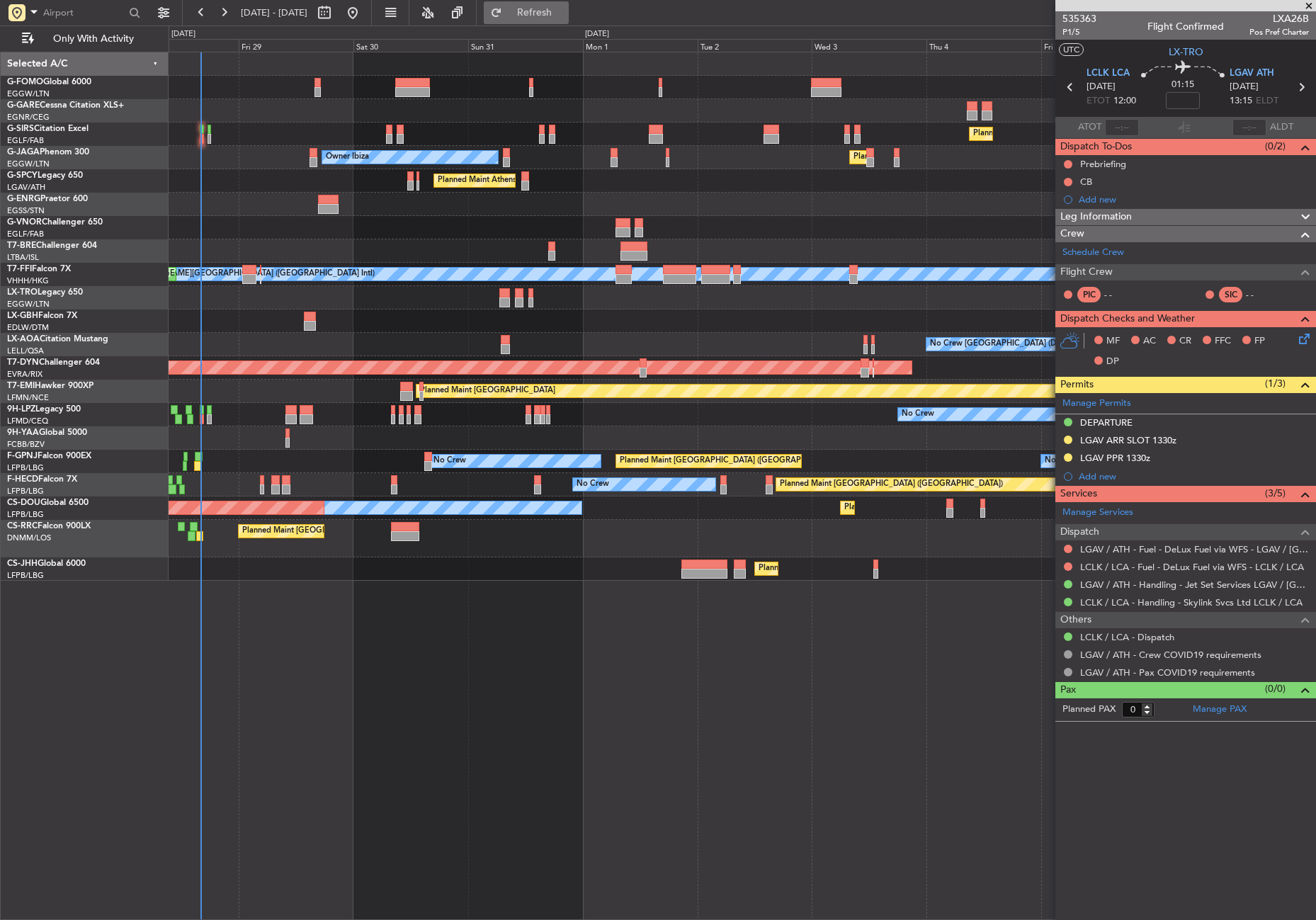
click at [547, 16] on button "Refresh" at bounding box center [527, 12] width 85 height 23
click at [1067, 417] on button at bounding box center [1067, 421] width 9 height 9
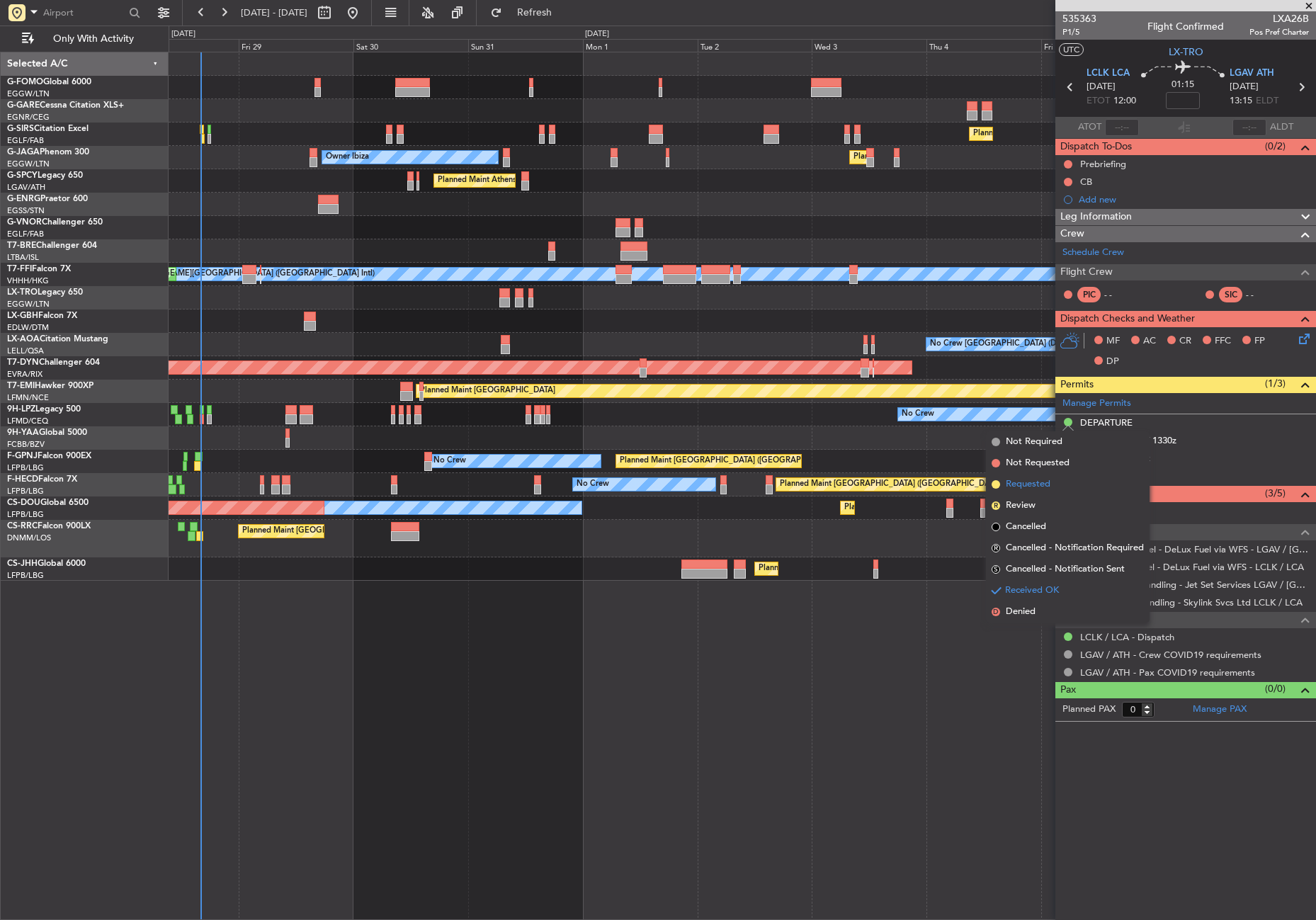
click at [1029, 476] on li "Requested" at bounding box center [1067, 484] width 163 height 21
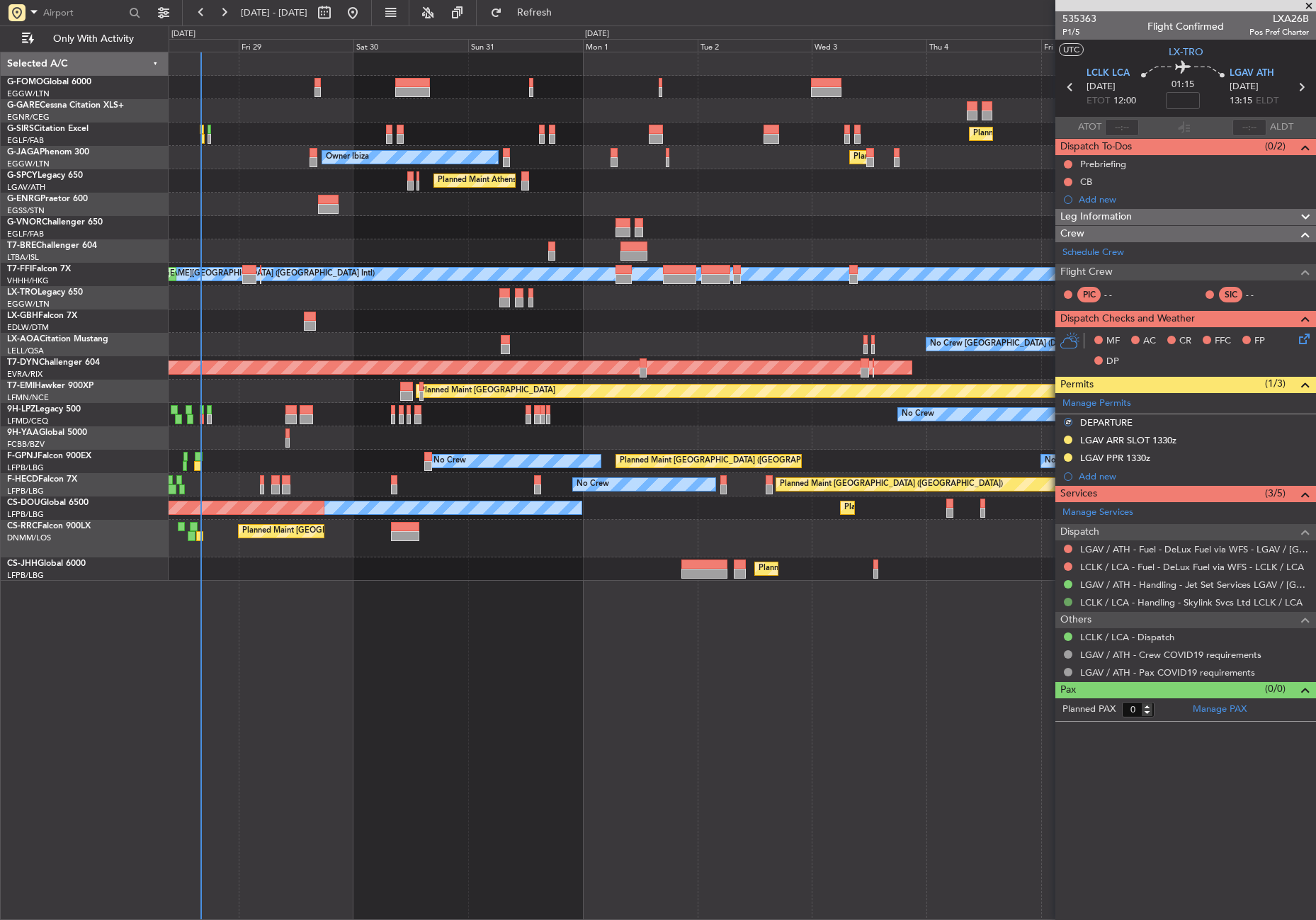
click at [1068, 598] on button at bounding box center [1067, 601] width 9 height 9
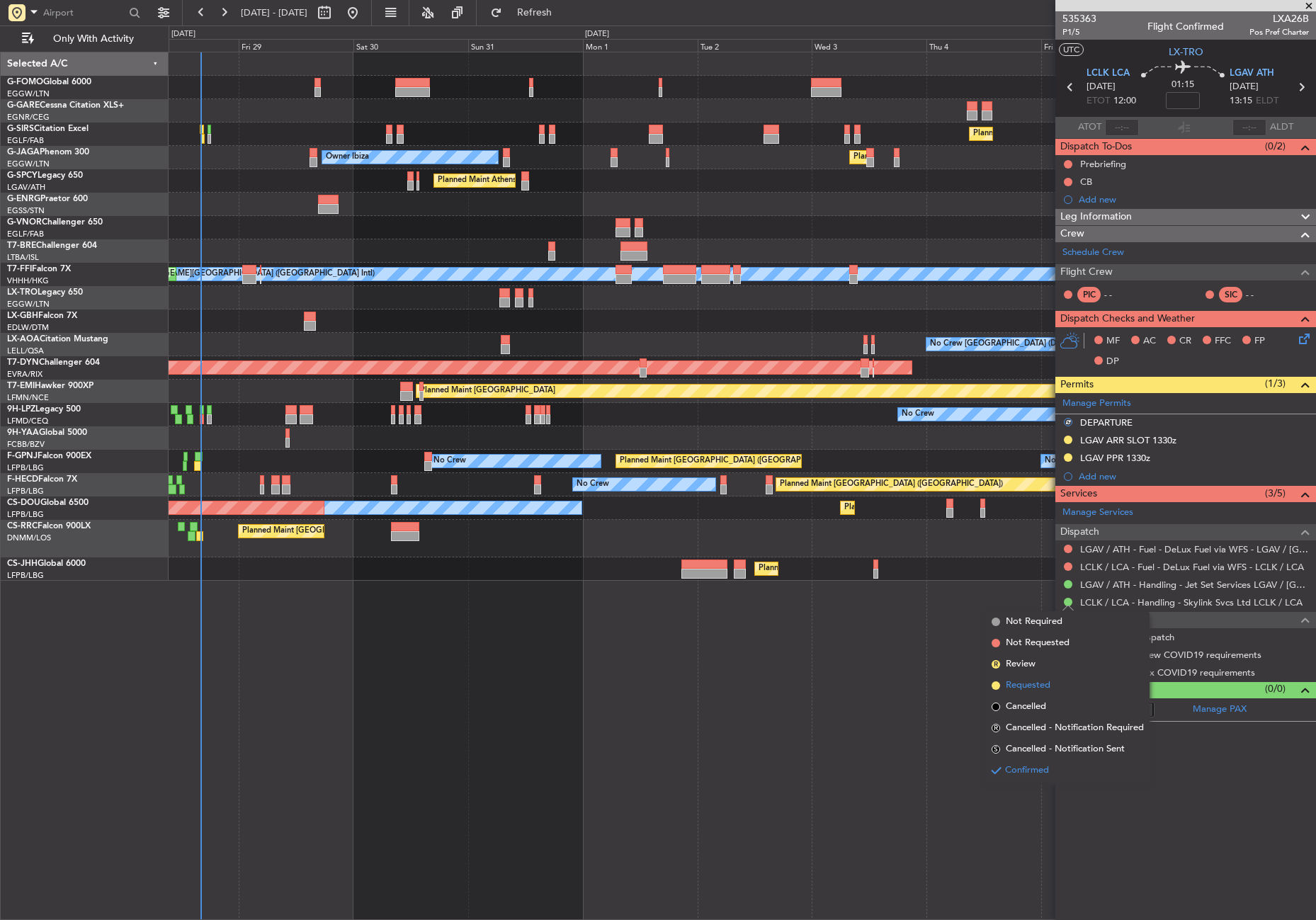
click at [1041, 681] on span "Requested" at bounding box center [1028, 685] width 45 height 14
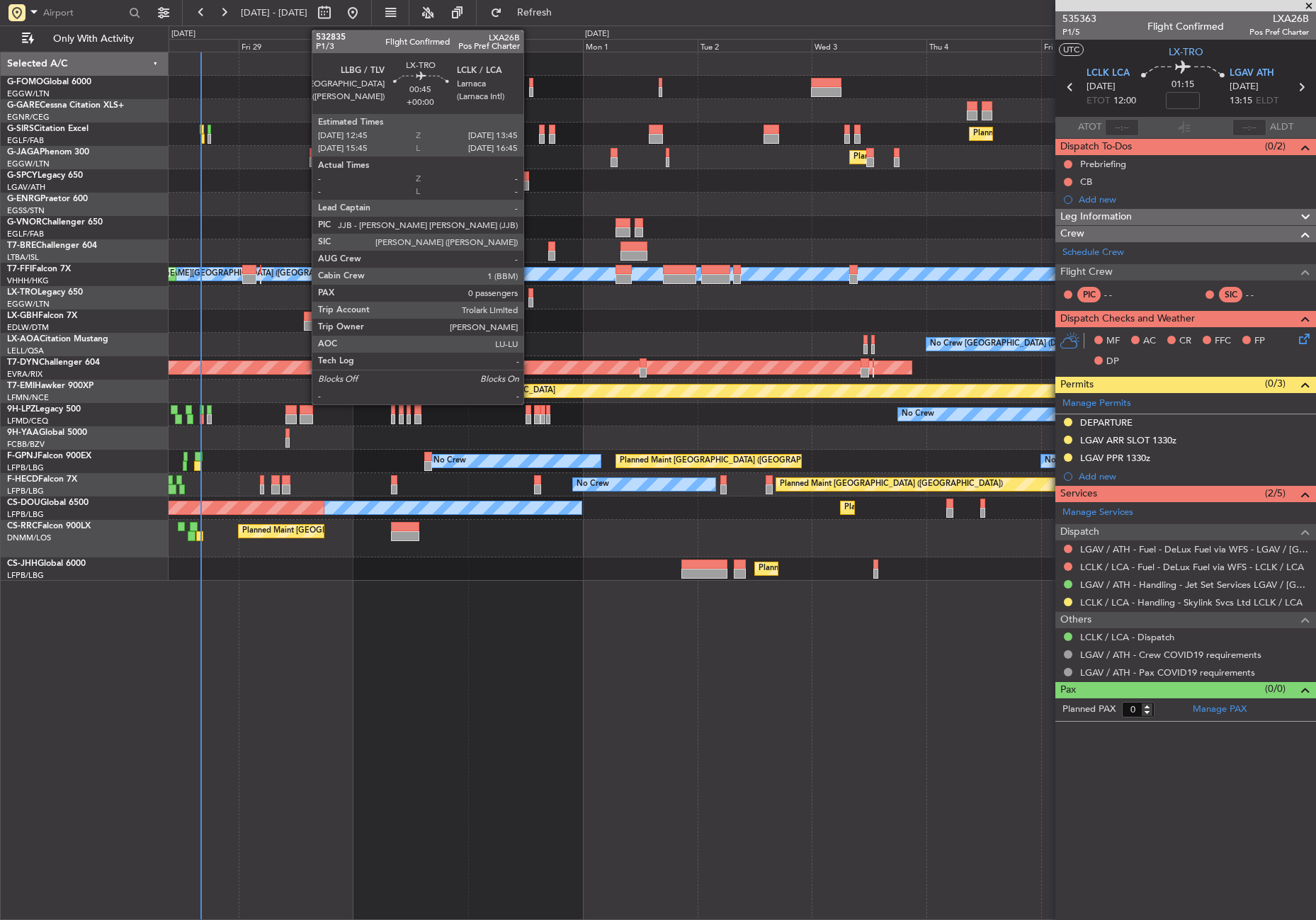
click at [529, 298] on div at bounding box center [530, 303] width 5 height 9
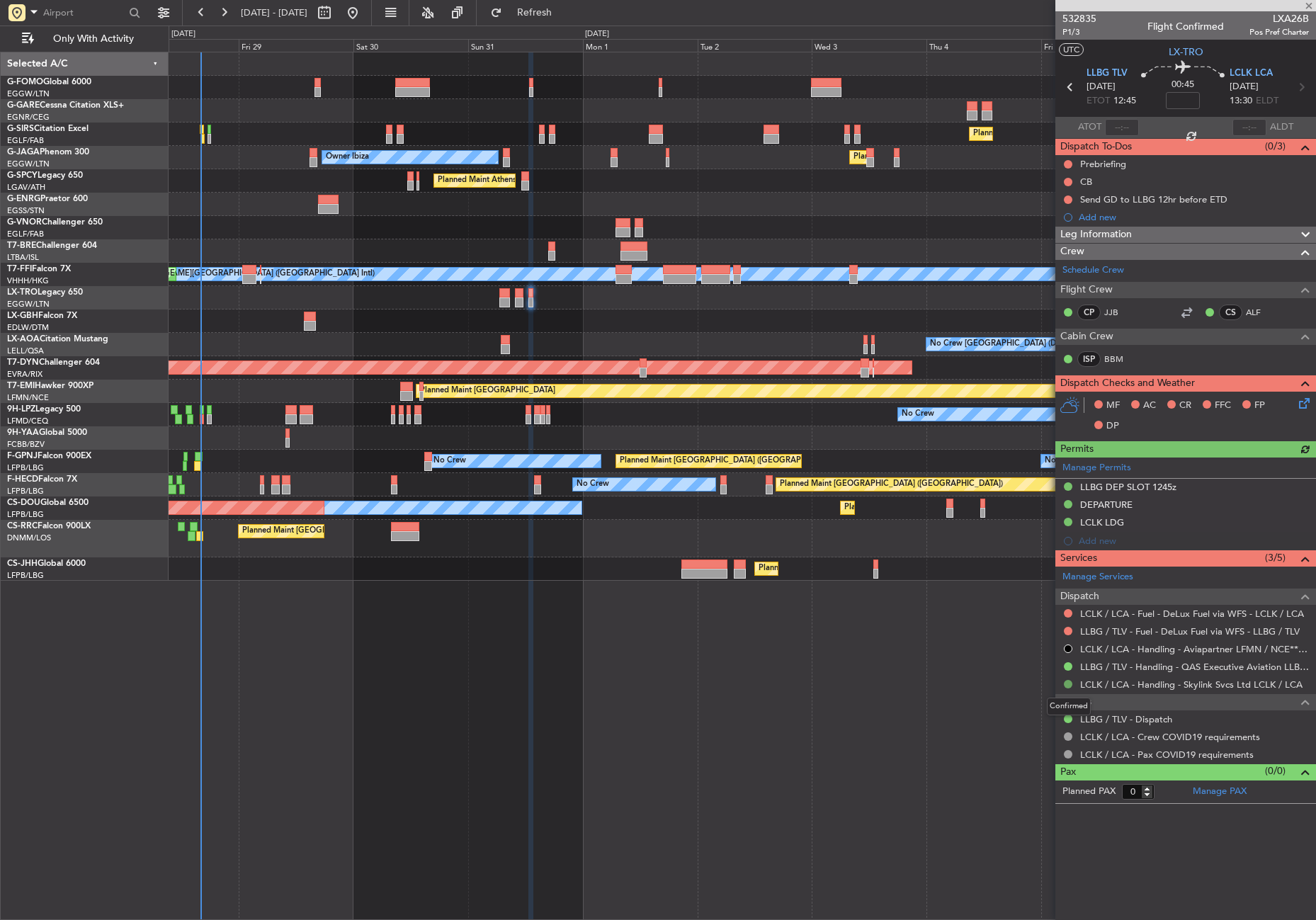
click at [1067, 680] on button at bounding box center [1067, 684] width 9 height 9
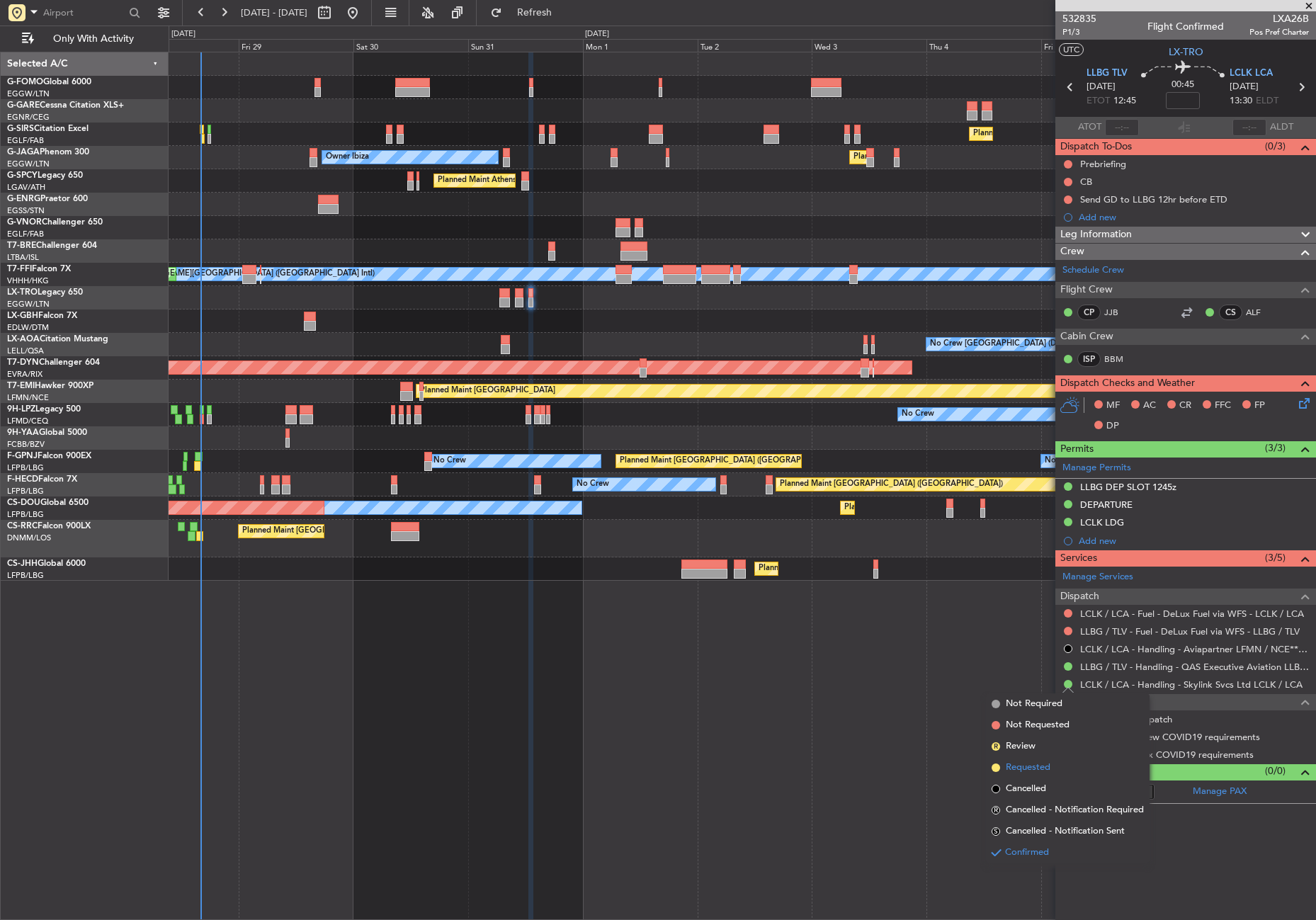
click at [1044, 766] on span "Requested" at bounding box center [1028, 767] width 45 height 14
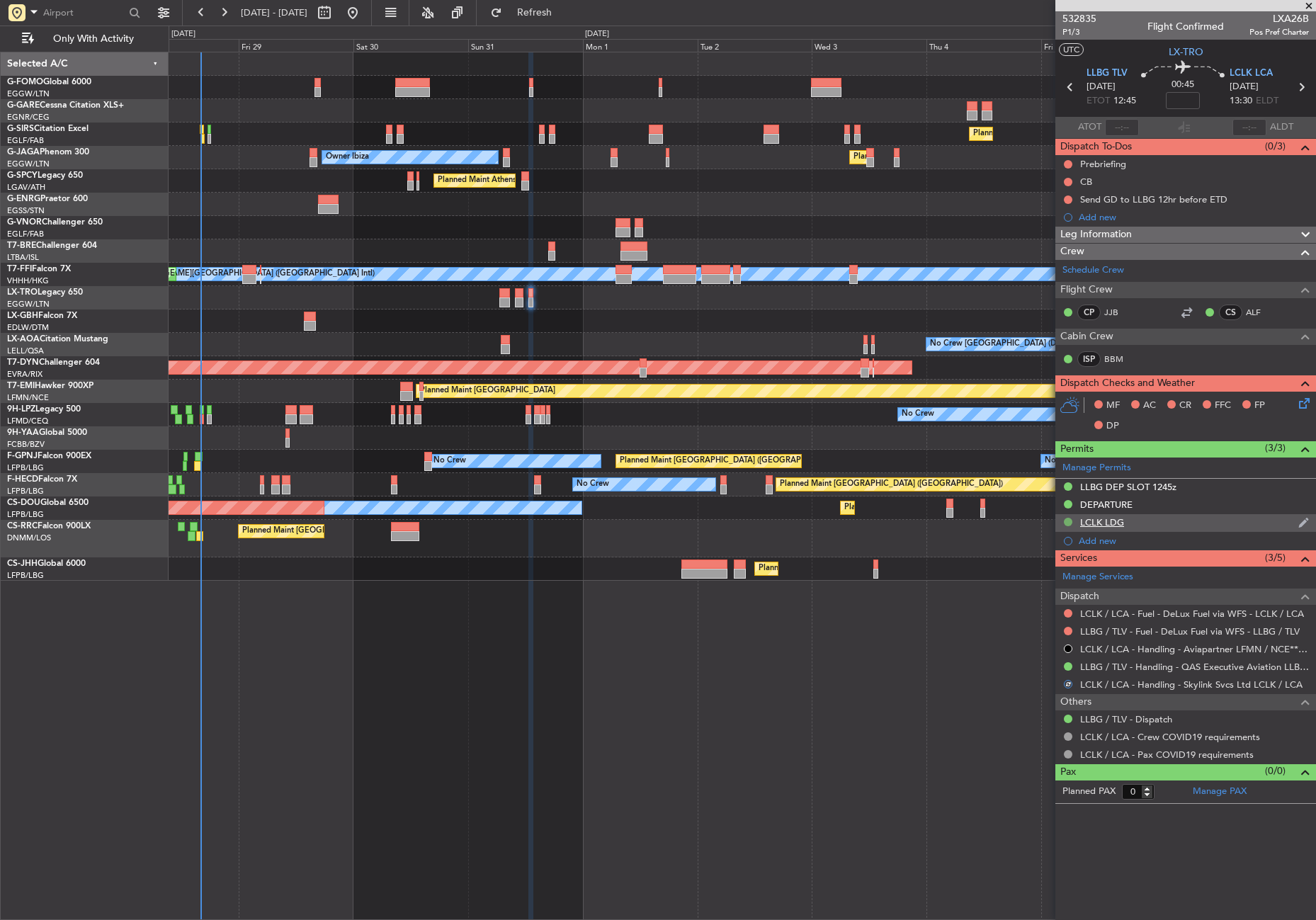
click at [1070, 521] on button at bounding box center [1067, 522] width 9 height 9
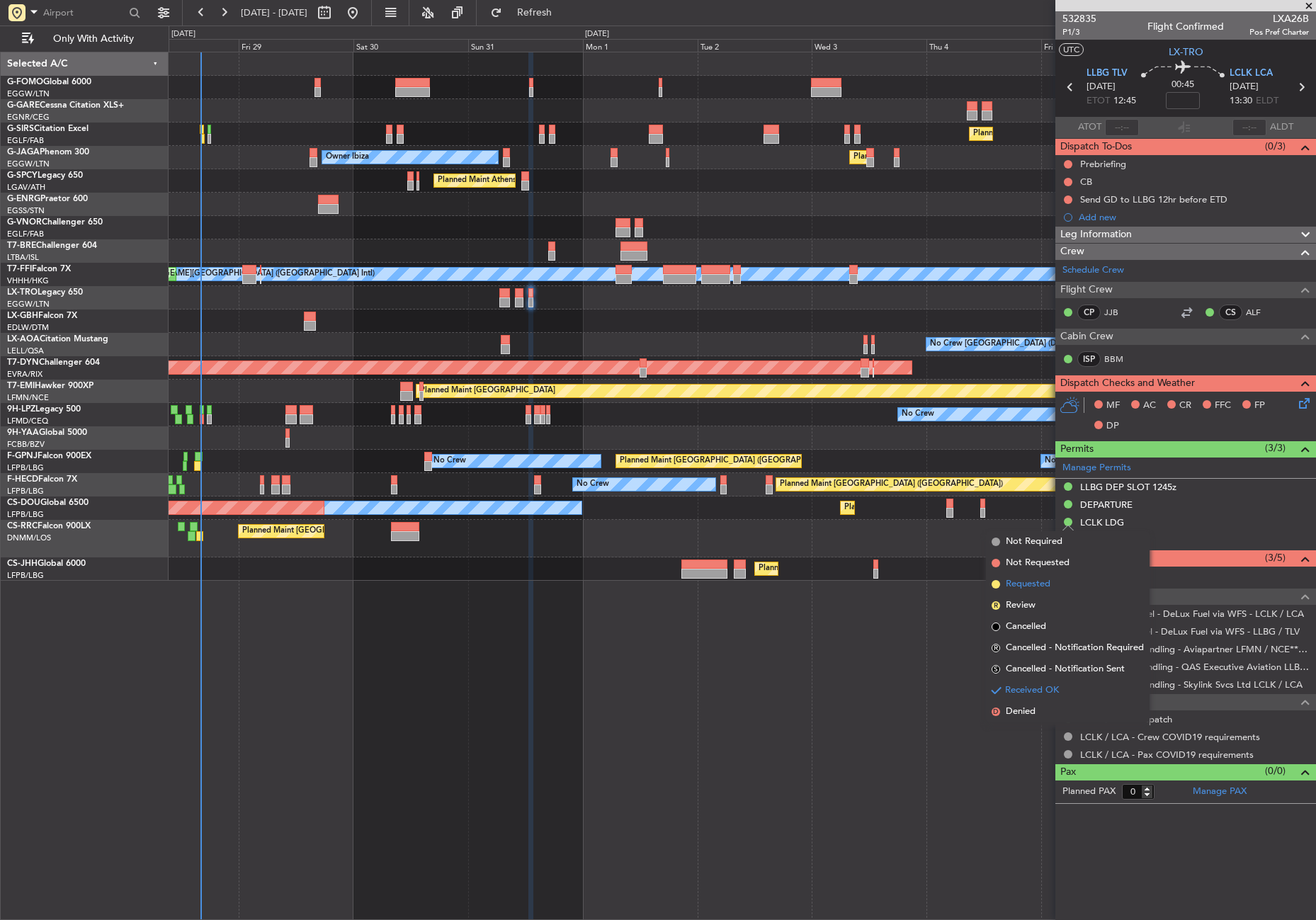
click at [1028, 582] on span "Requested" at bounding box center [1028, 583] width 45 height 14
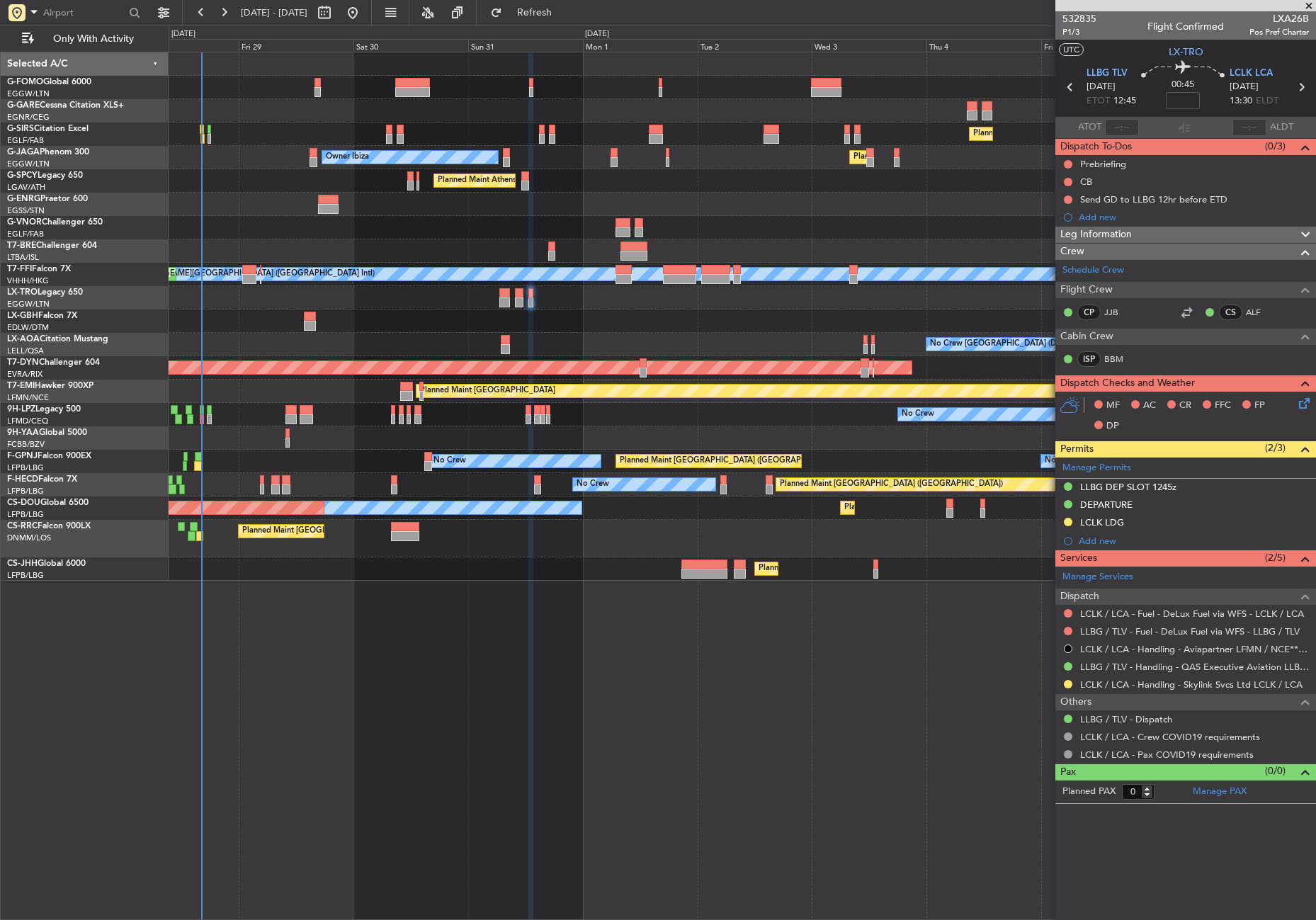
click at [550, 763] on div "Planned Maint [GEOGRAPHIC_DATA] ([GEOGRAPHIC_DATA]) Planned Maint [GEOGRAPHIC_D…" at bounding box center [742, 485] width 1147 height 868
click at [363, 697] on div "Planned Maint [GEOGRAPHIC_DATA] ([GEOGRAPHIC_DATA]) Planned Maint [GEOGRAPHIC_D…" at bounding box center [742, 485] width 1147 height 868
click at [547, 15] on button "Refresh" at bounding box center [527, 12] width 85 height 23
click at [486, 95] on div at bounding box center [742, 87] width 1147 height 24
click at [525, 700] on div "Planned Maint London (Farnborough) Planned Maint London (Luton) Owner Ibiza Pla…" at bounding box center [742, 485] width 1147 height 868
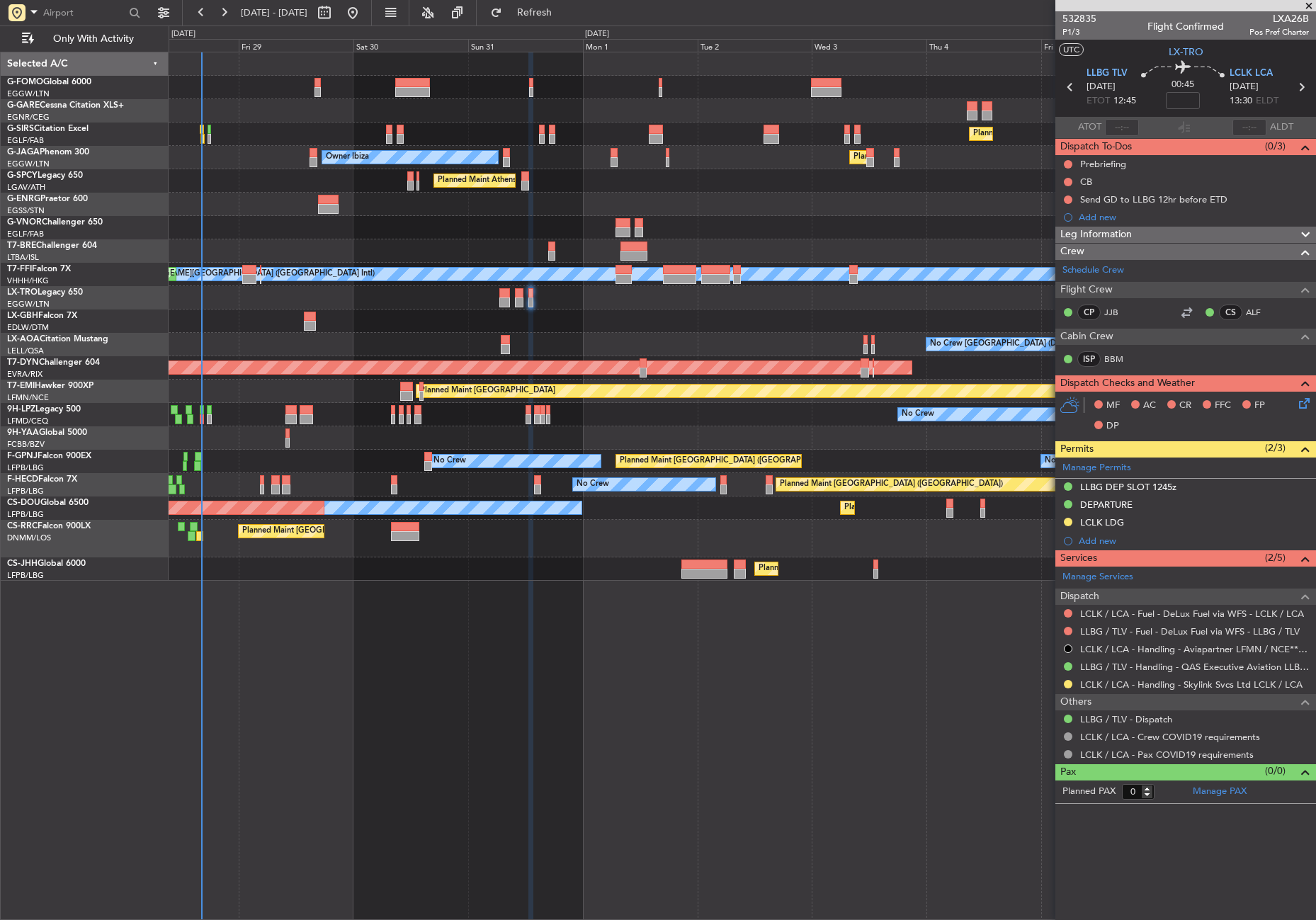
click at [525, 700] on div "Planned Maint London (Farnborough) Planned Maint London (Luton) Owner Ibiza Pla…" at bounding box center [742, 485] width 1147 height 868
click at [479, 661] on div "Planned Maint London (Farnborough) Planned Maint London (Luton) Owner Ibiza Pla…" at bounding box center [742, 485] width 1147 height 868
click at [646, 617] on div "Planned Maint London (Farnborough) Planned Maint London (Luton) Owner Ibiza Pla…" at bounding box center [742, 485] width 1147 height 868
click at [479, 672] on div "Planned Maint London (Farnborough) Owner Ibiza Planned Maint London (Luton) Pla…" at bounding box center [742, 485] width 1147 height 868
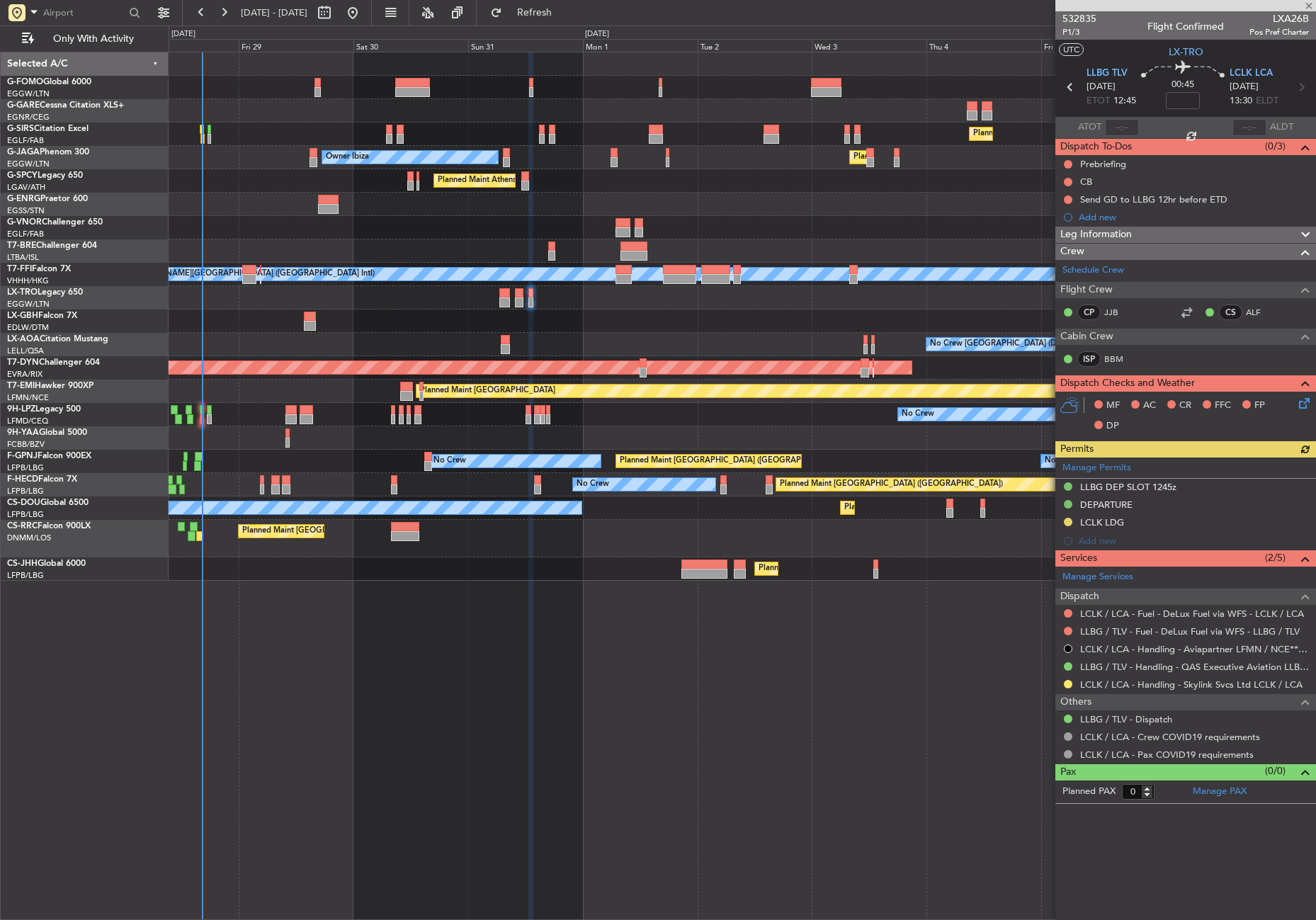
click at [364, 331] on div "Planned Maint Nice ([GEOGRAPHIC_DATA])" at bounding box center [742, 321] width 1147 height 24
click at [1066, 680] on mat-tooltip-component "Cancelled" at bounding box center [1068, 672] width 61 height 38
click at [1069, 684] on button at bounding box center [1067, 684] width 9 height 9
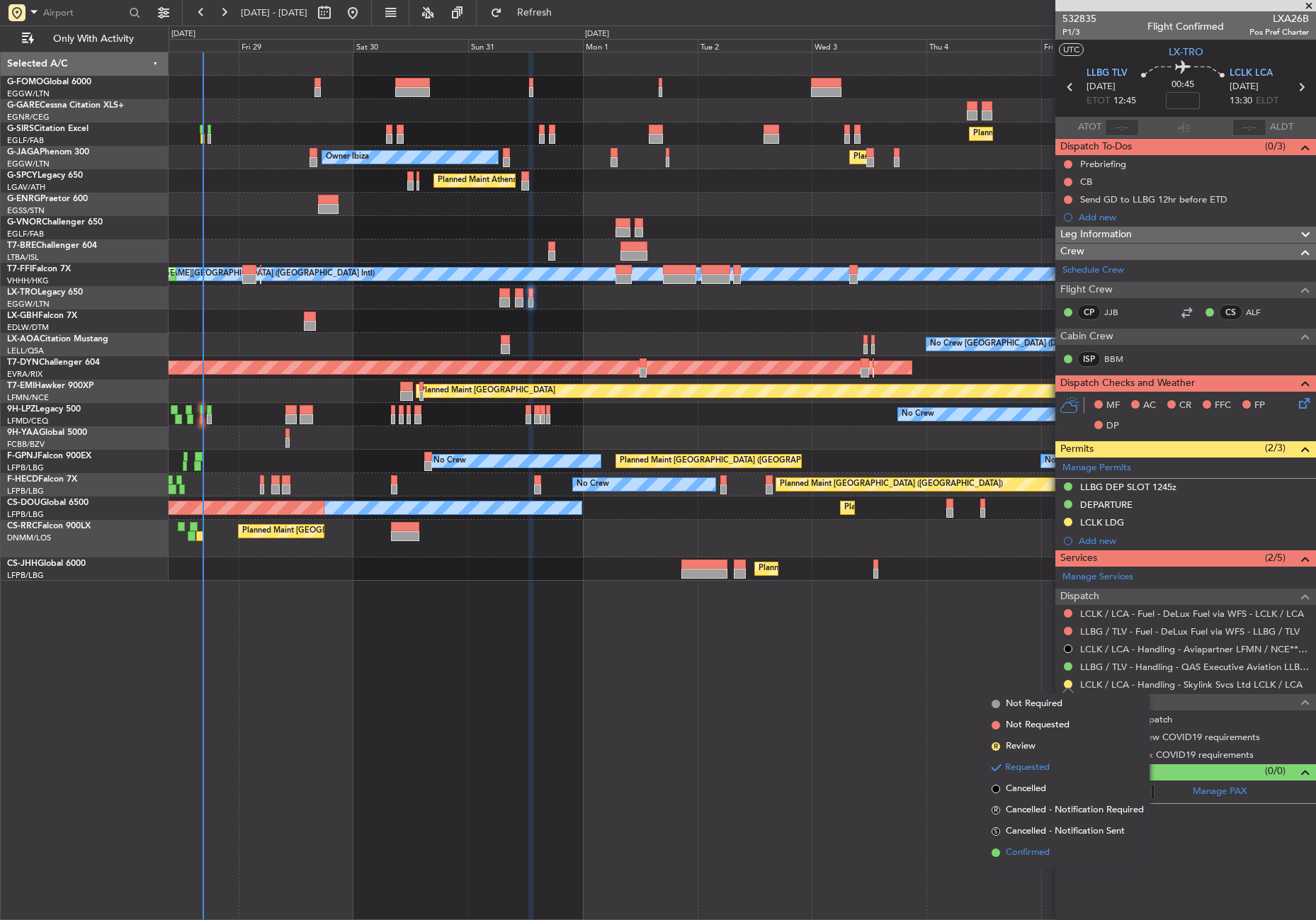
click at [1057, 844] on li "Confirmed" at bounding box center [1067, 853] width 163 height 21
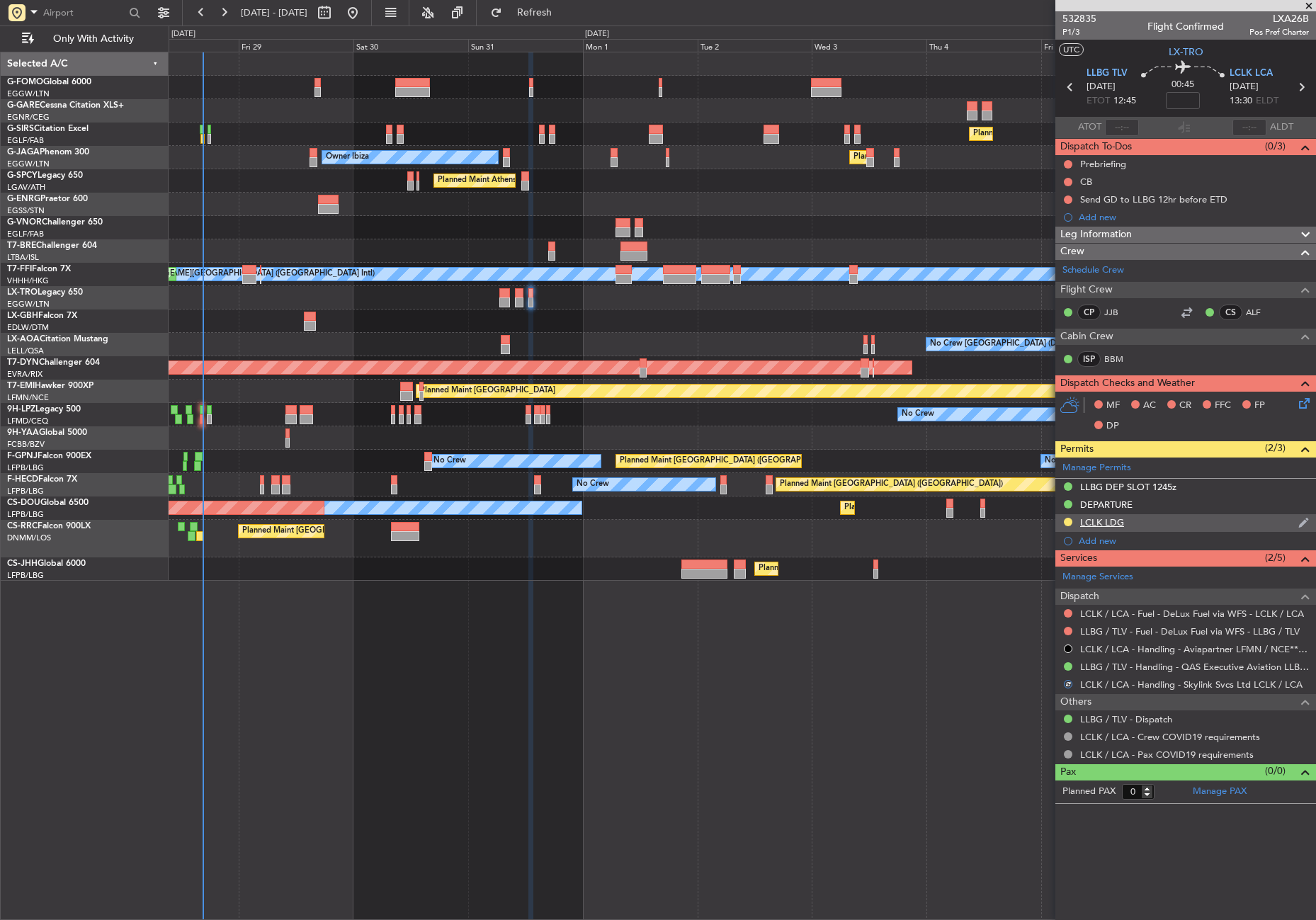
click at [1072, 521] on div at bounding box center [1068, 522] width 11 height 11
click at [1069, 518] on button at bounding box center [1067, 522] width 9 height 9
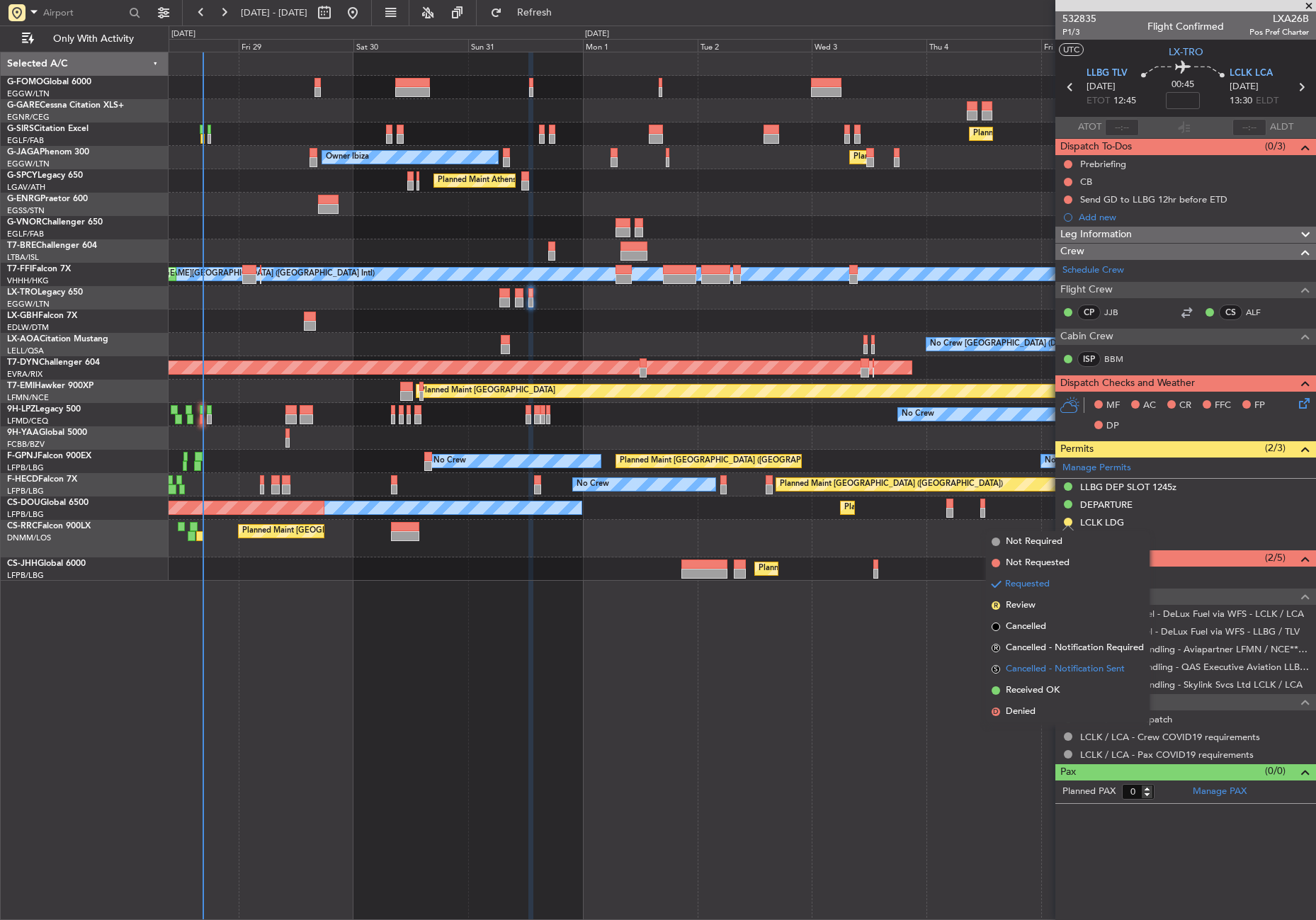
click at [1016, 678] on li "S Cancelled - Notification Sent" at bounding box center [1067, 669] width 163 height 21
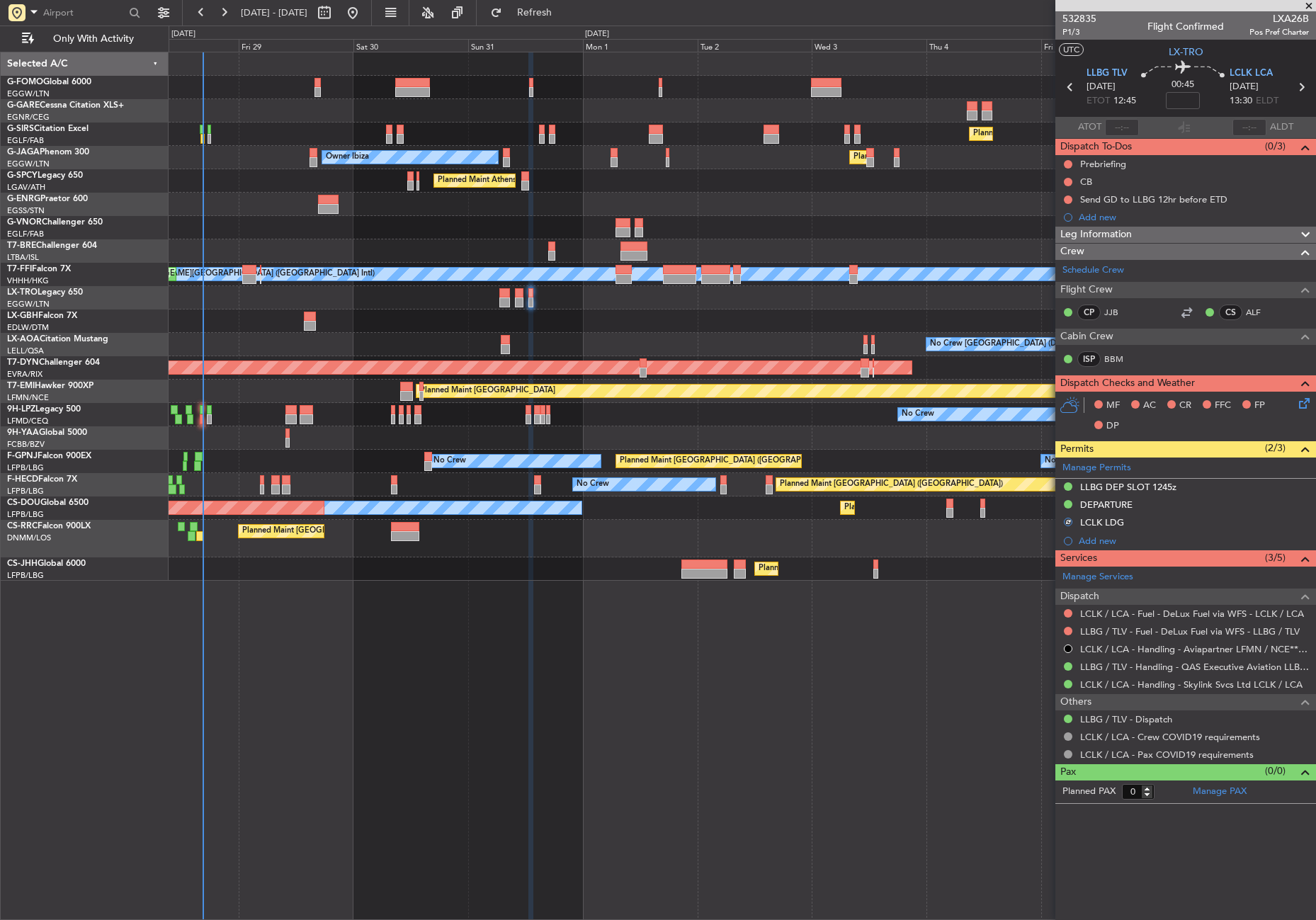
click at [373, 288] on div "Planned Maint Dusseldorf" at bounding box center [742, 298] width 1147 height 24
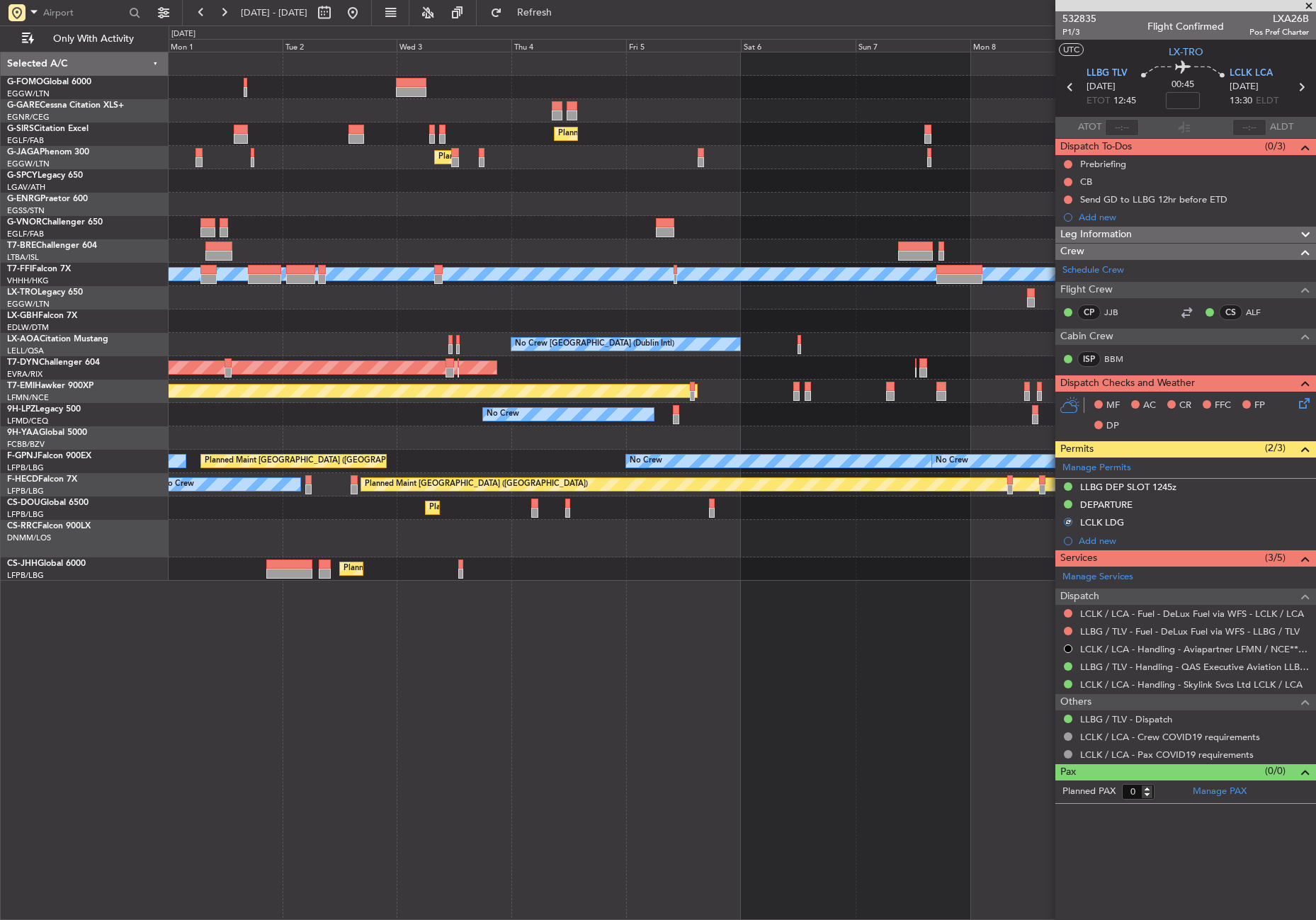
click at [758, 337] on div "No Crew Dublin (Dublin Intl) No Crew Sabadell" at bounding box center [742, 344] width 1147 height 24
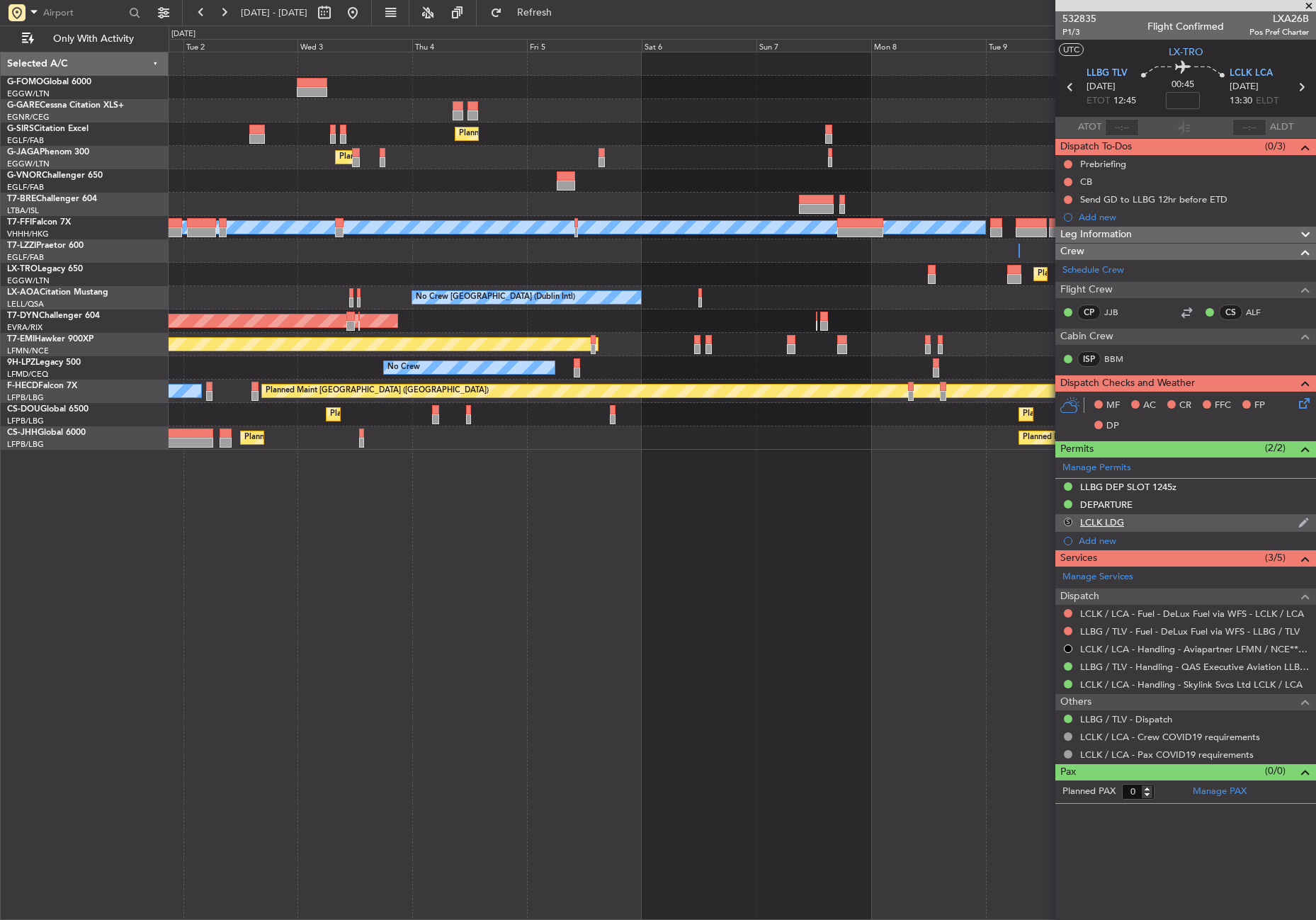
click at [1069, 518] on button "S" at bounding box center [1067, 522] width 9 height 9
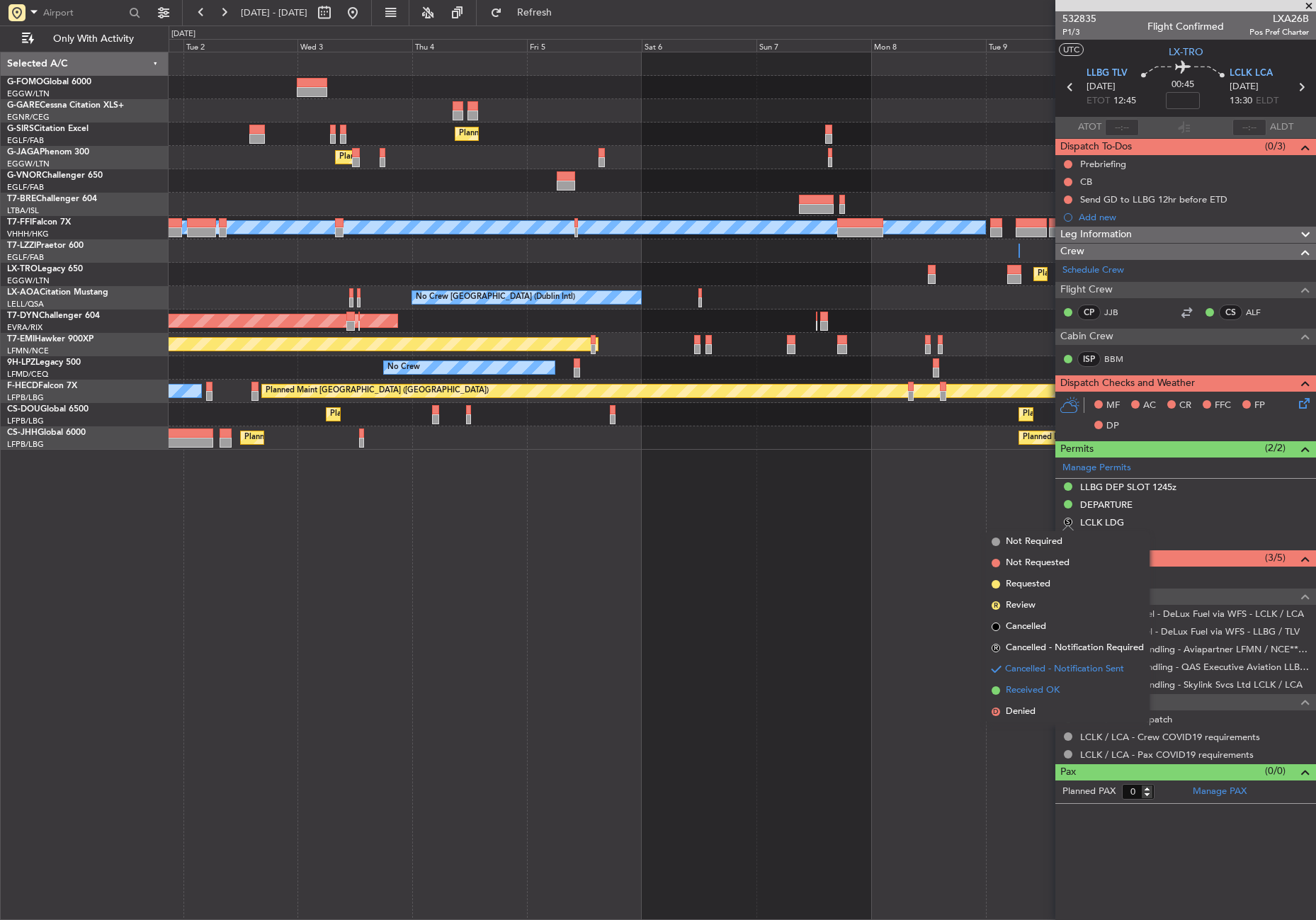
click at [1033, 688] on span "Received OK" at bounding box center [1032, 690] width 54 height 14
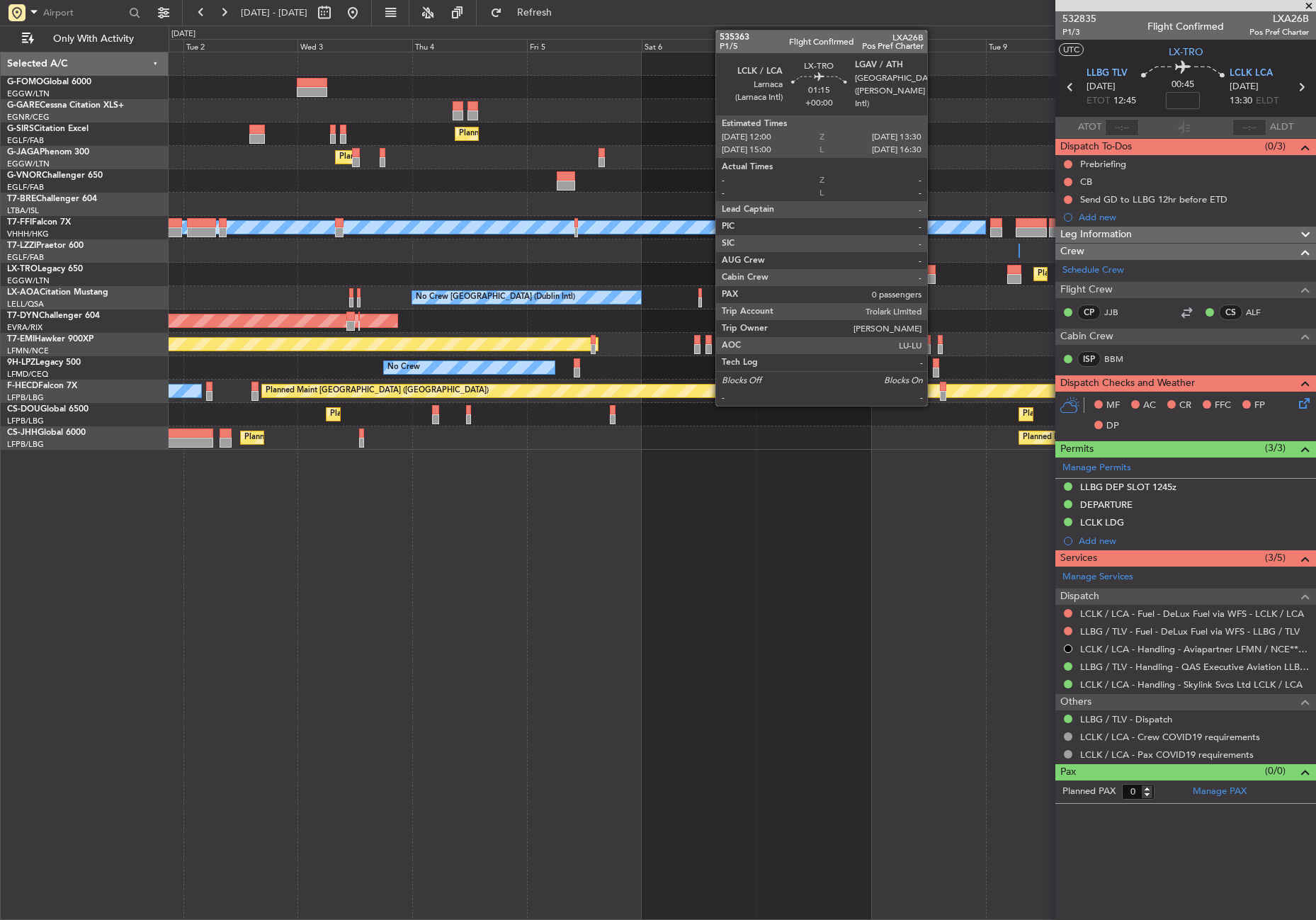
click at [934, 269] on div at bounding box center [932, 269] width 8 height 9
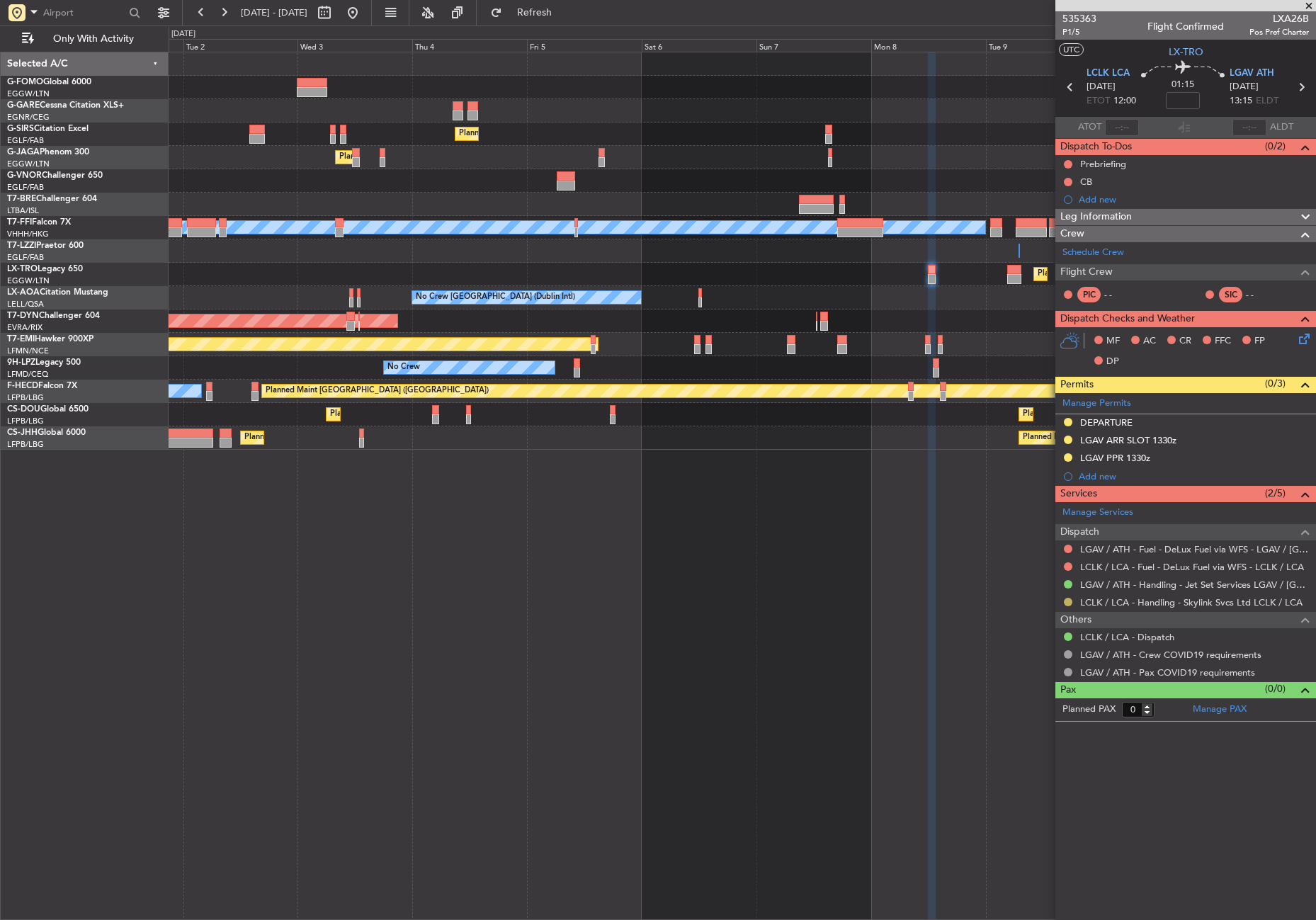
click at [1070, 599] on button at bounding box center [1067, 601] width 9 height 9
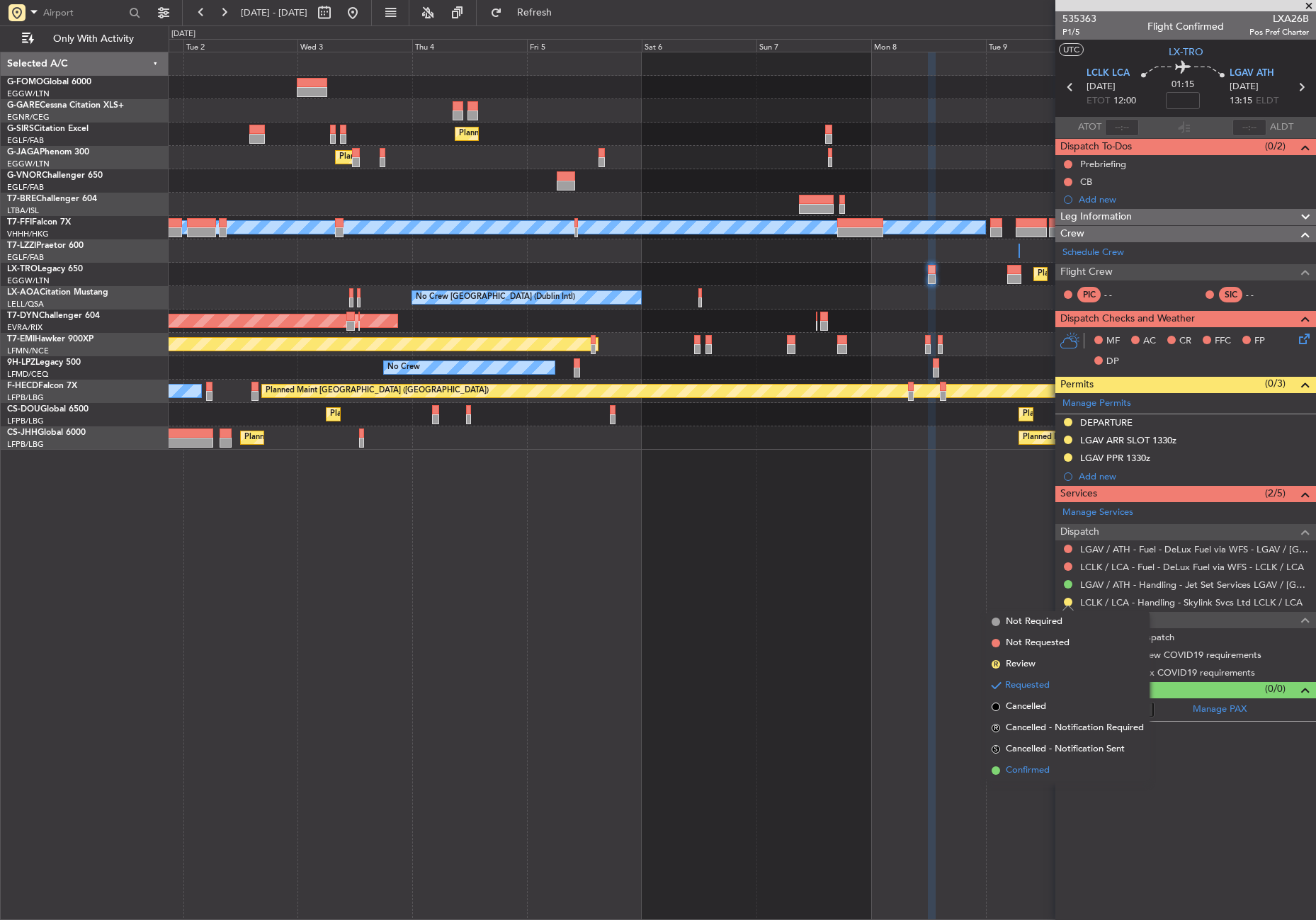
click at [1026, 767] on span "Confirmed" at bounding box center [1028, 770] width 44 height 14
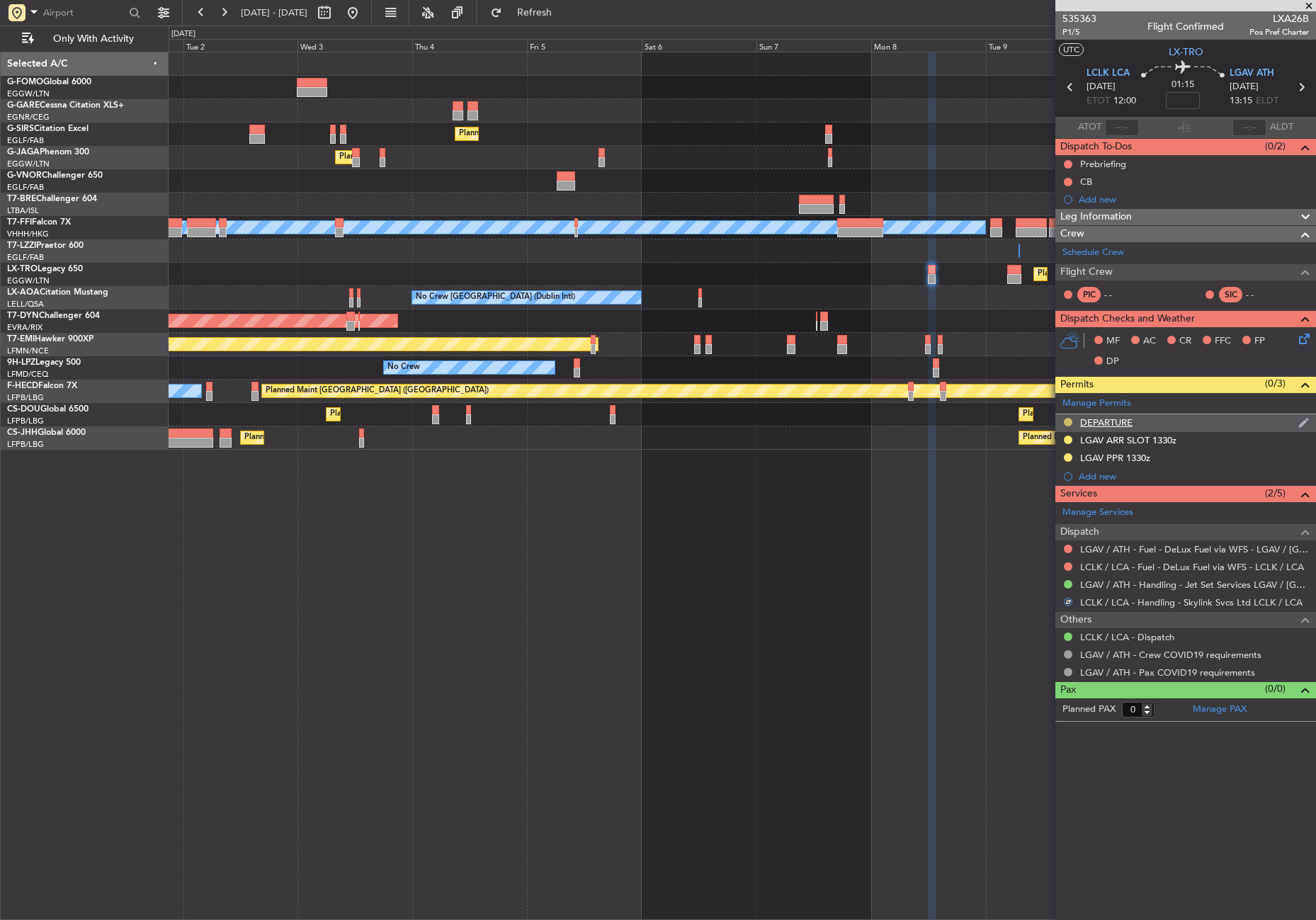
click at [1065, 418] on button at bounding box center [1067, 421] width 9 height 9
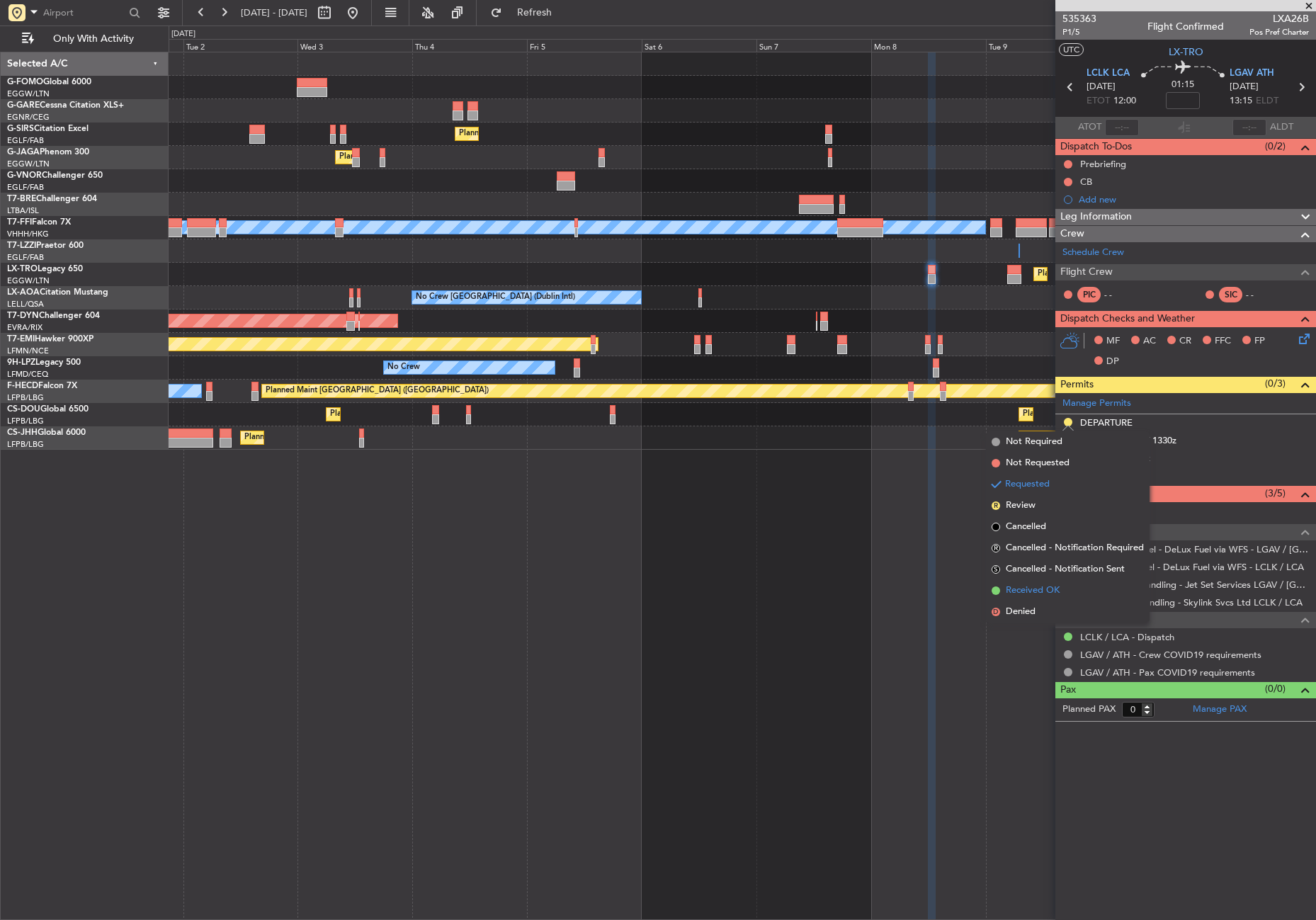
click at [1038, 583] on span "Received OK" at bounding box center [1032, 590] width 54 height 14
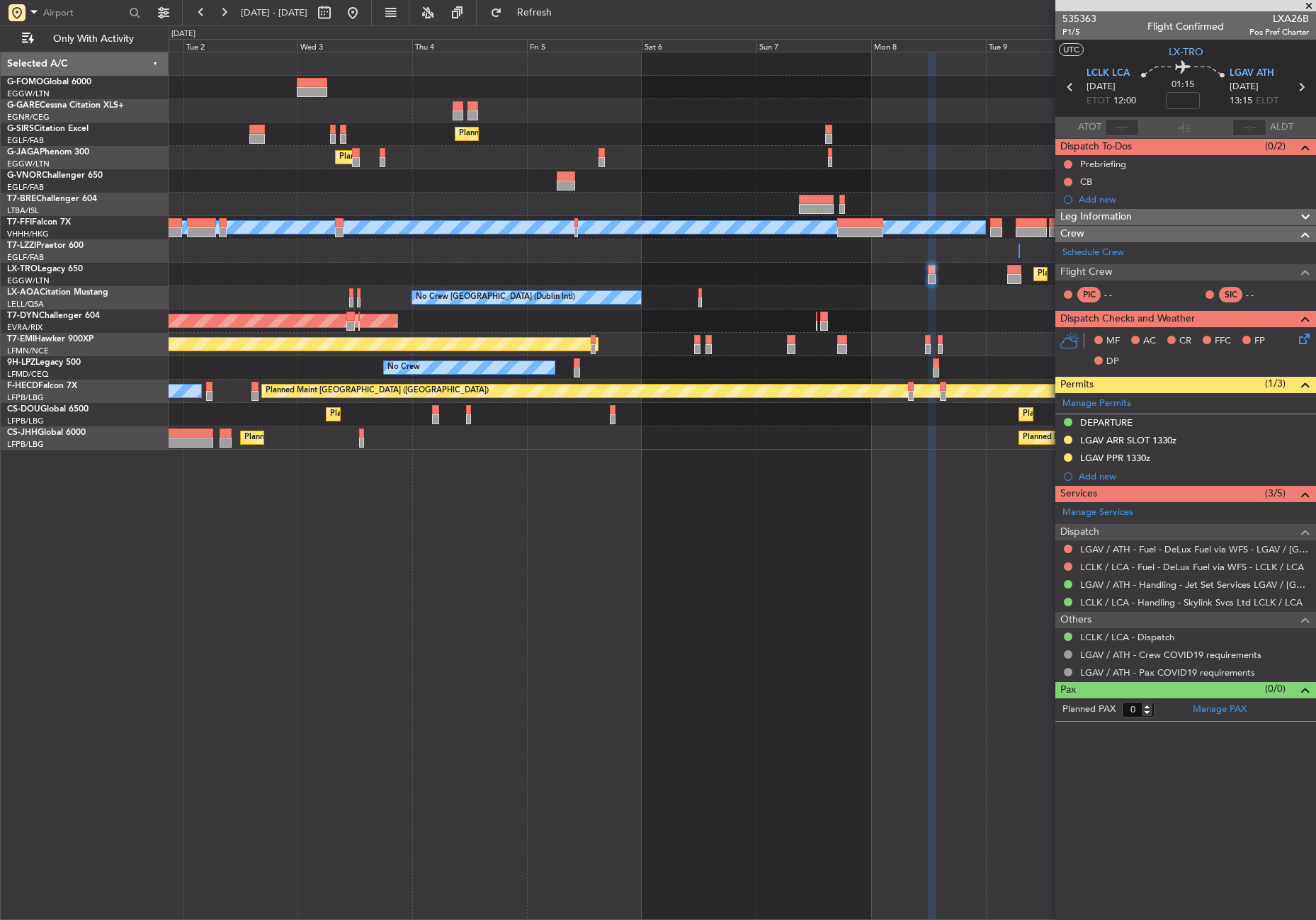
click at [358, 672] on div "Planned Maint London (Farnborough) Planned Maint London (Luton) Owner Ibiza Pla…" at bounding box center [742, 485] width 1147 height 868
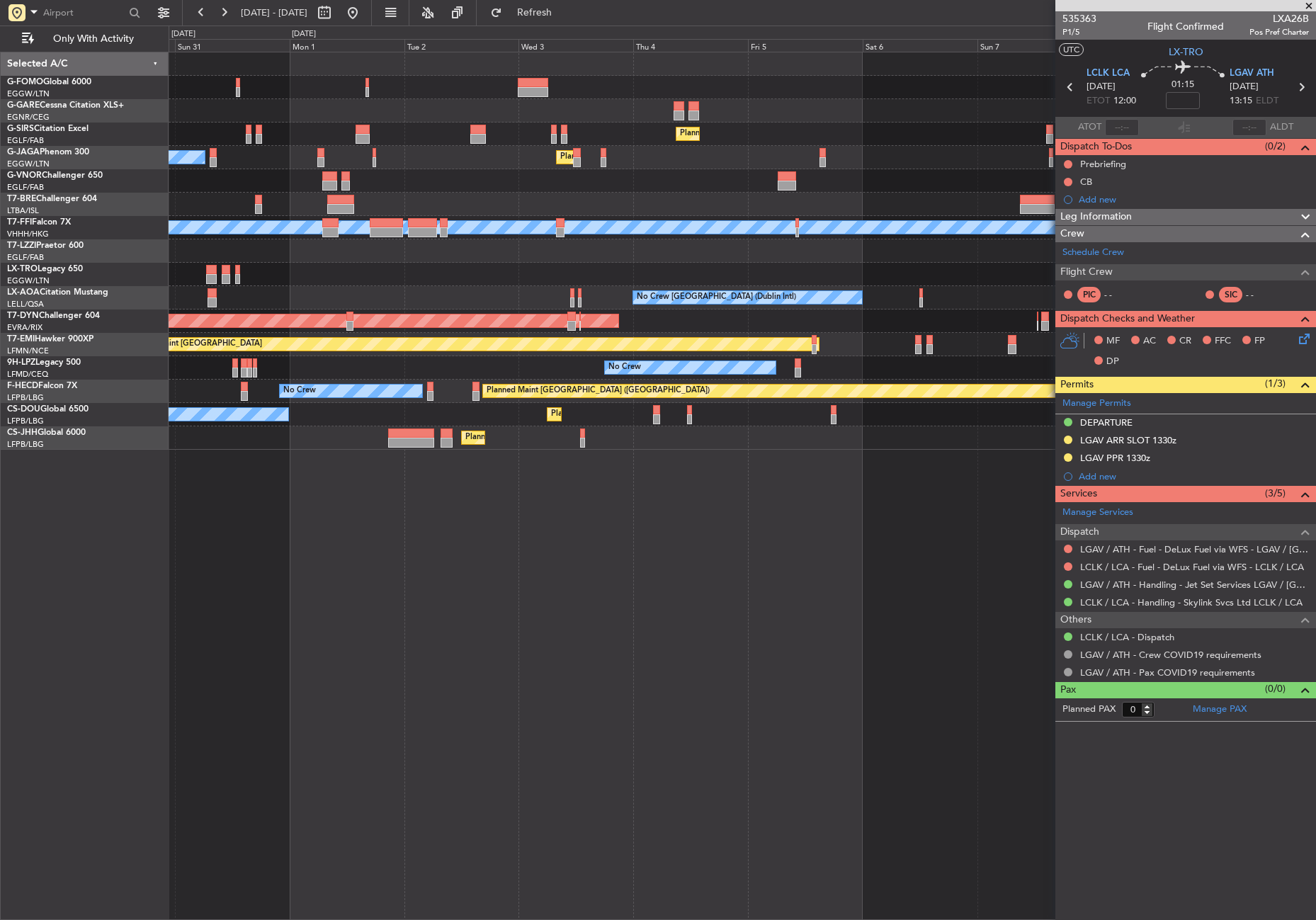
click at [580, 629] on div "Planned Maint London (Farnborough) Planned Maint London (Luton) Owner Ibiza MEL…" at bounding box center [742, 485] width 1147 height 868
click at [828, 586] on div "Planned Maint London (Farnborough) Planned Maint London (Luton) Owner Ibiza MEL…" at bounding box center [742, 485] width 1147 height 868
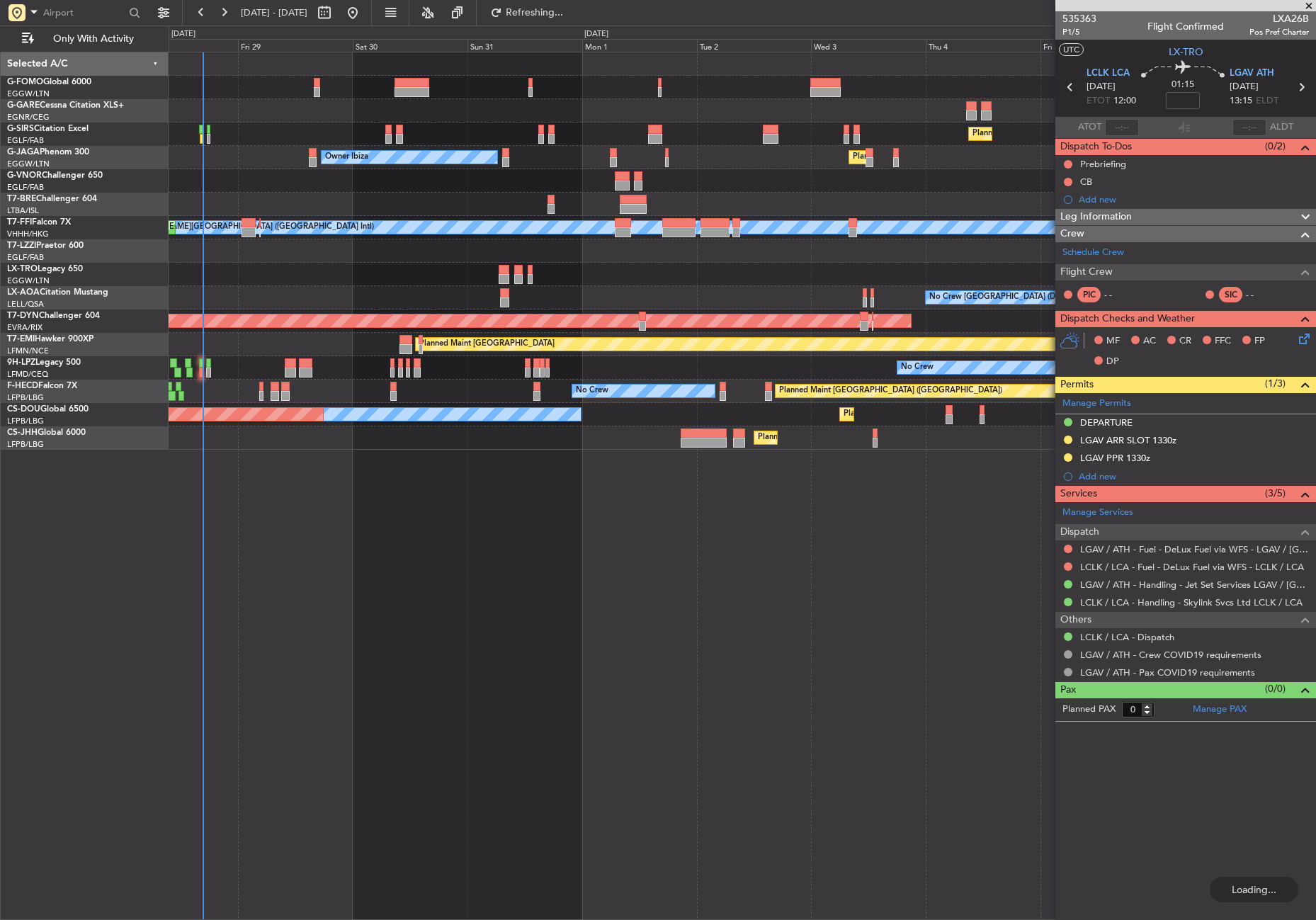
click at [630, 597] on div "Planned Maint London (Farnborough) Planned Maint London (Luton) Owner Ibiza MEL…" at bounding box center [742, 485] width 1147 height 868
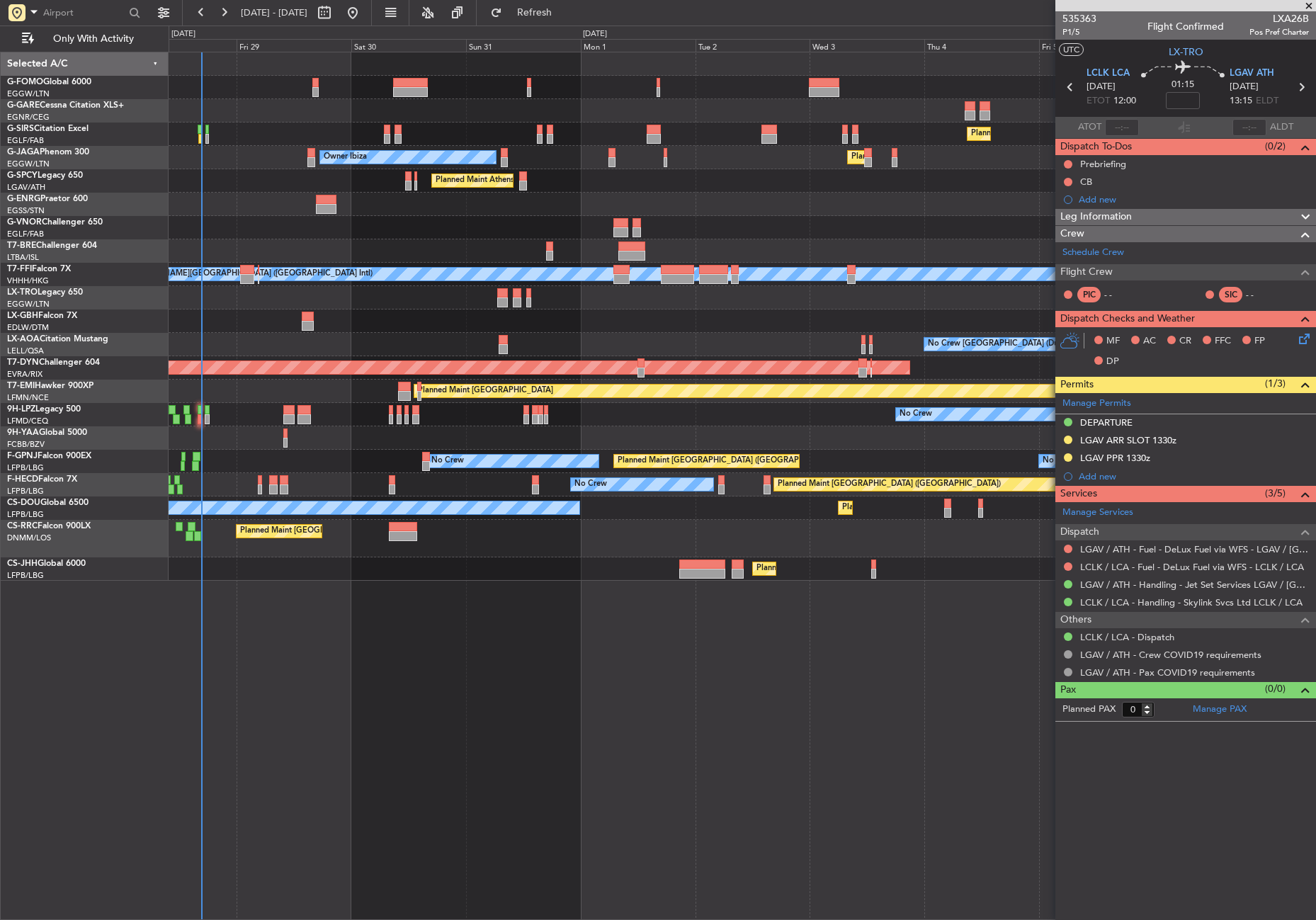
click at [445, 714] on div "Planned Maint London (Farnborough) Owner Ibiza Planned Maint London (Luton) Pla…" at bounding box center [742, 485] width 1147 height 868
click at [541, 14] on button "Refresh" at bounding box center [527, 12] width 85 height 23
click at [487, 717] on div "Planned Maint London (Farnborough) Planned Maint London (Luton) Owner Ibiza Pla…" at bounding box center [742, 485] width 1147 height 868
click at [433, 653] on div "Planned Maint London (Farnborough) Planned Maint London (Luton) Owner Ibiza Pla…" at bounding box center [742, 485] width 1147 height 868
